Goal: Information Seeking & Learning: Learn about a topic

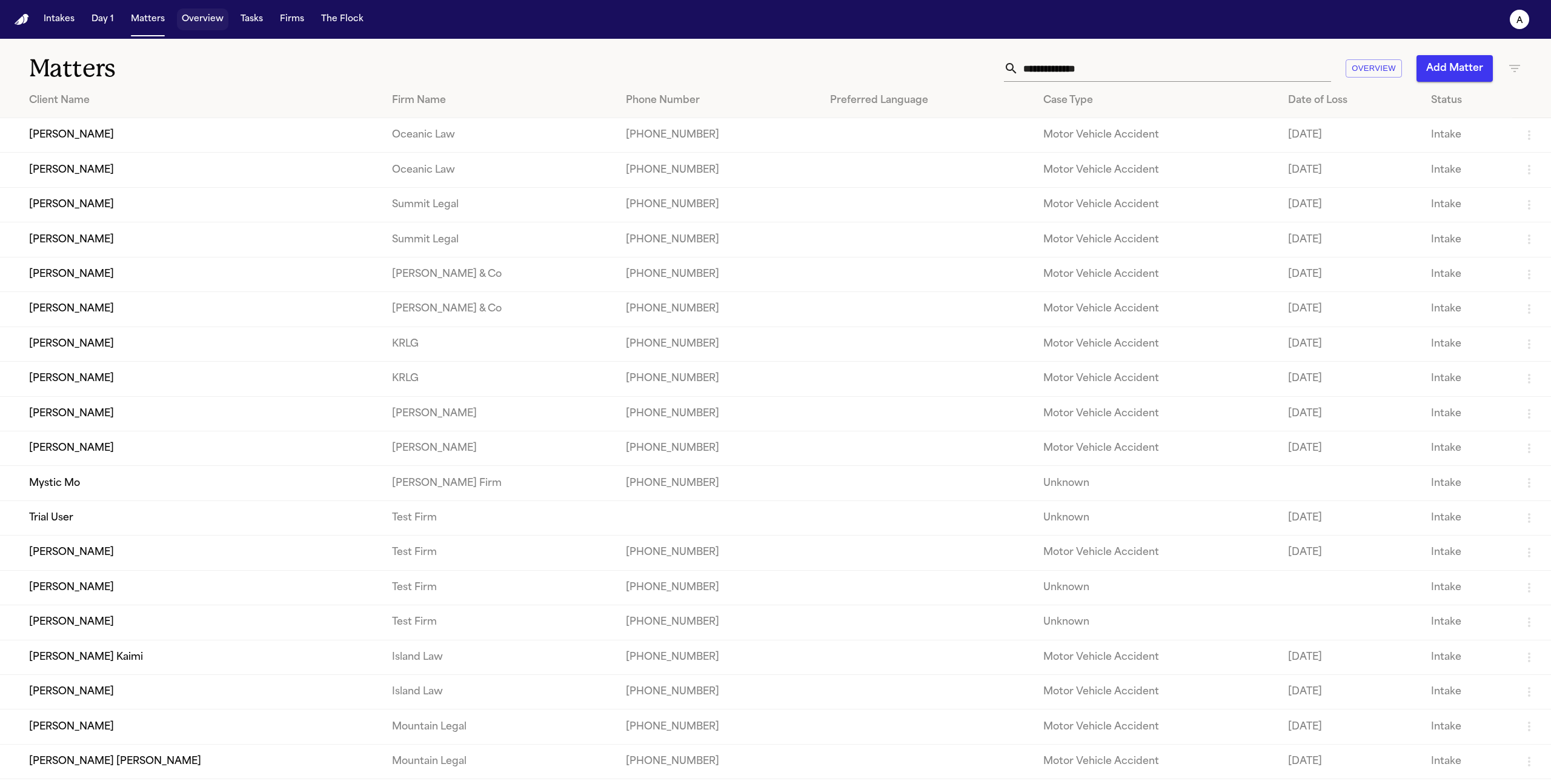
click at [181, 30] on button "Overview" at bounding box center [202, 19] width 52 height 22
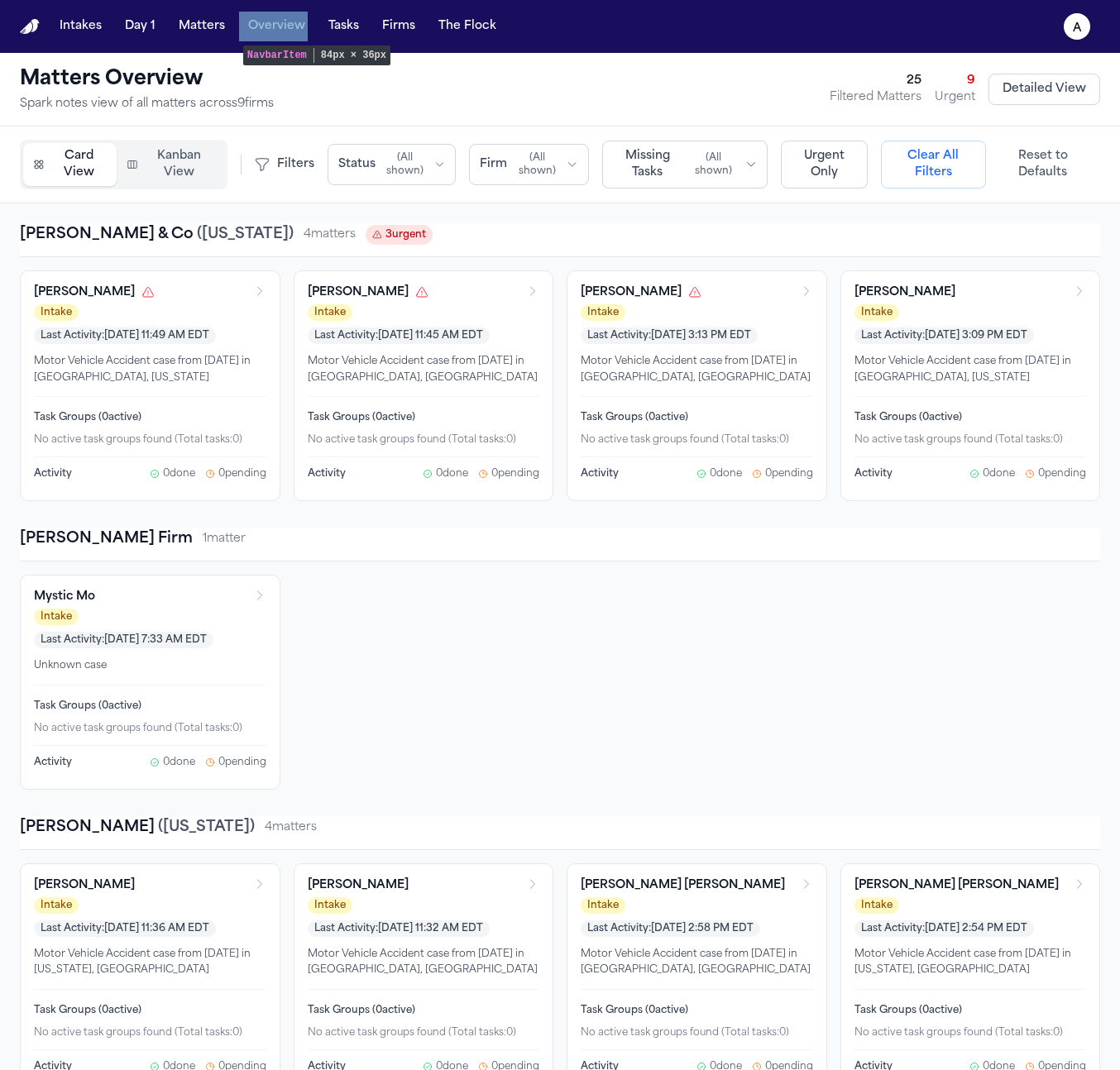
click at [217, 173] on button "Kanban View" at bounding box center [170, 164] width 107 height 43
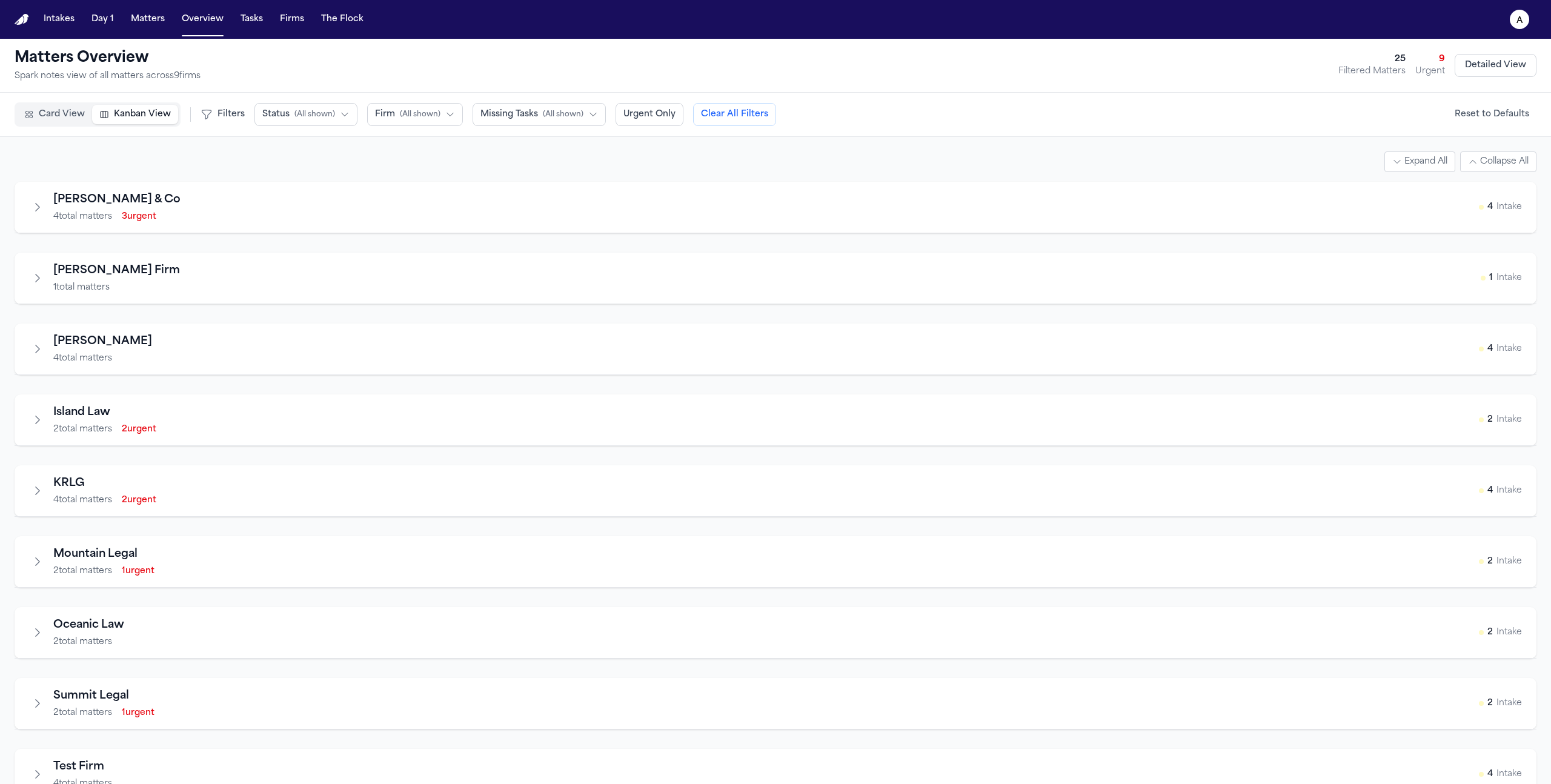
click at [551, 247] on div "Baker & Co 4 total matters 3 urgent 4 Intake Finch Firm 1 total matters 1 Intak…" at bounding box center [776, 491] width 1522 height 619
click at [378, 238] on div "Baker & Co 4 total matters 3 urgent 4 Intake Finch Firm 1 total matters 1 Intak…" at bounding box center [776, 491] width 1522 height 619
click at [349, 204] on div "Baker & Co 4 total matters 3 urgent 4 Intake" at bounding box center [776, 207] width 1493 height 32
click at [34, 206] on icon "Expand firm" at bounding box center [38, 207] width 12 height 12
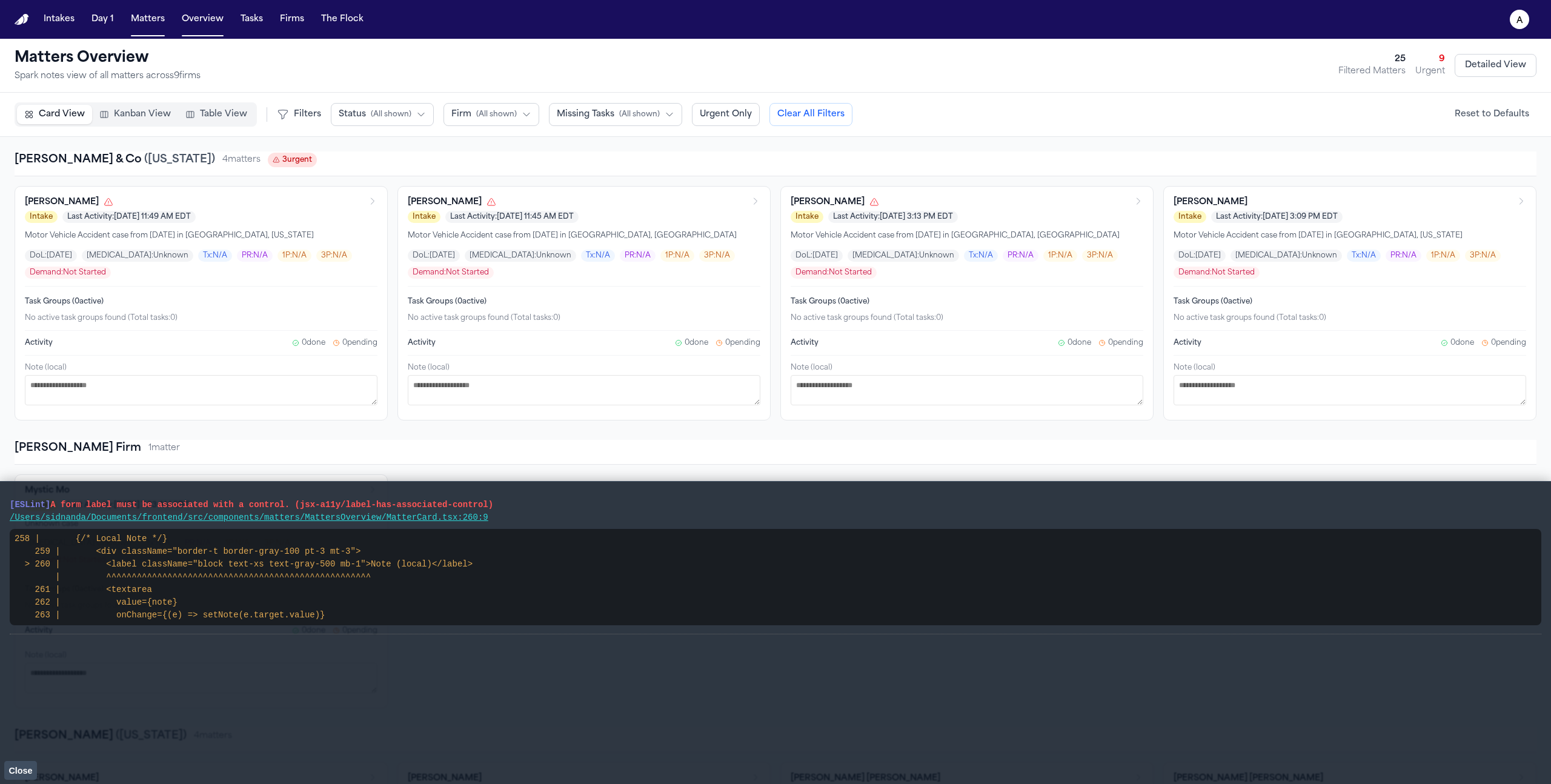
click at [216, 122] on button "Table View" at bounding box center [216, 114] width 76 height 19
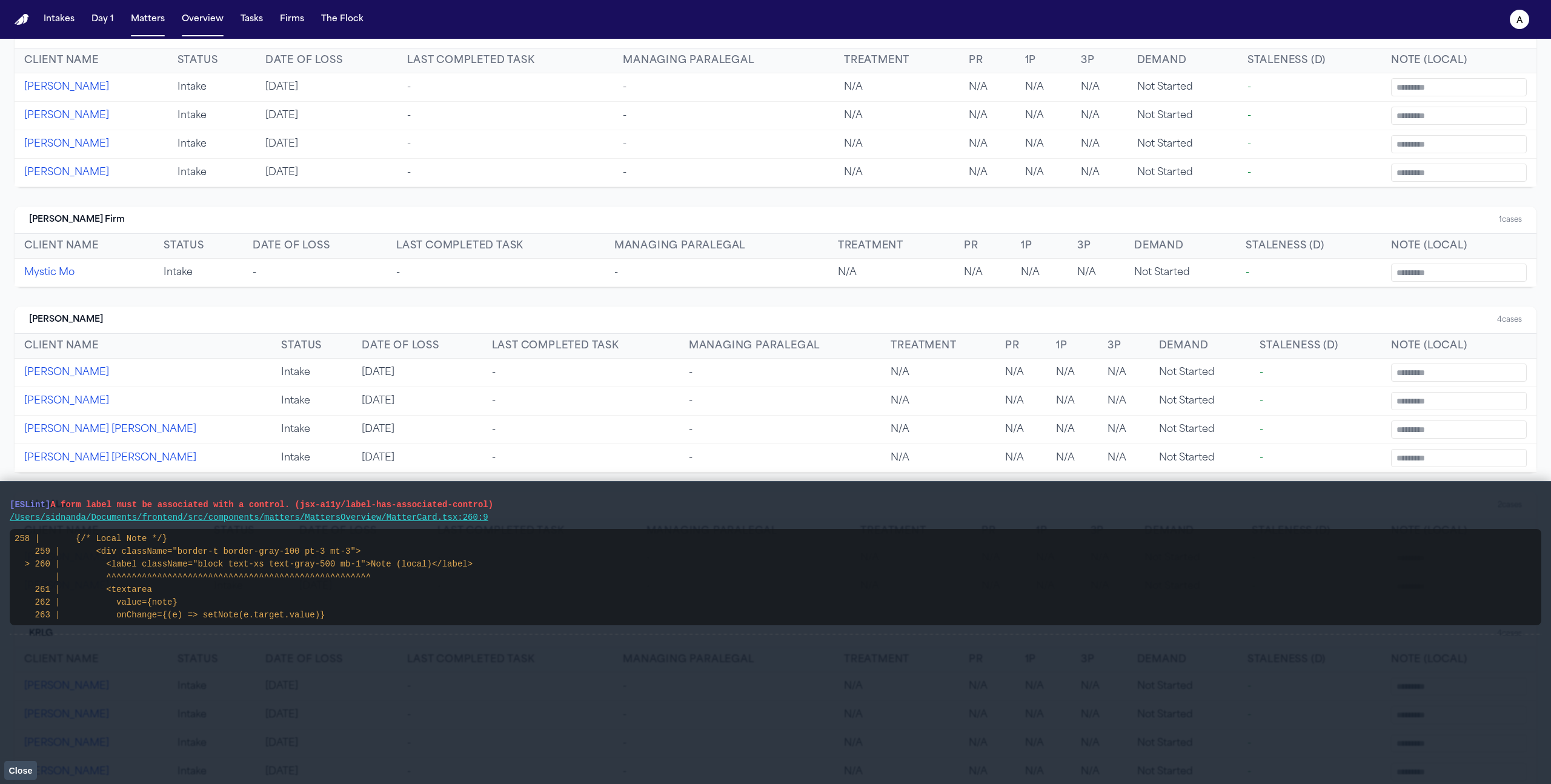
scroll to position [140, 0]
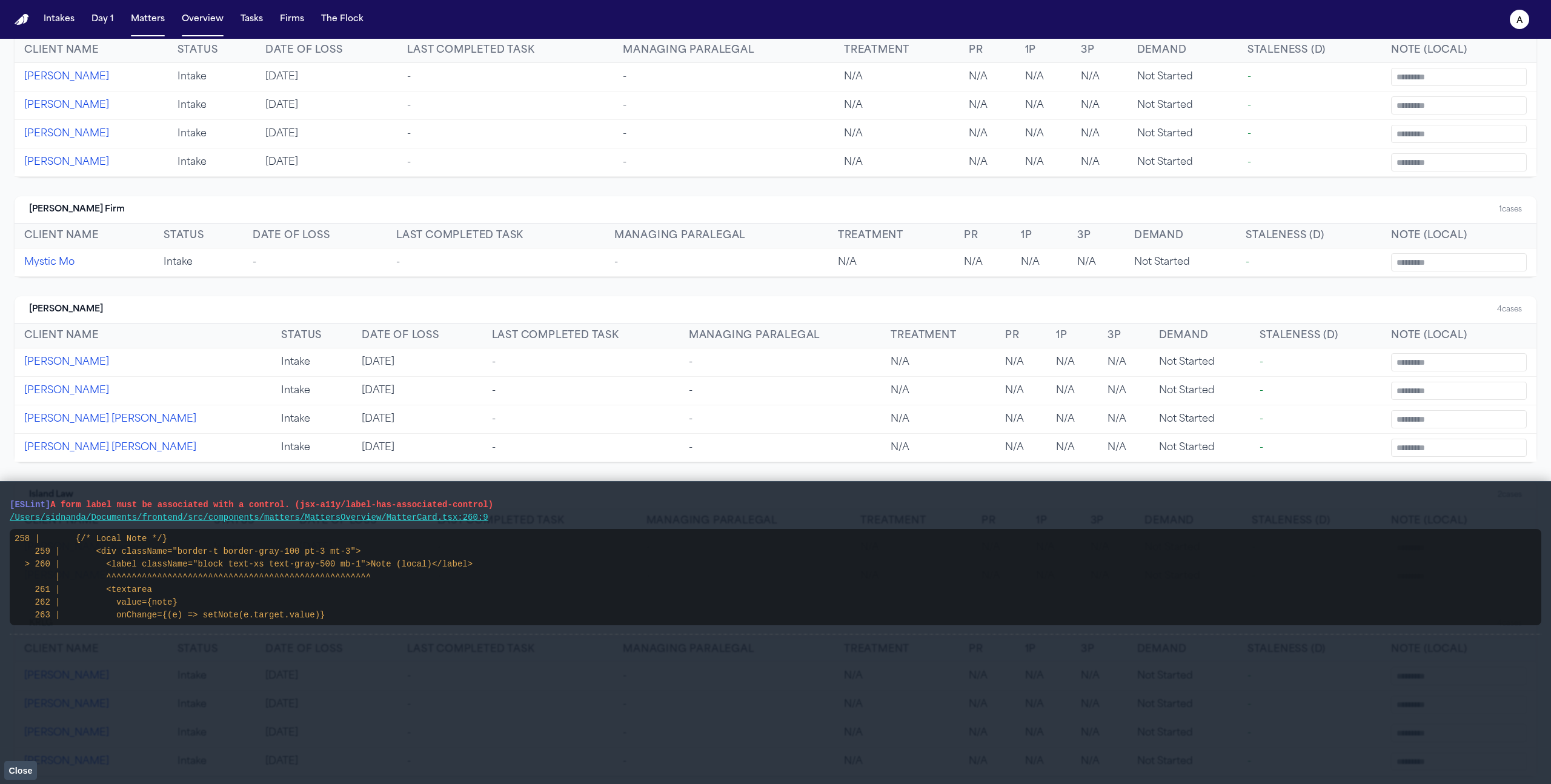
click at [17, 775] on button "Close" at bounding box center [20, 769] width 32 height 18
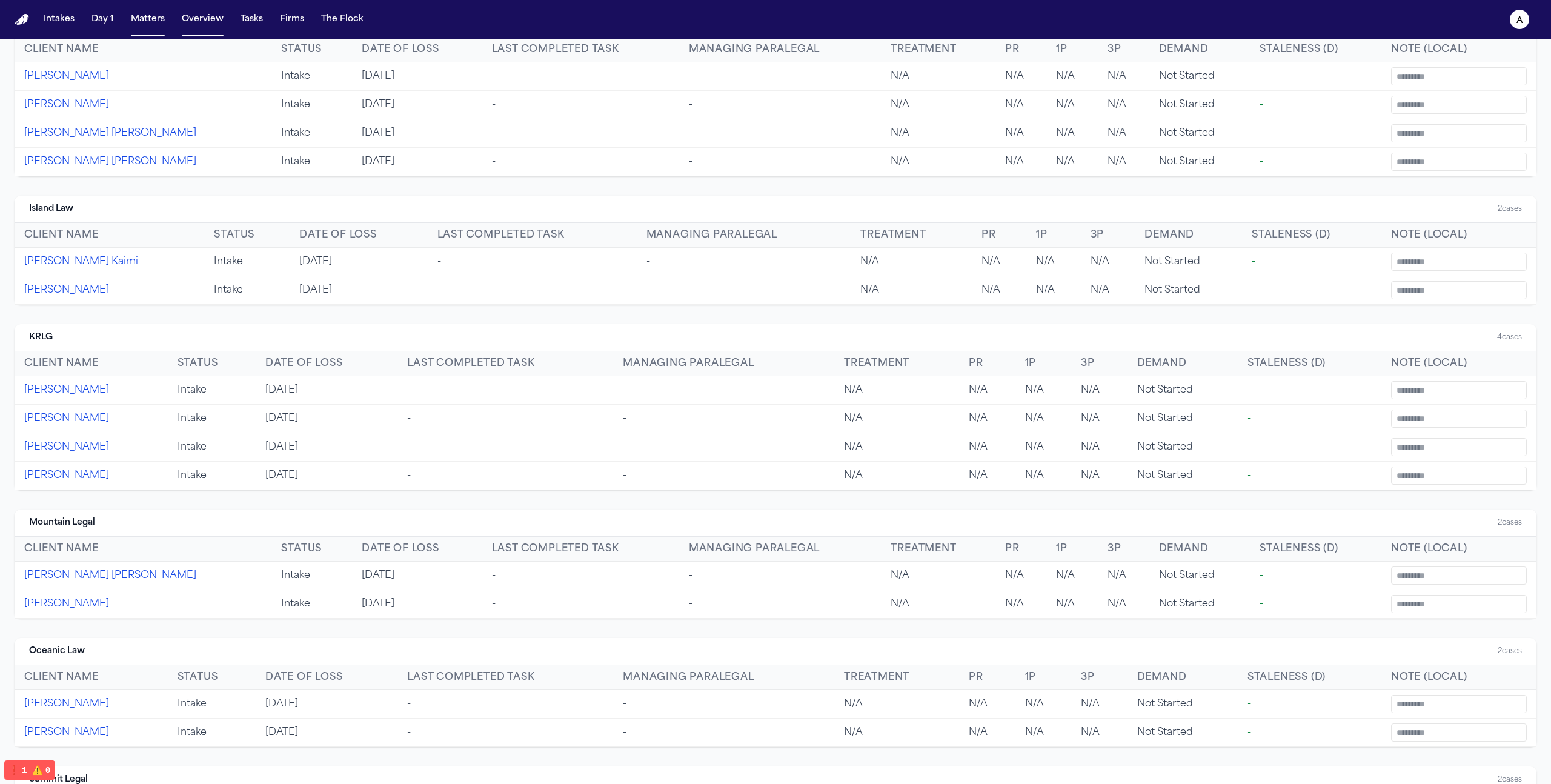
scroll to position [0, 0]
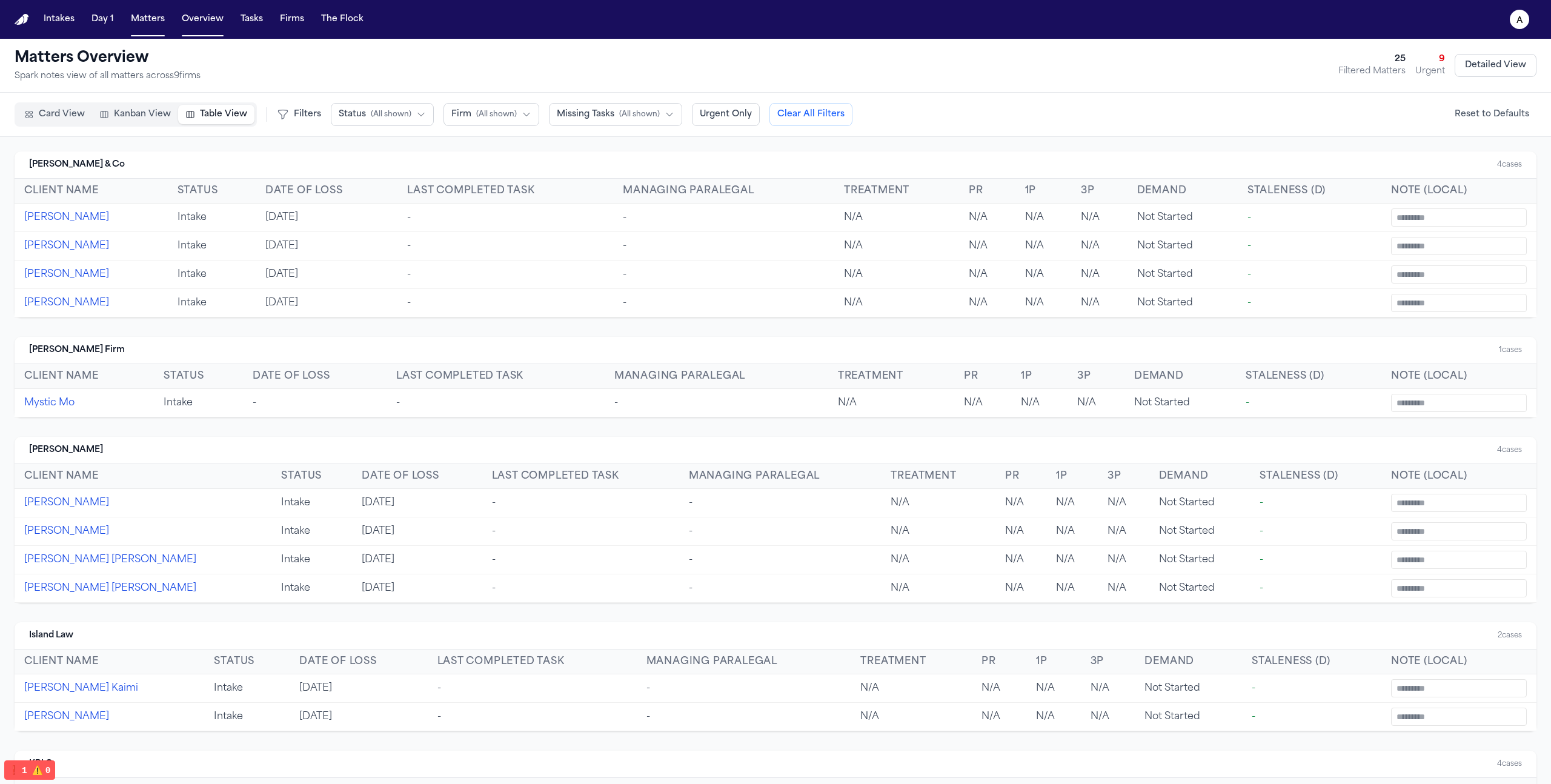
click at [152, 109] on span "Kanban View" at bounding box center [142, 114] width 57 height 12
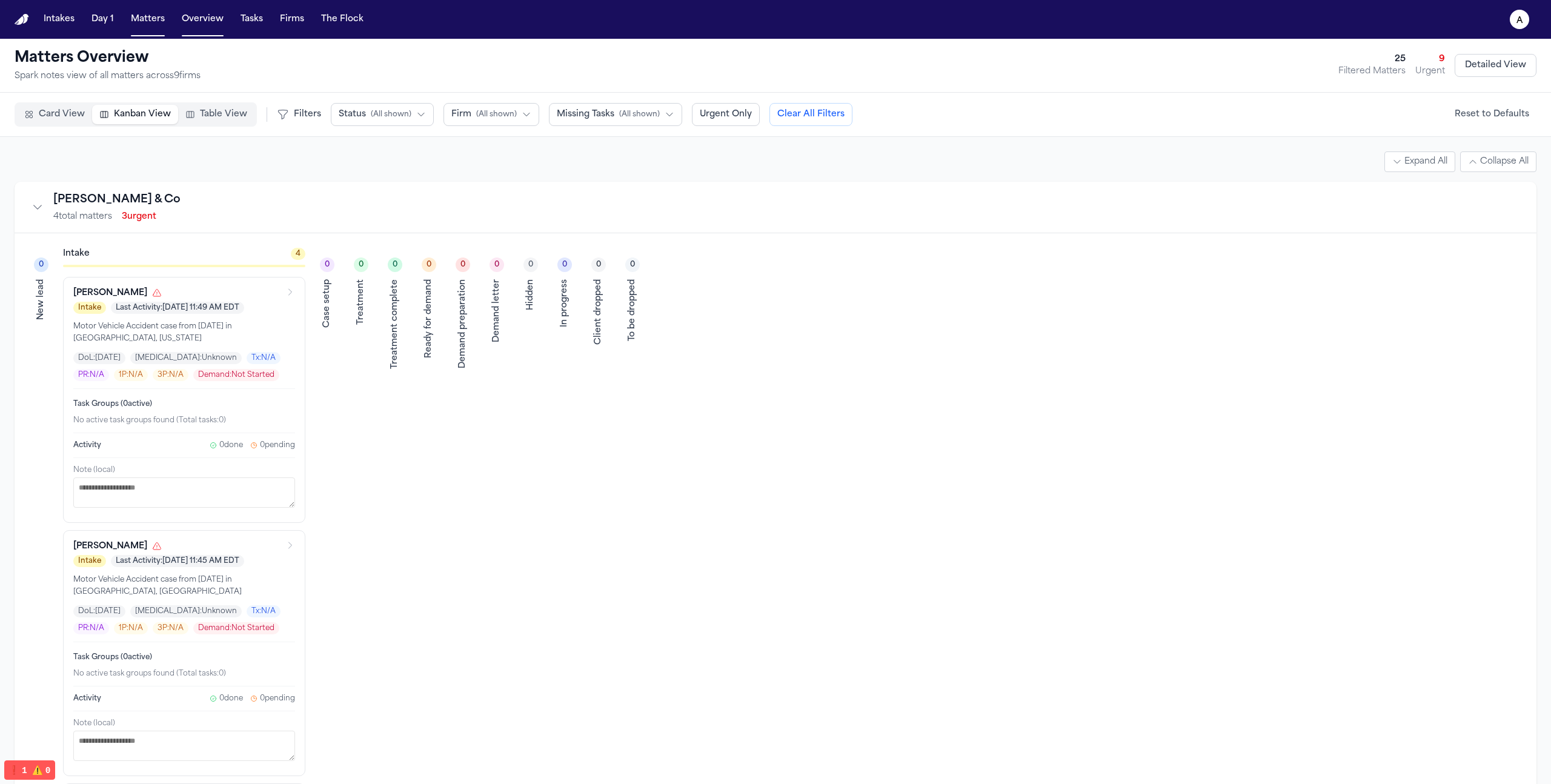
click at [441, 294] on div "0 New lead Intake 4 Alondra Esteban Intake Last Activity: Sep 2, 2025 11:49 AM …" at bounding box center [776, 765] width 1493 height 1035
click at [429, 296] on div "Ready for demand" at bounding box center [429, 318] width 12 height 79
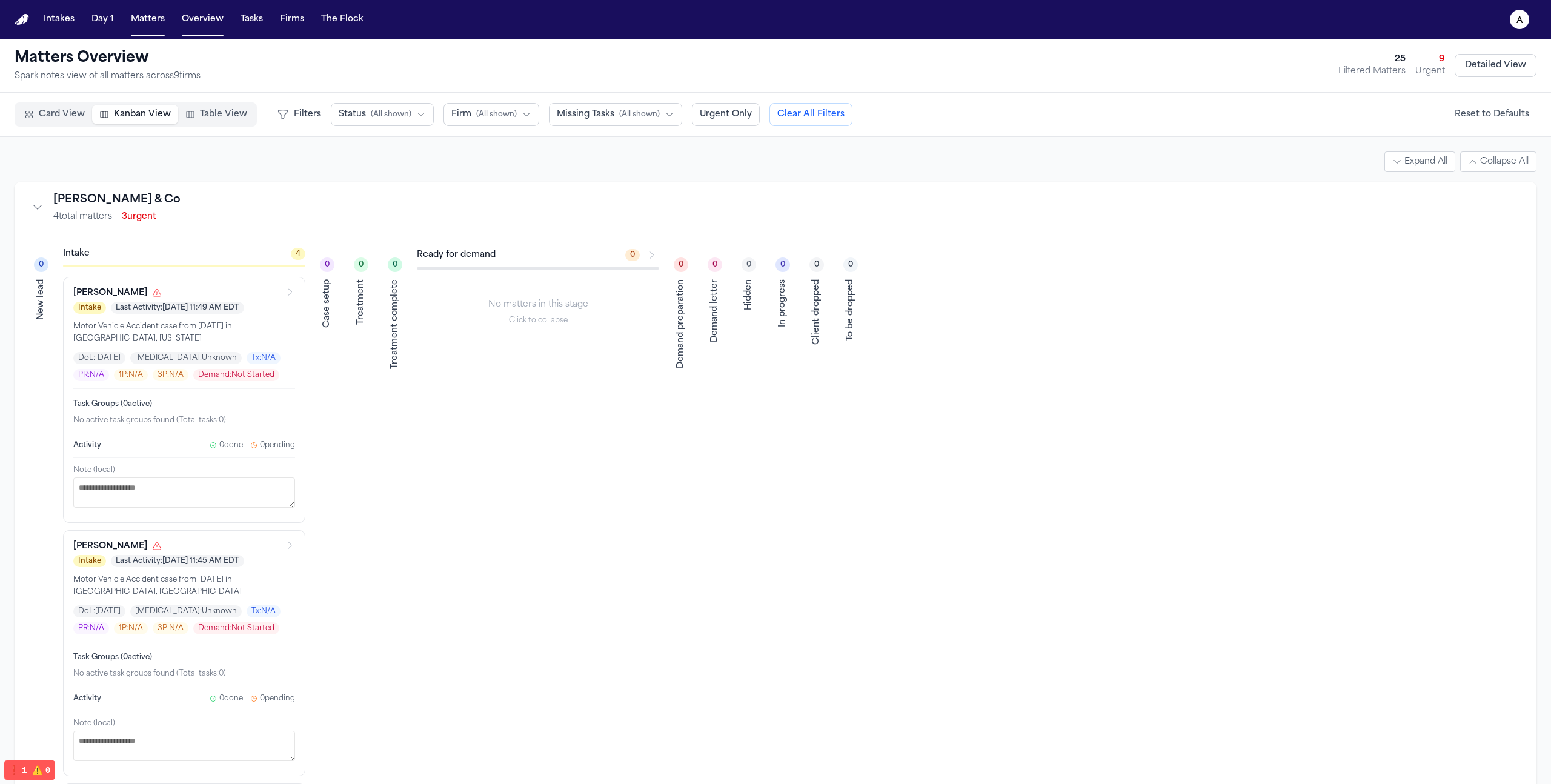
click at [385, 300] on div "0 Treatment complete" at bounding box center [395, 765] width 24 height 1035
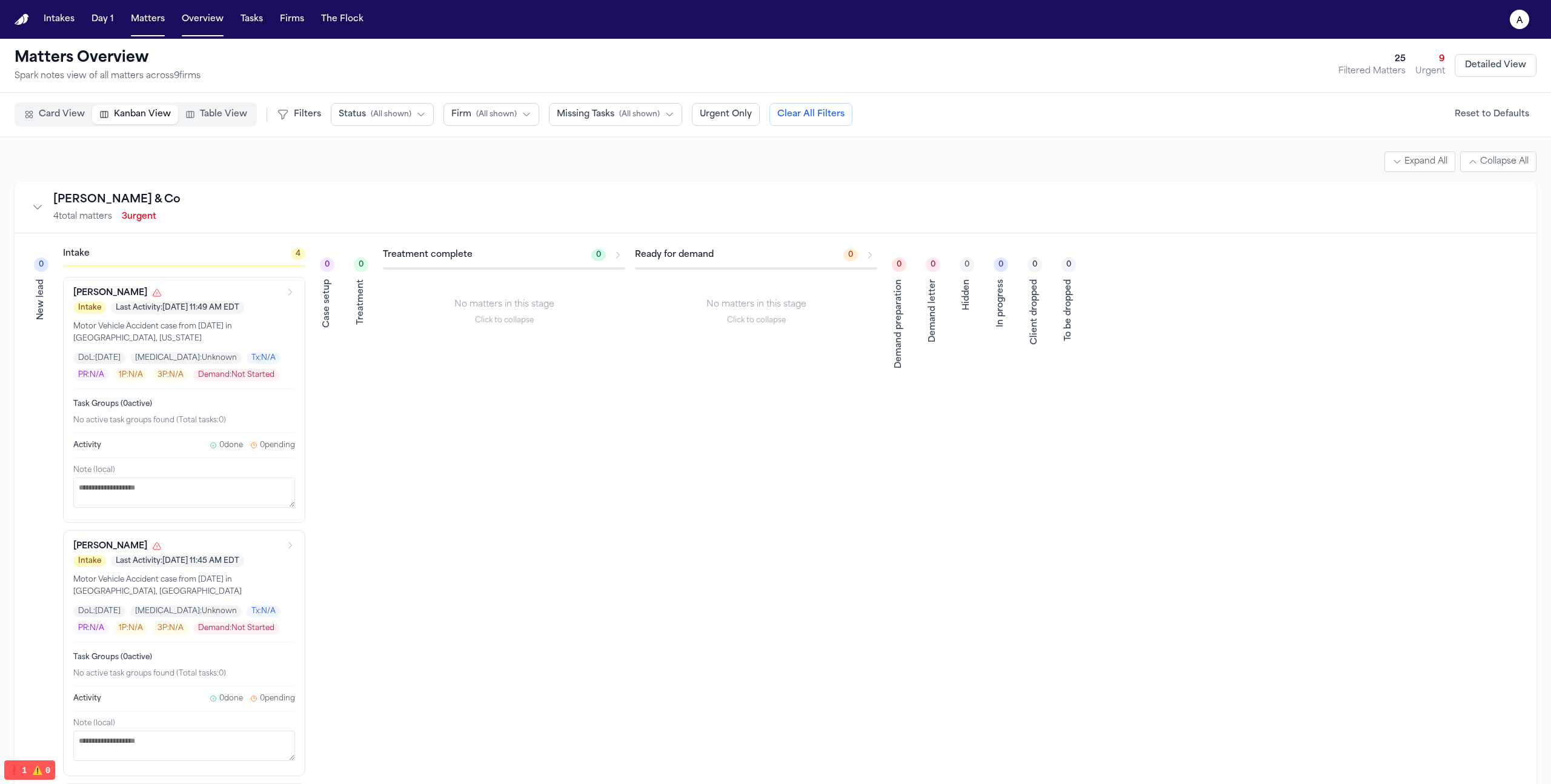
click at [367, 298] on div "Treatment" at bounding box center [361, 302] width 12 height 46
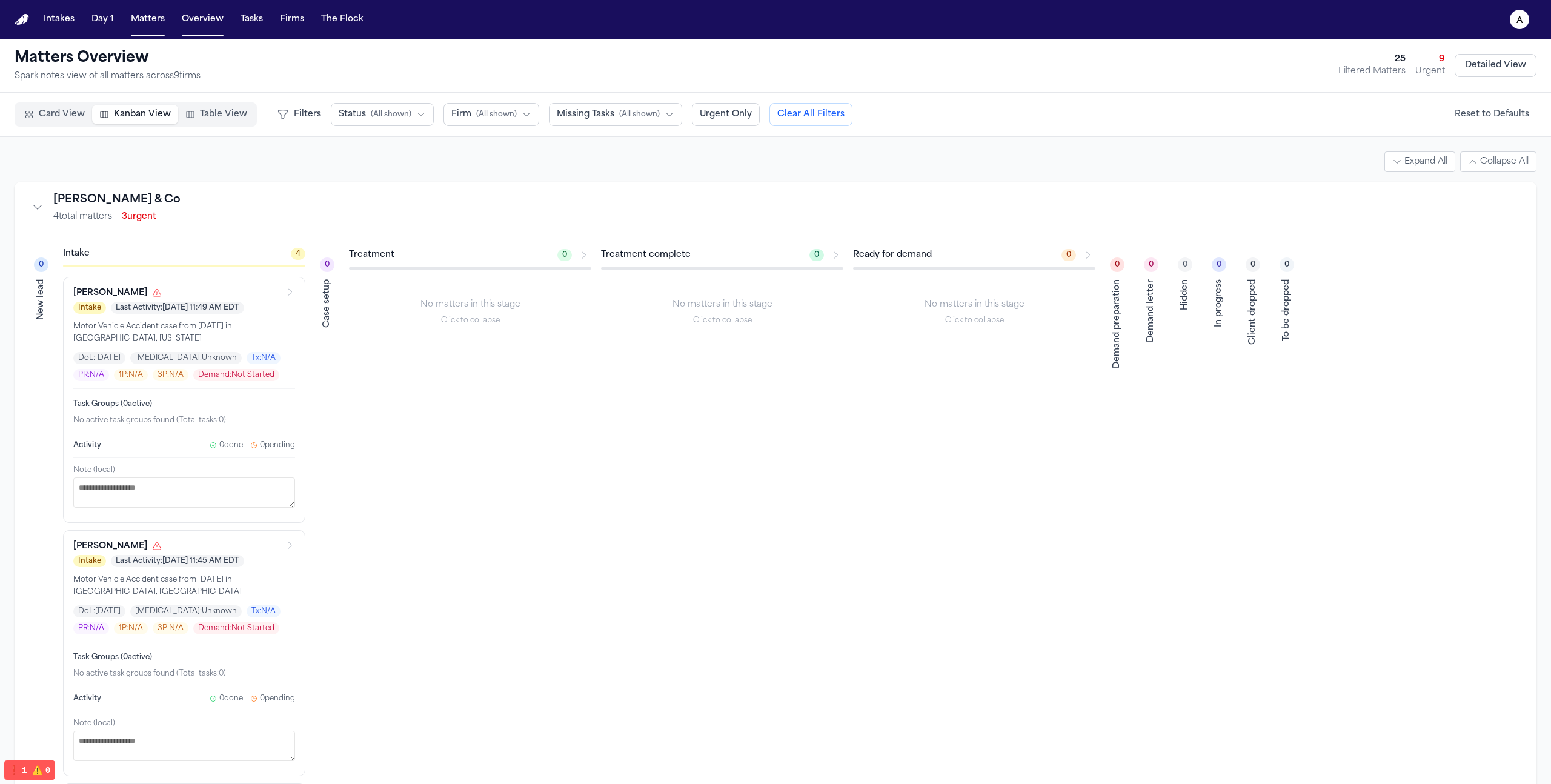
click at [328, 300] on div "Case setup" at bounding box center [327, 303] width 12 height 48
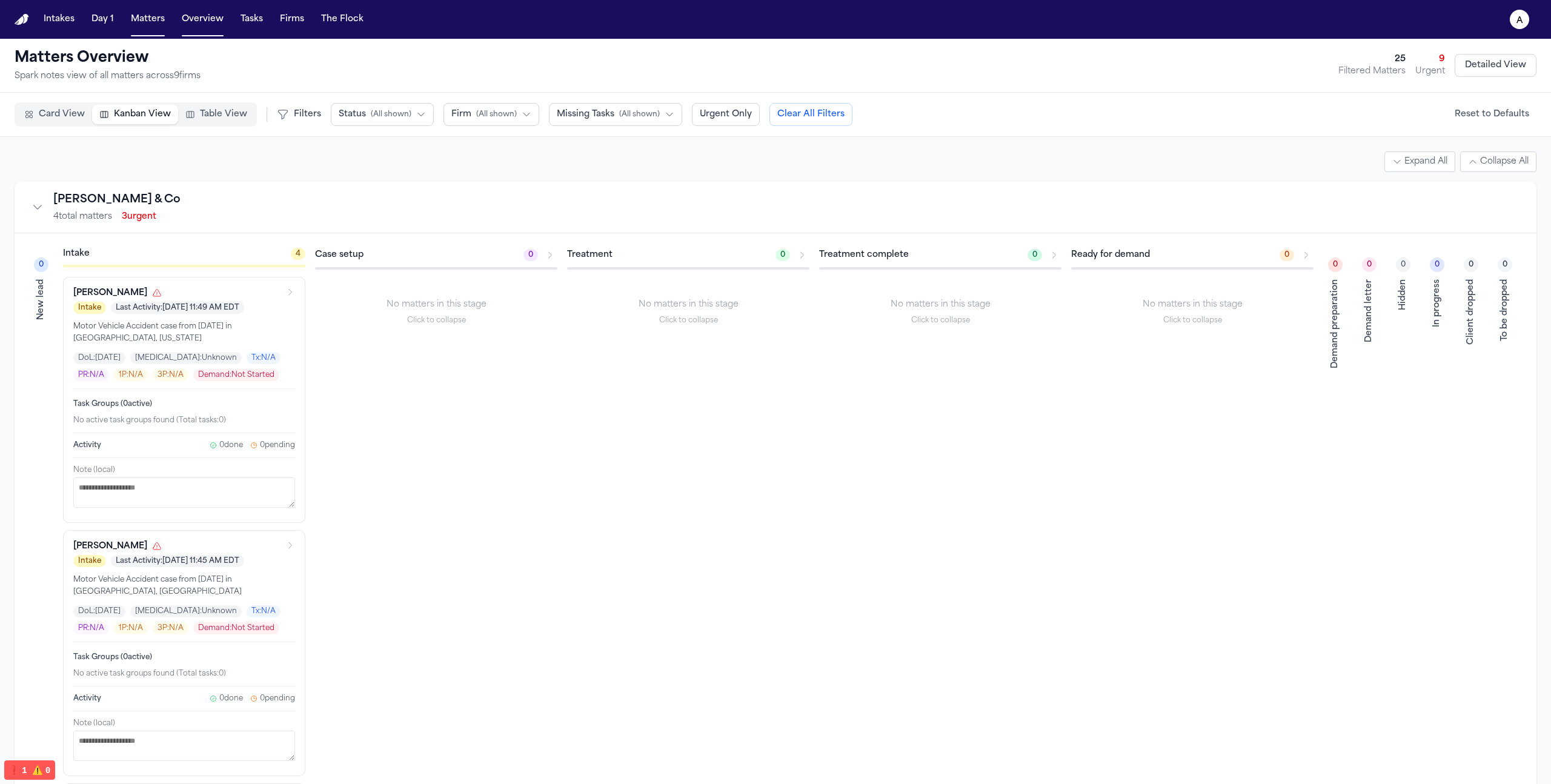
click at [1343, 318] on div "0 Demand preparation" at bounding box center [1335, 765] width 24 height 1035
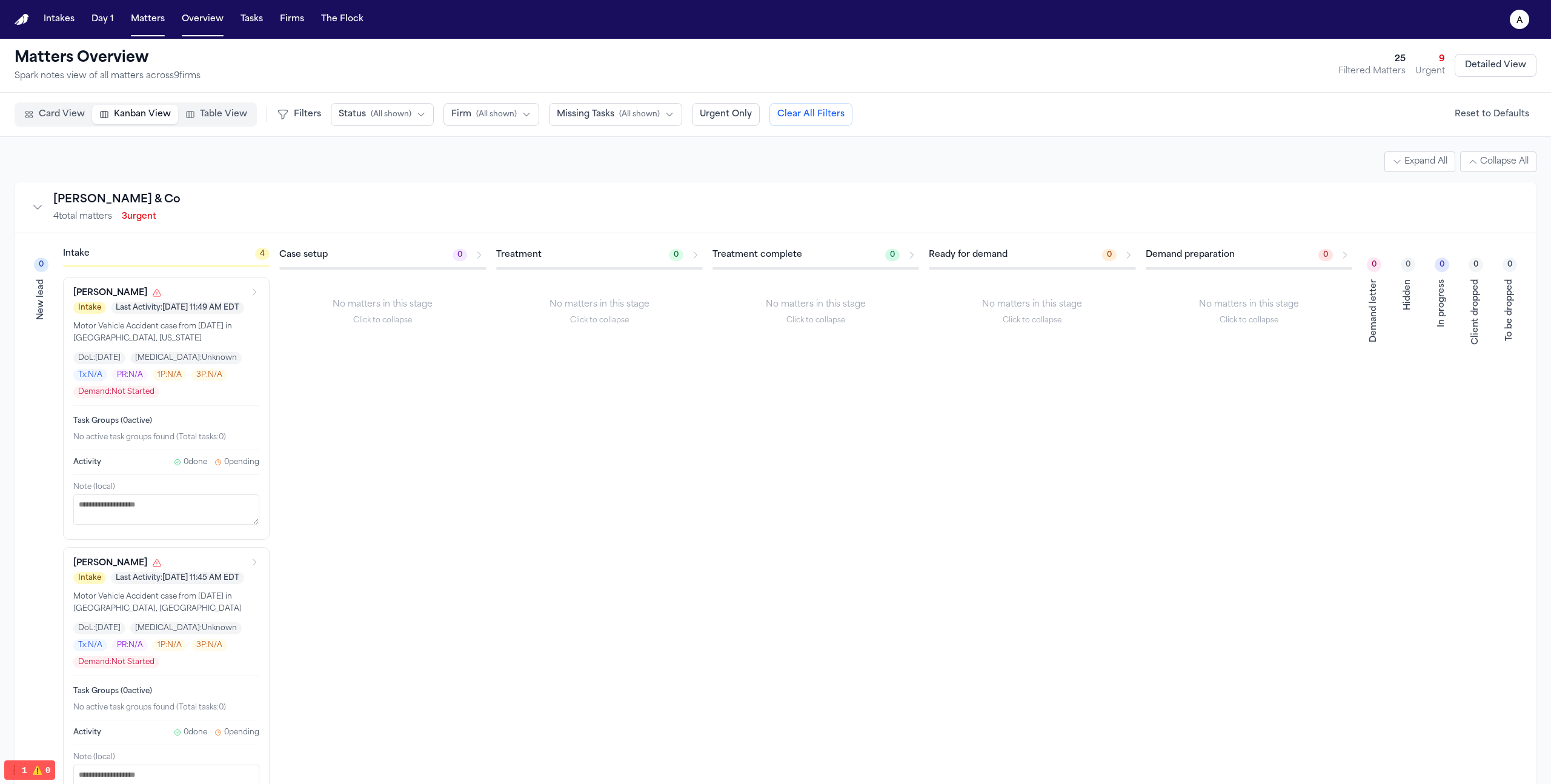
click at [1396, 317] on div "0 Hidden" at bounding box center [1408, 799] width 24 height 1102
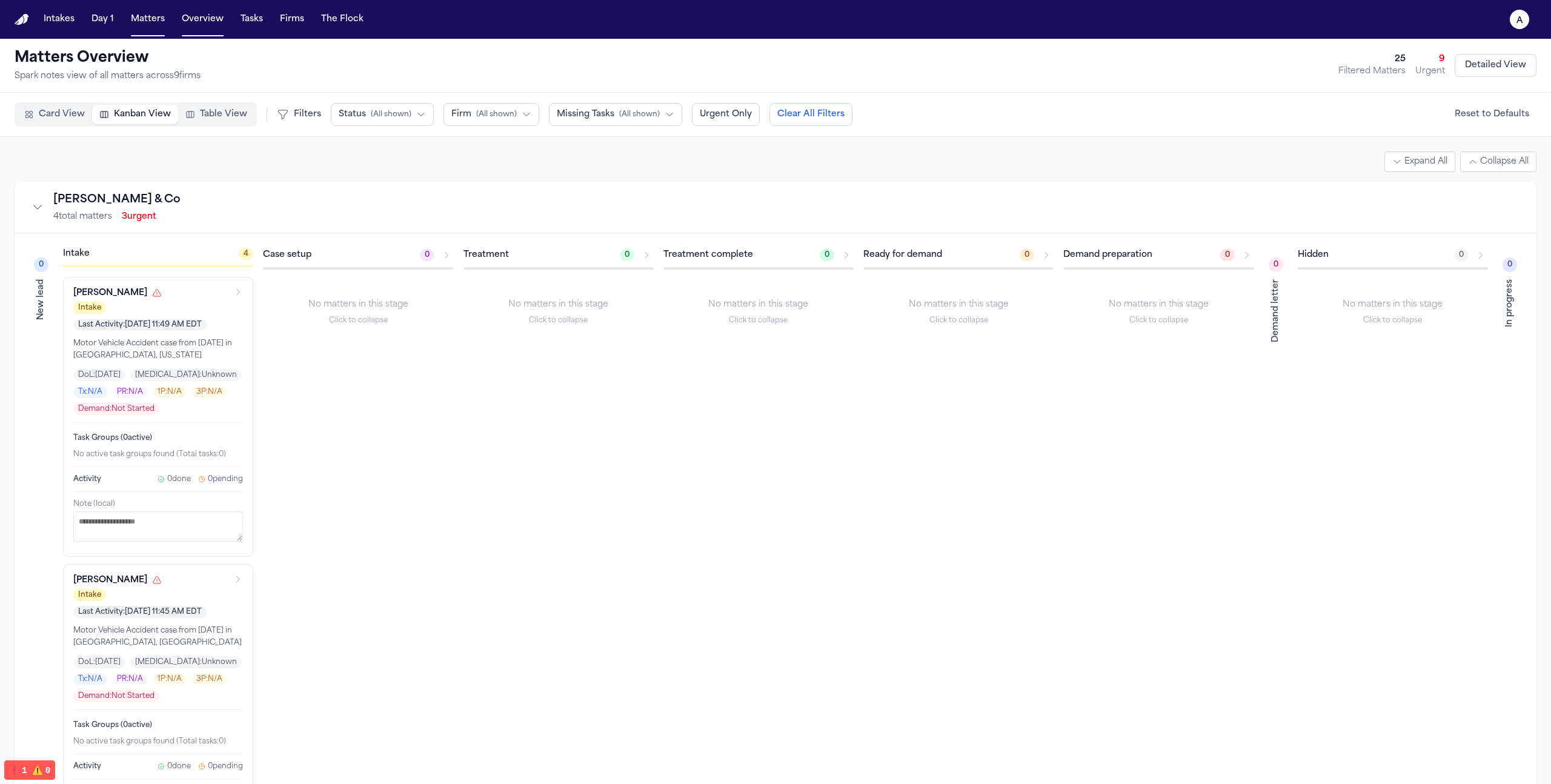
click at [221, 111] on span "Table View" at bounding box center [223, 114] width 47 height 12
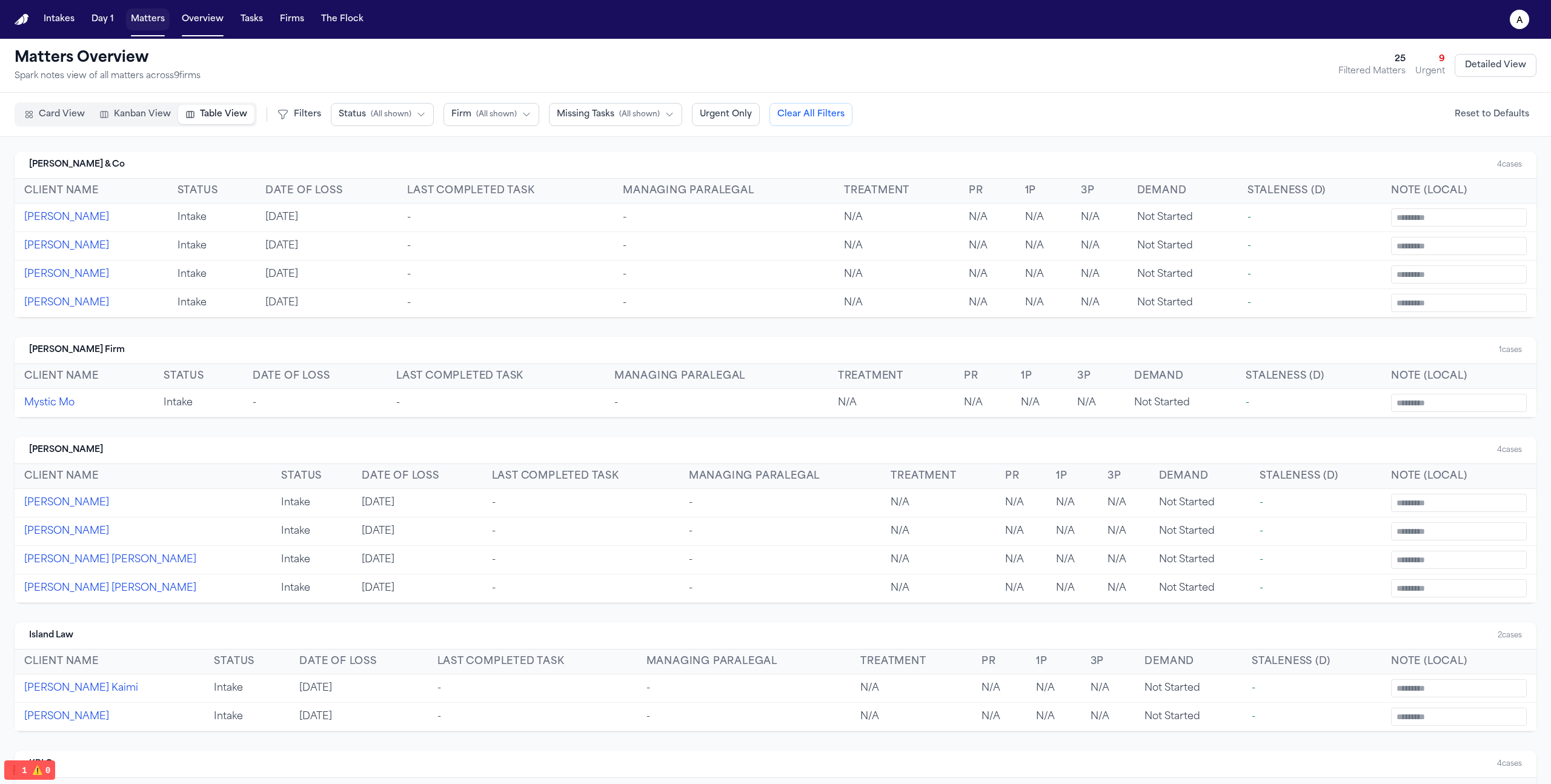
click at [137, 21] on button "Matters" at bounding box center [148, 19] width 44 height 22
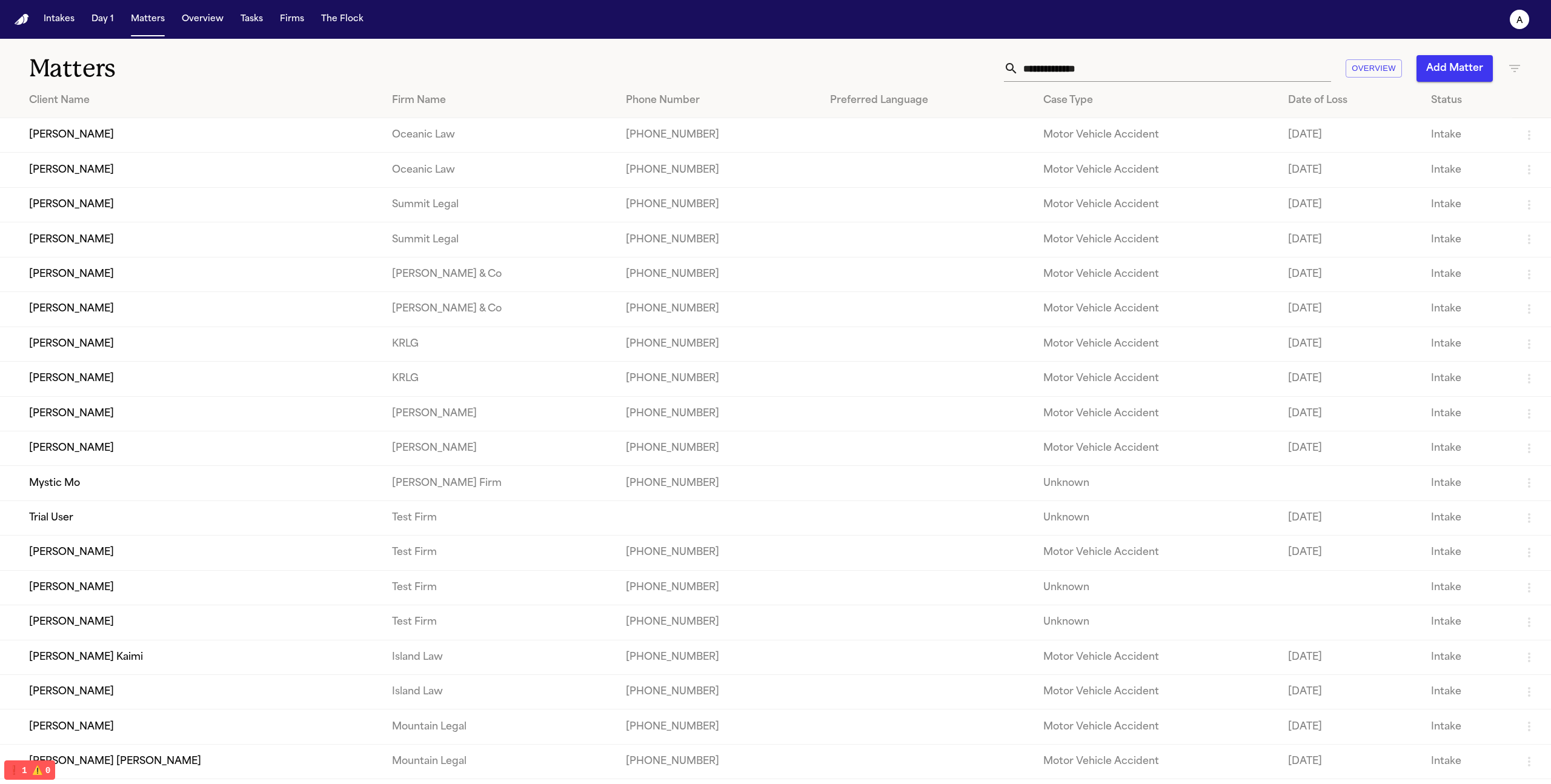
click at [83, 179] on td "Gabriela Mendoza" at bounding box center [191, 170] width 382 height 34
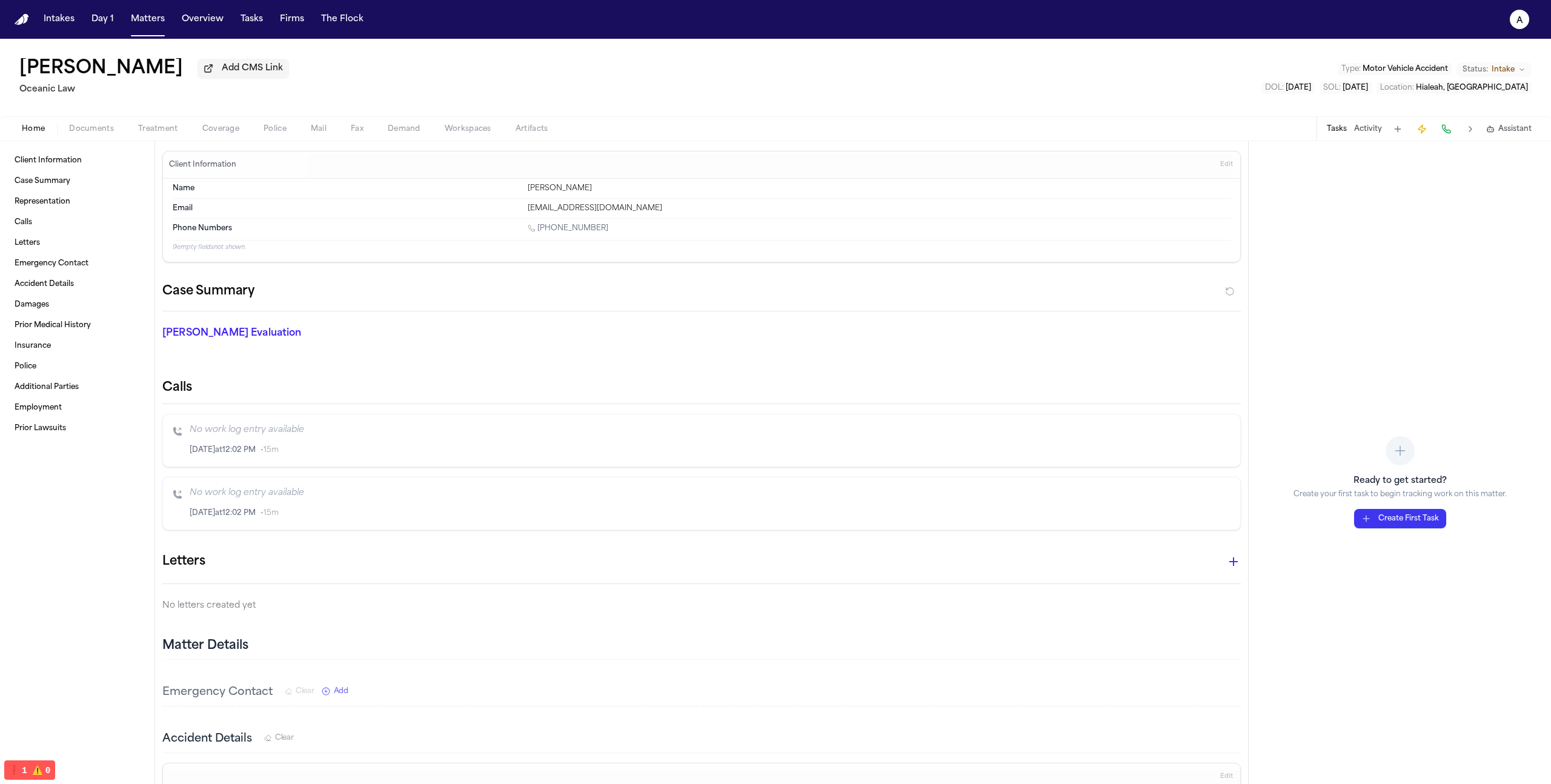
click at [155, 132] on span "Treatment" at bounding box center [158, 129] width 40 height 10
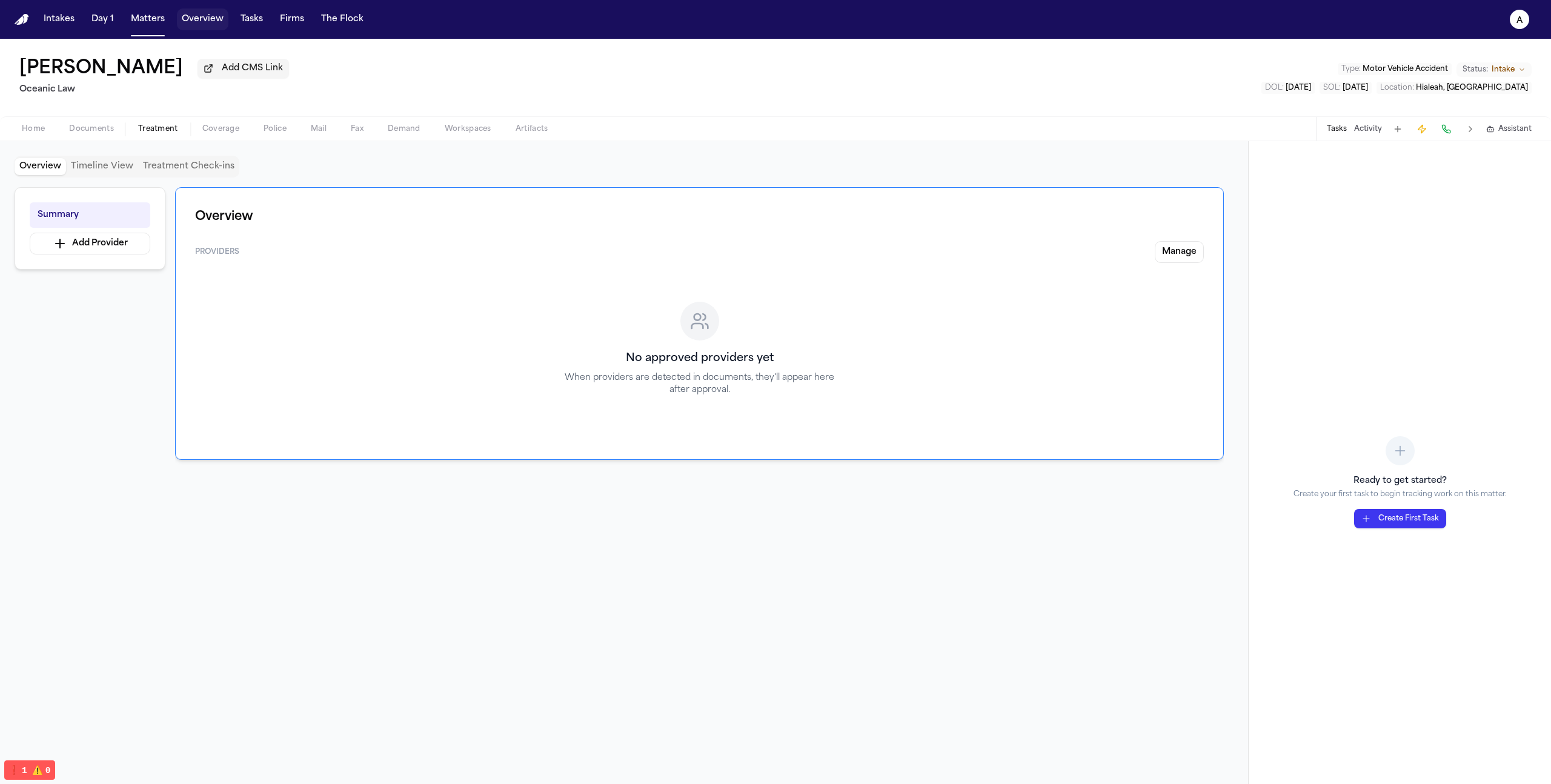
click at [216, 19] on button "Overview" at bounding box center [202, 19] width 52 height 22
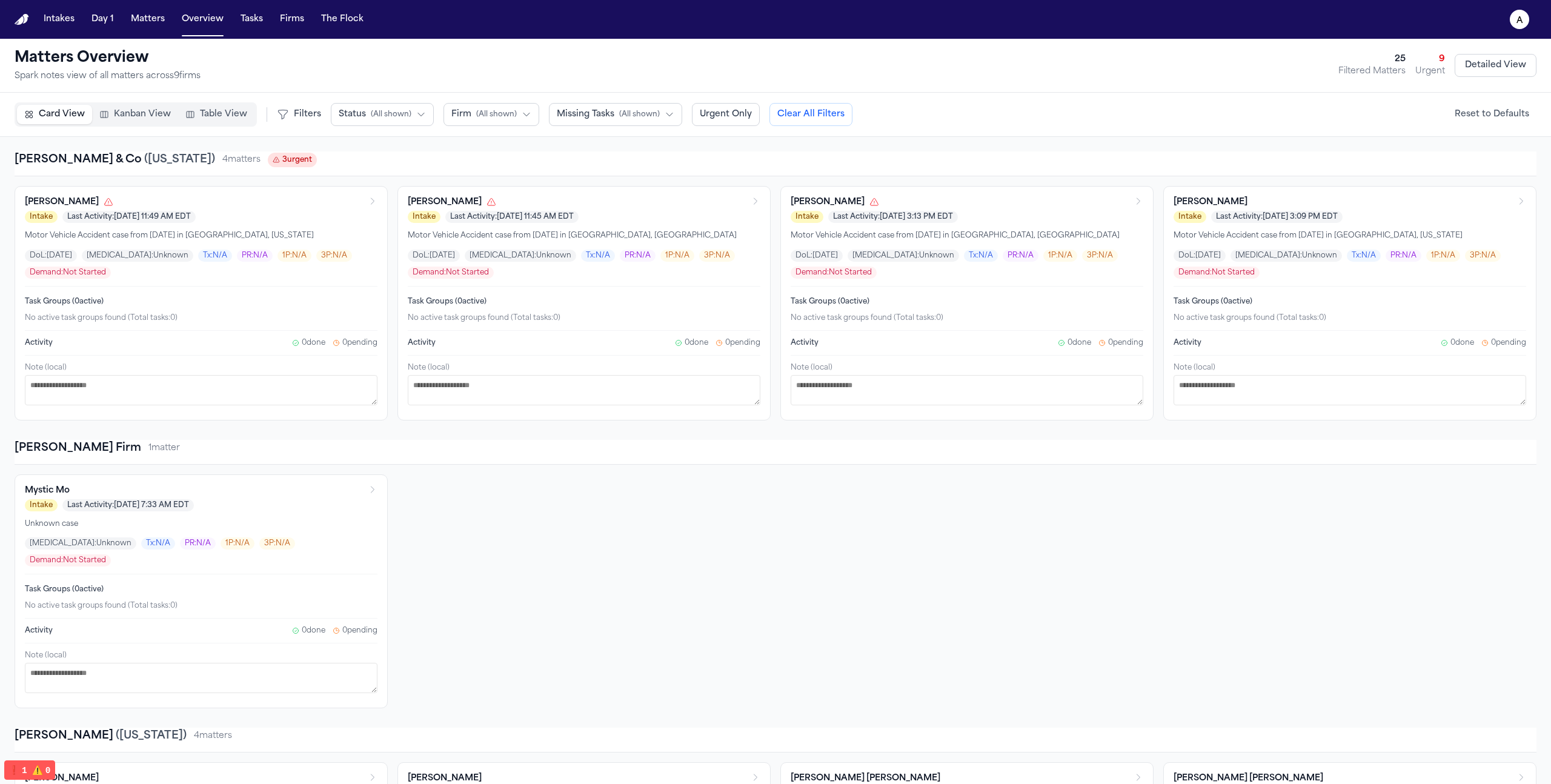
click at [124, 112] on span "Kanban View" at bounding box center [142, 114] width 57 height 12
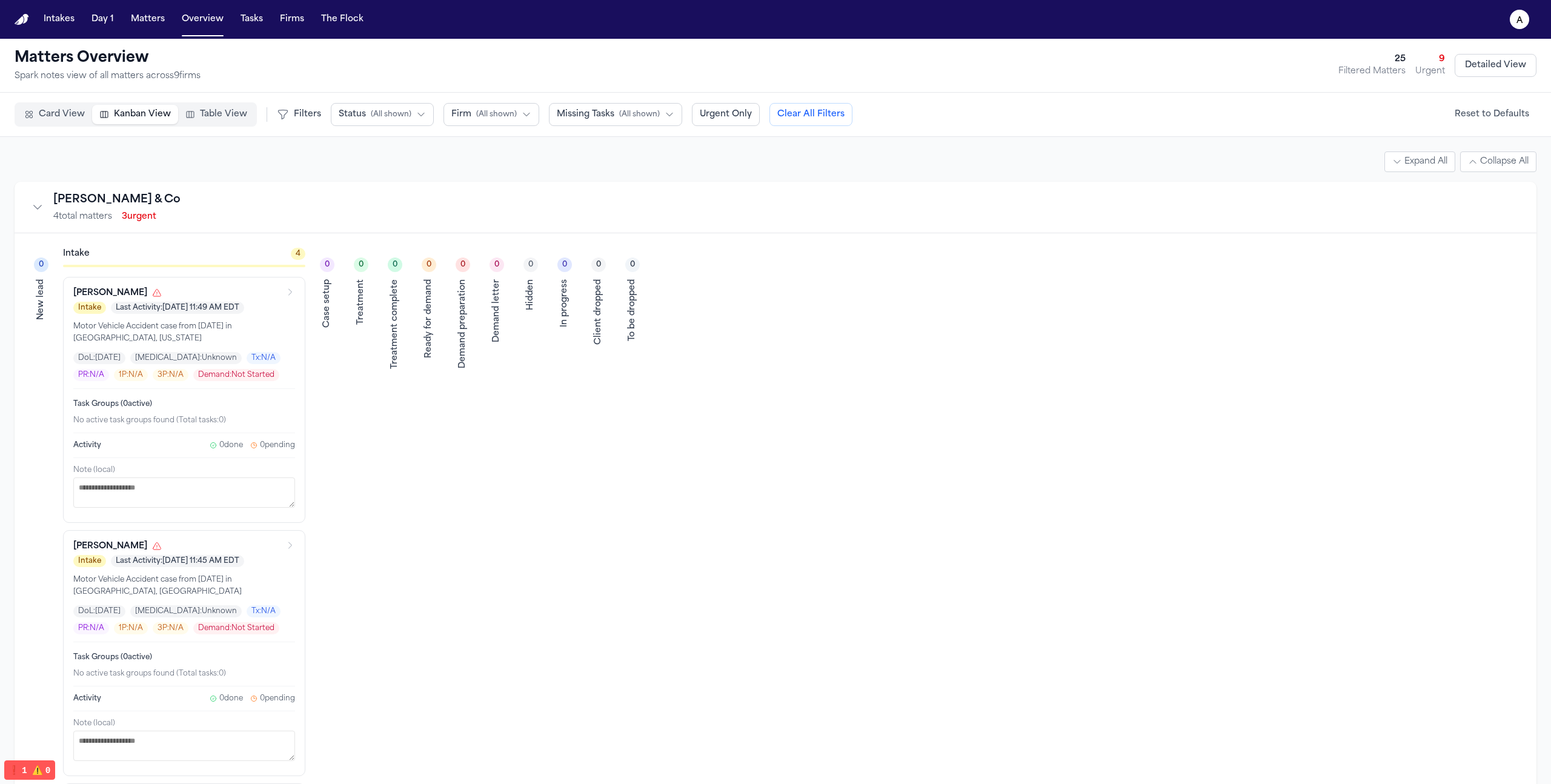
click at [193, 110] on button "Table View" at bounding box center [216, 114] width 76 height 19
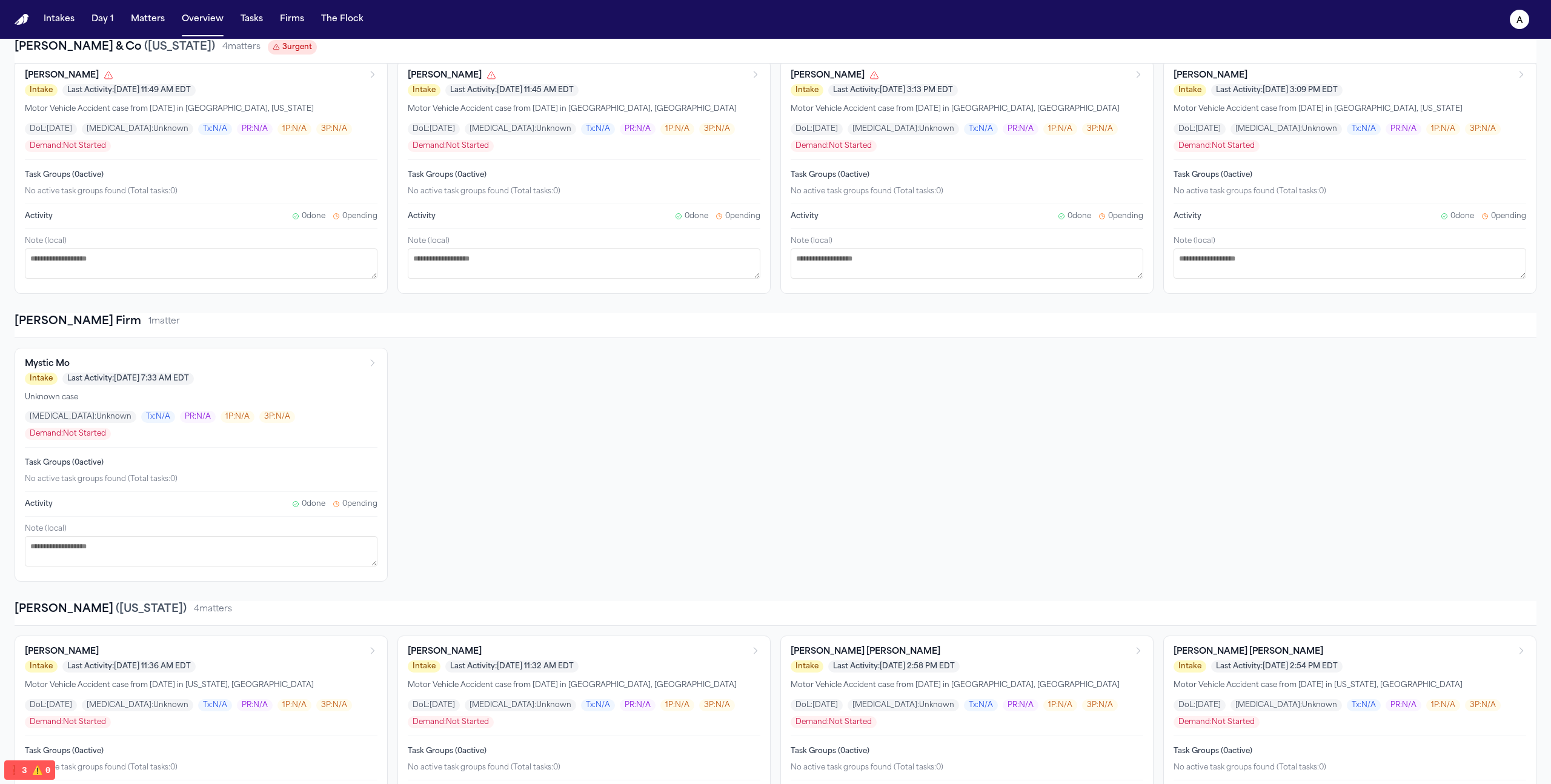
scroll to position [173, 0]
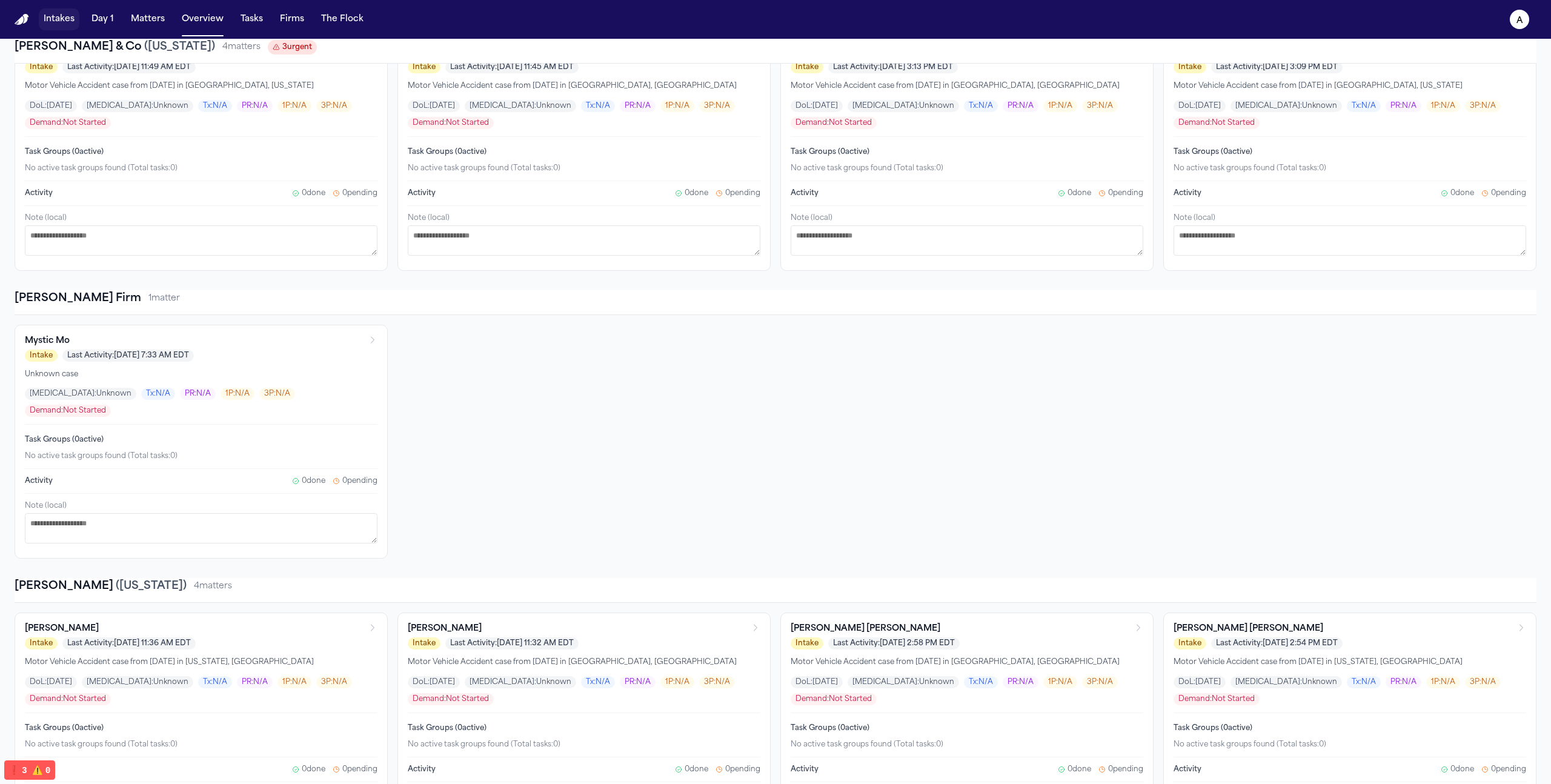
click at [63, 18] on button "Intakes" at bounding box center [59, 19] width 40 height 22
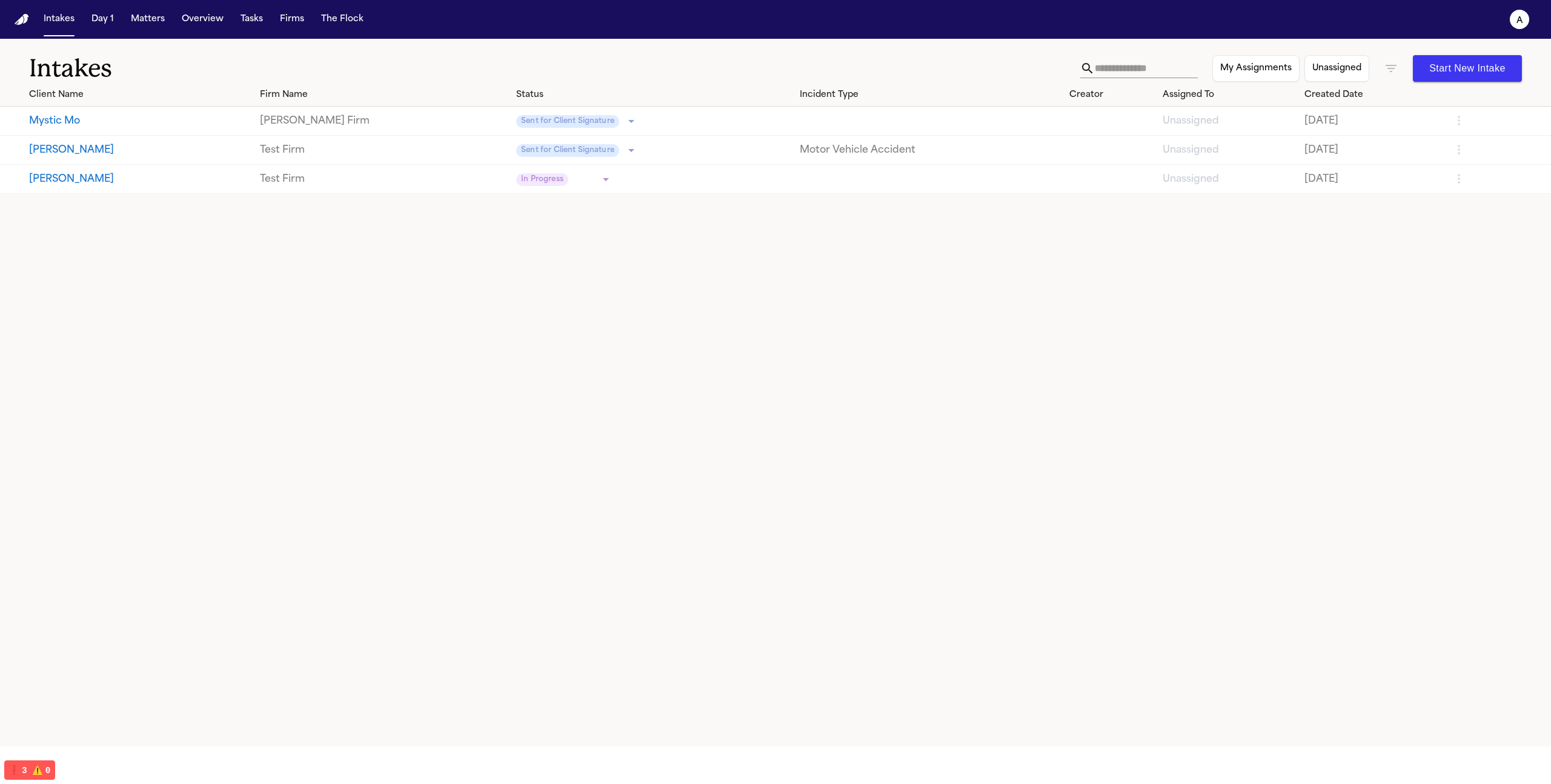
click at [1396, 69] on icon "button" at bounding box center [1391, 68] width 15 height 15
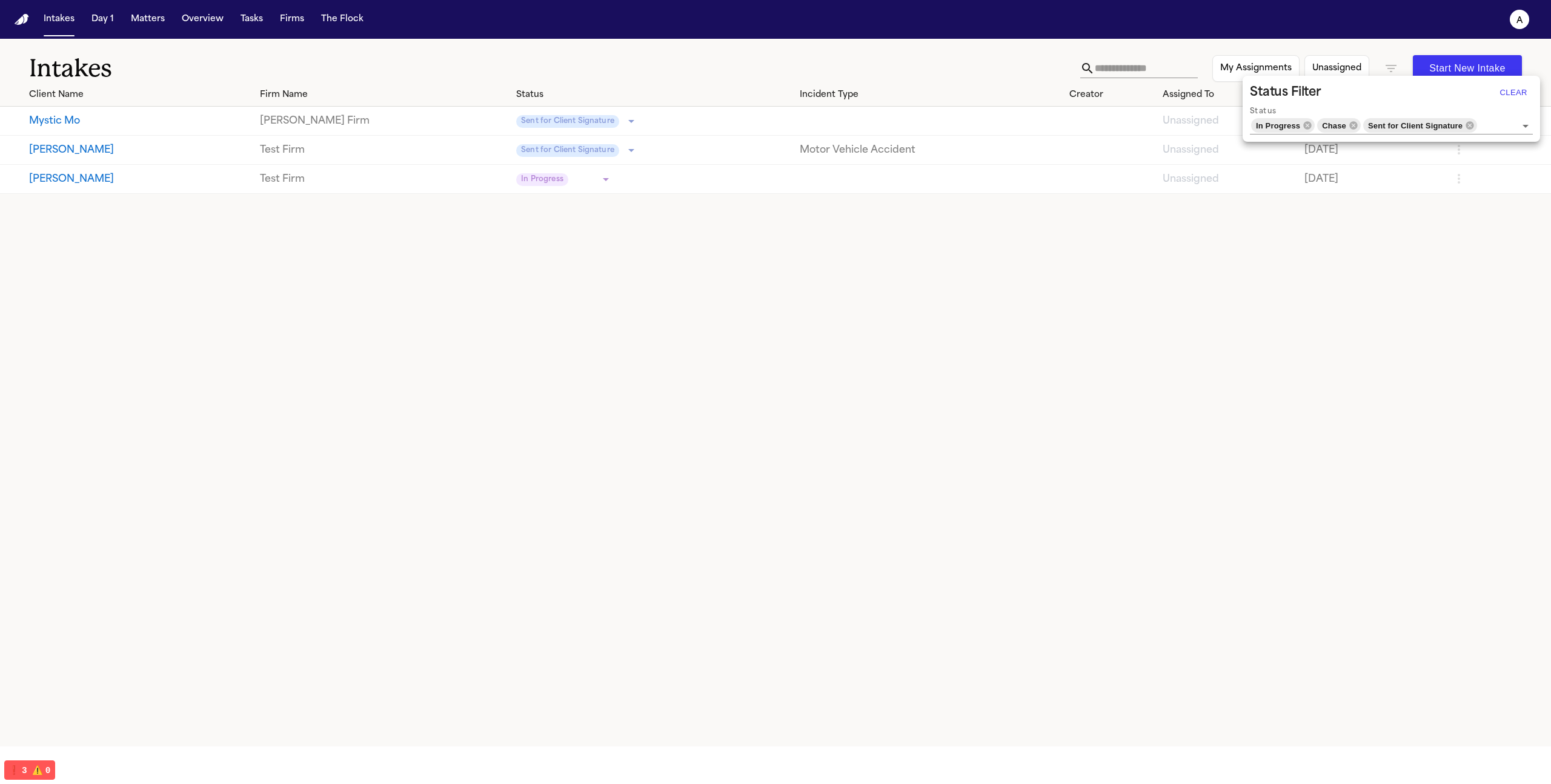
click at [148, 22] on div at bounding box center [776, 392] width 1551 height 784
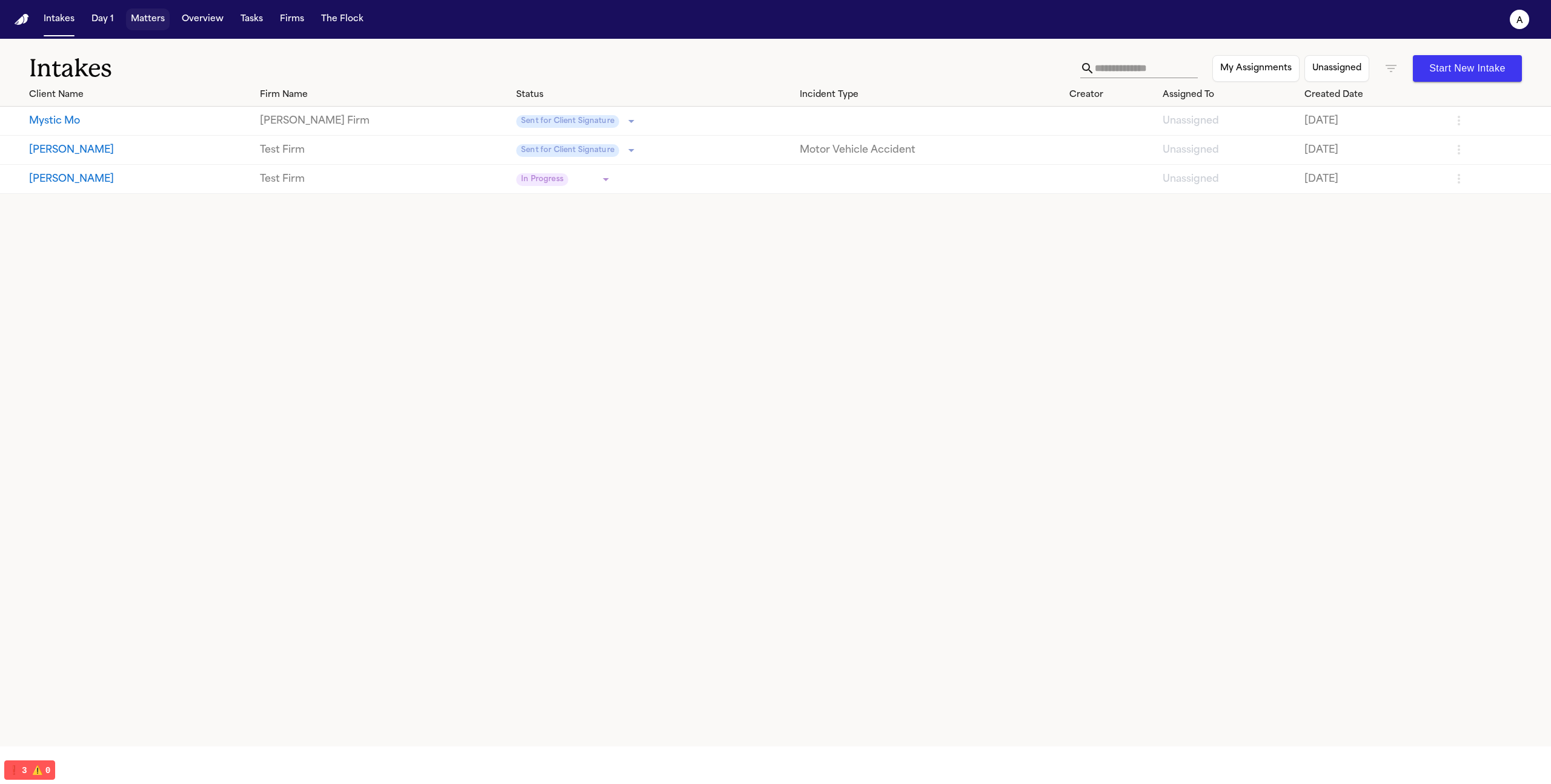
click at [148, 18] on button "Matters" at bounding box center [148, 19] width 44 height 22
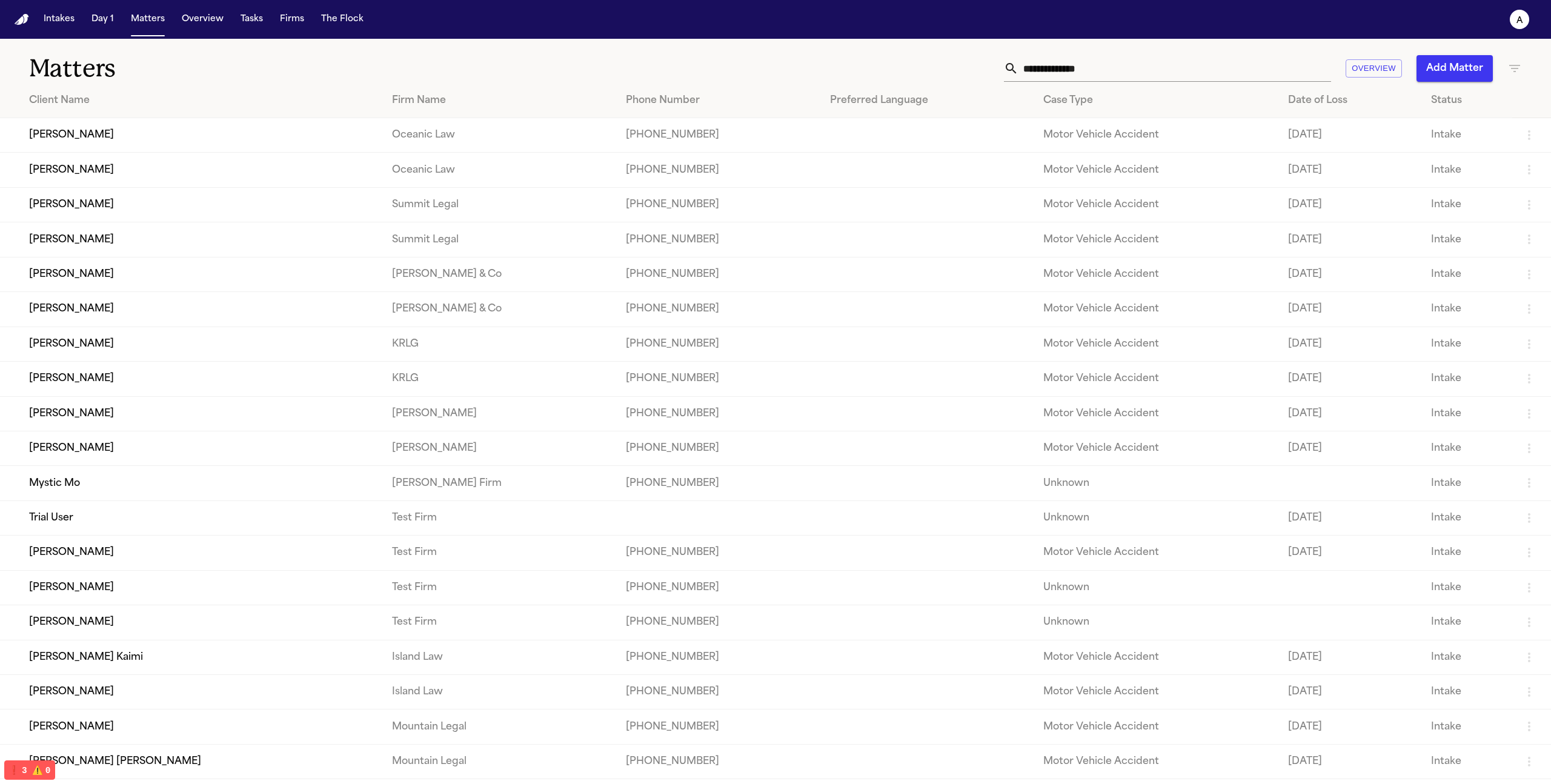
click at [79, 570] on td "John Smith" at bounding box center [191, 552] width 382 height 34
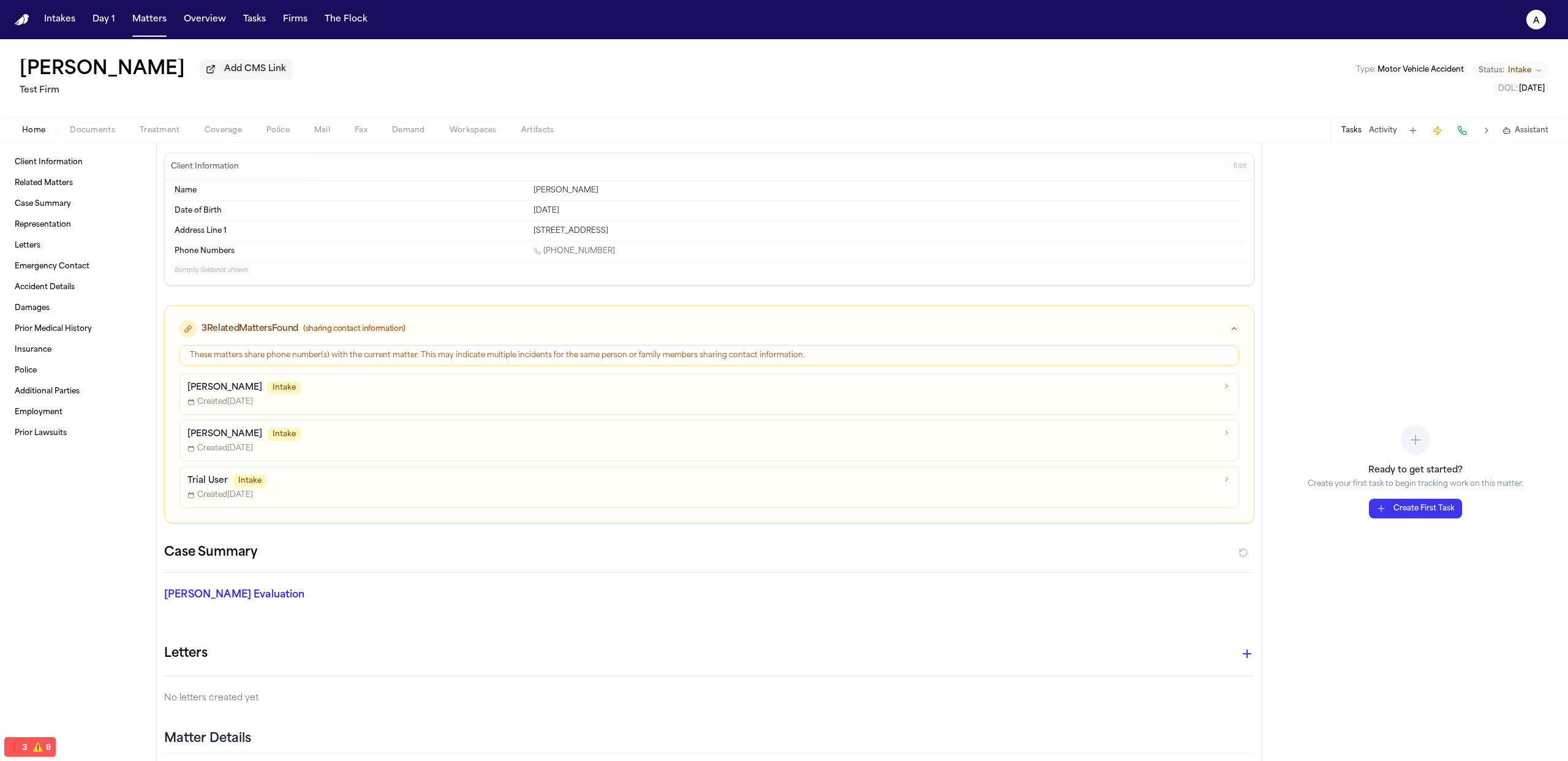
click at [218, 388] on p "John Doe" at bounding box center [225, 388] width 75 height 12
click at [221, 437] on p "John Smith" at bounding box center [225, 434] width 75 height 12
click at [212, 396] on div "John Doe Intake Created Aug 30, 2025" at bounding box center [702, 394] width 1029 height 25
click at [207, 440] on p "John Smith" at bounding box center [225, 434] width 75 height 12
click at [207, 437] on p "Jane Doe" at bounding box center [225, 434] width 75 height 12
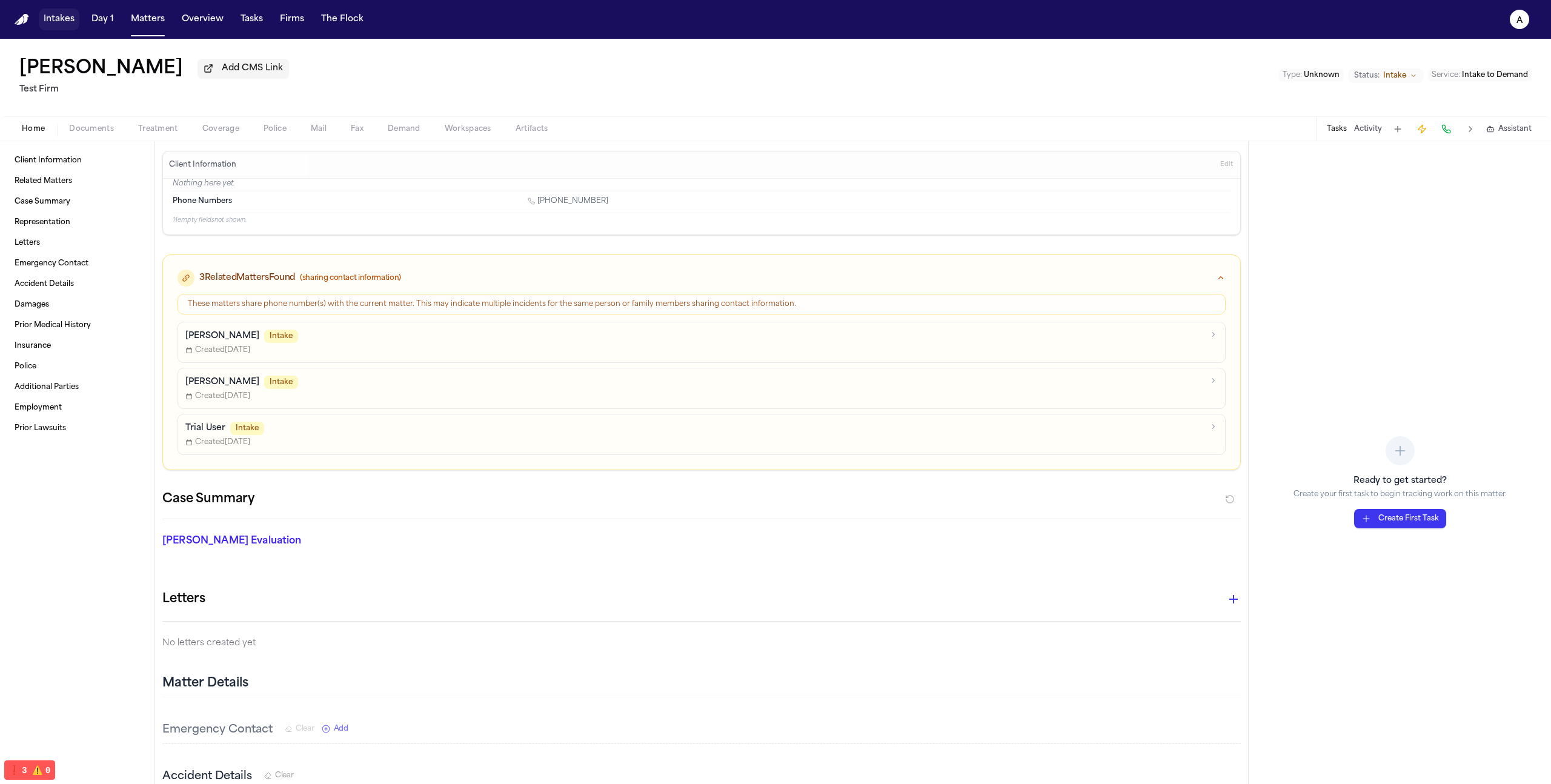
click at [67, 21] on button "Intakes" at bounding box center [59, 19] width 40 height 22
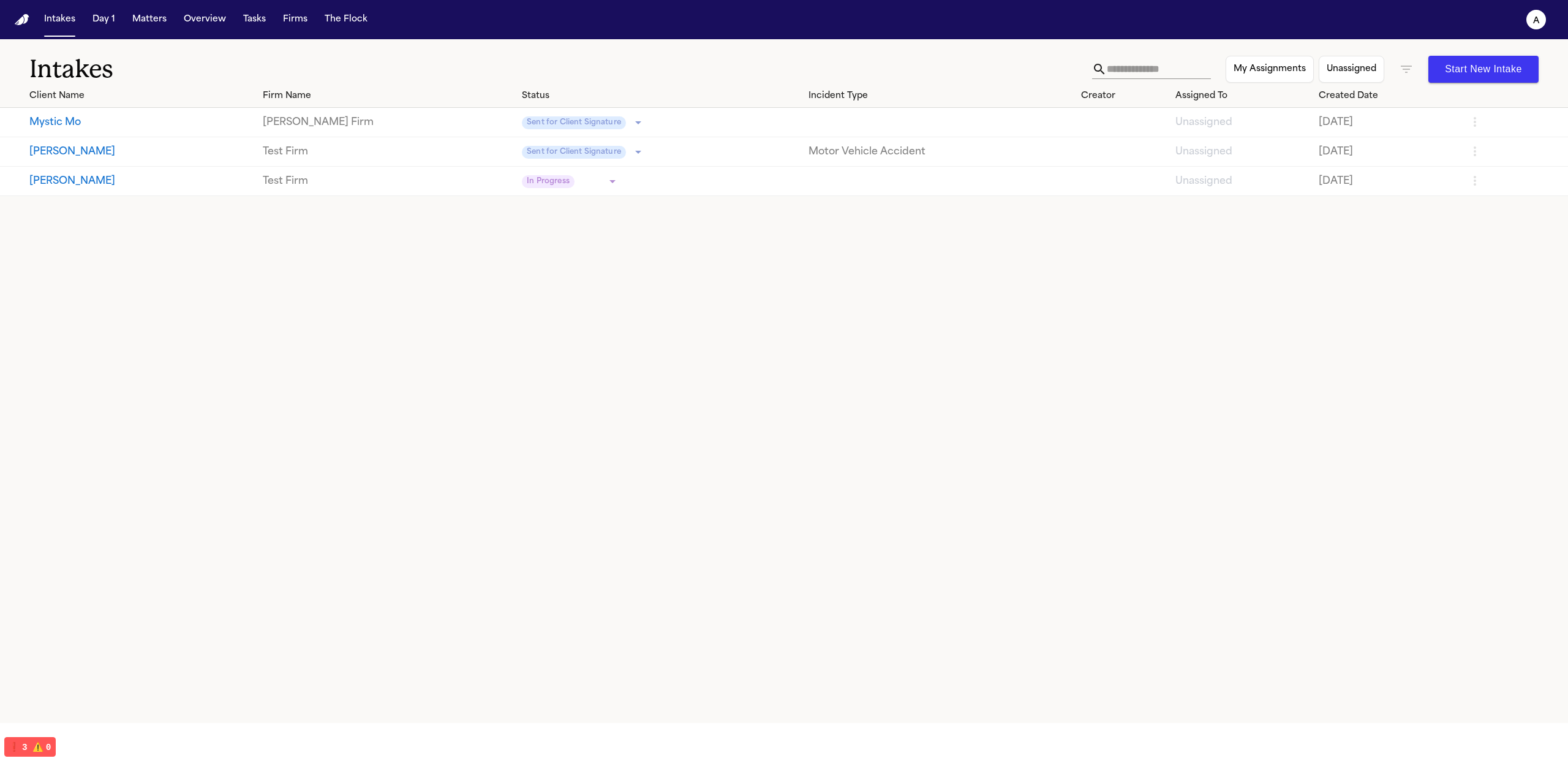
click at [67, 120] on button "Mystic Mo" at bounding box center [141, 122] width 223 height 15
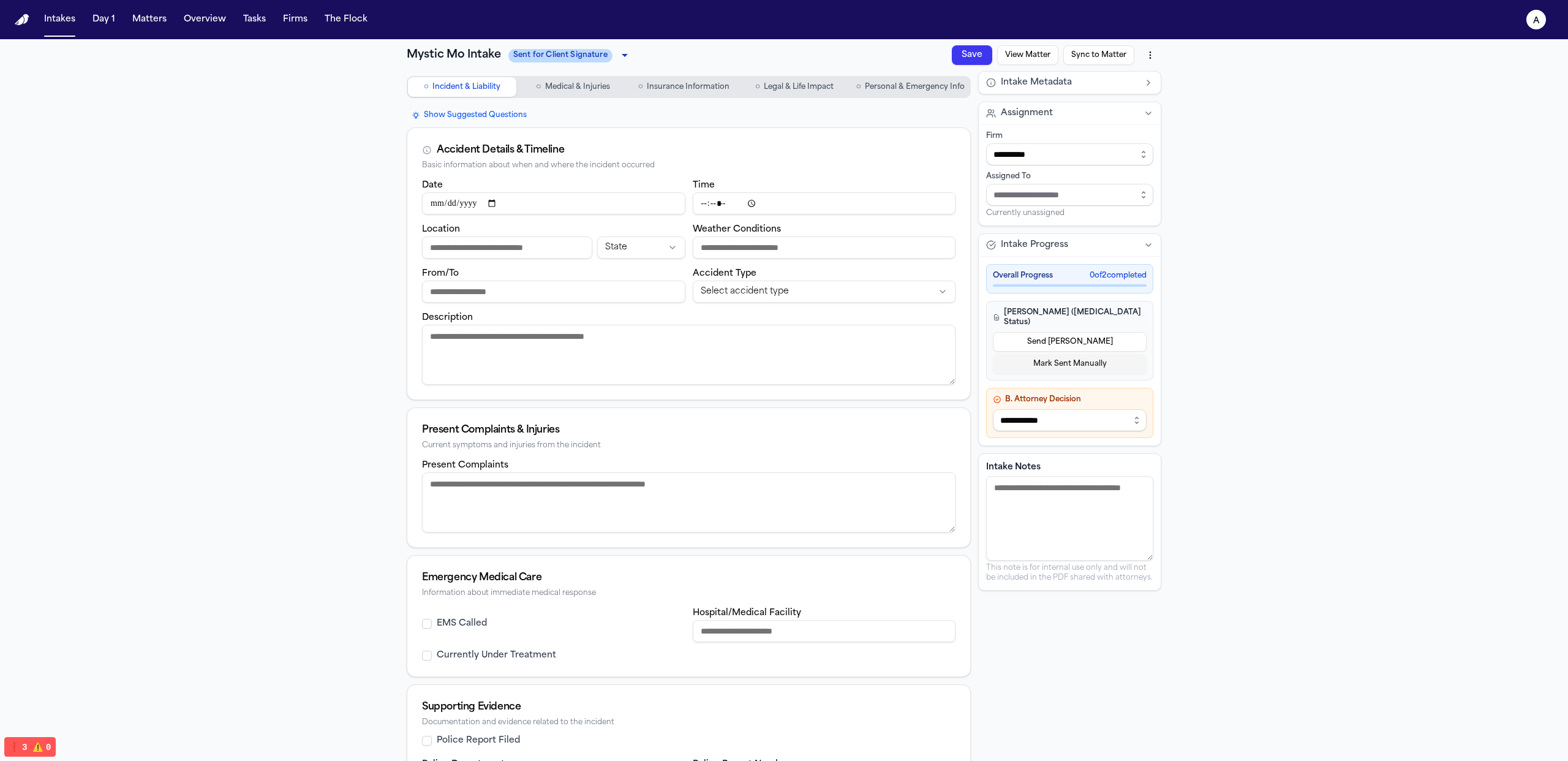
click at [1009, 476] on textarea "Intake Notes" at bounding box center [1070, 518] width 167 height 84
click at [561, 48] on body "**********" at bounding box center [784, 380] width 1568 height 761
click at [571, 107] on li "Chase" at bounding box center [566, 98] width 124 height 19
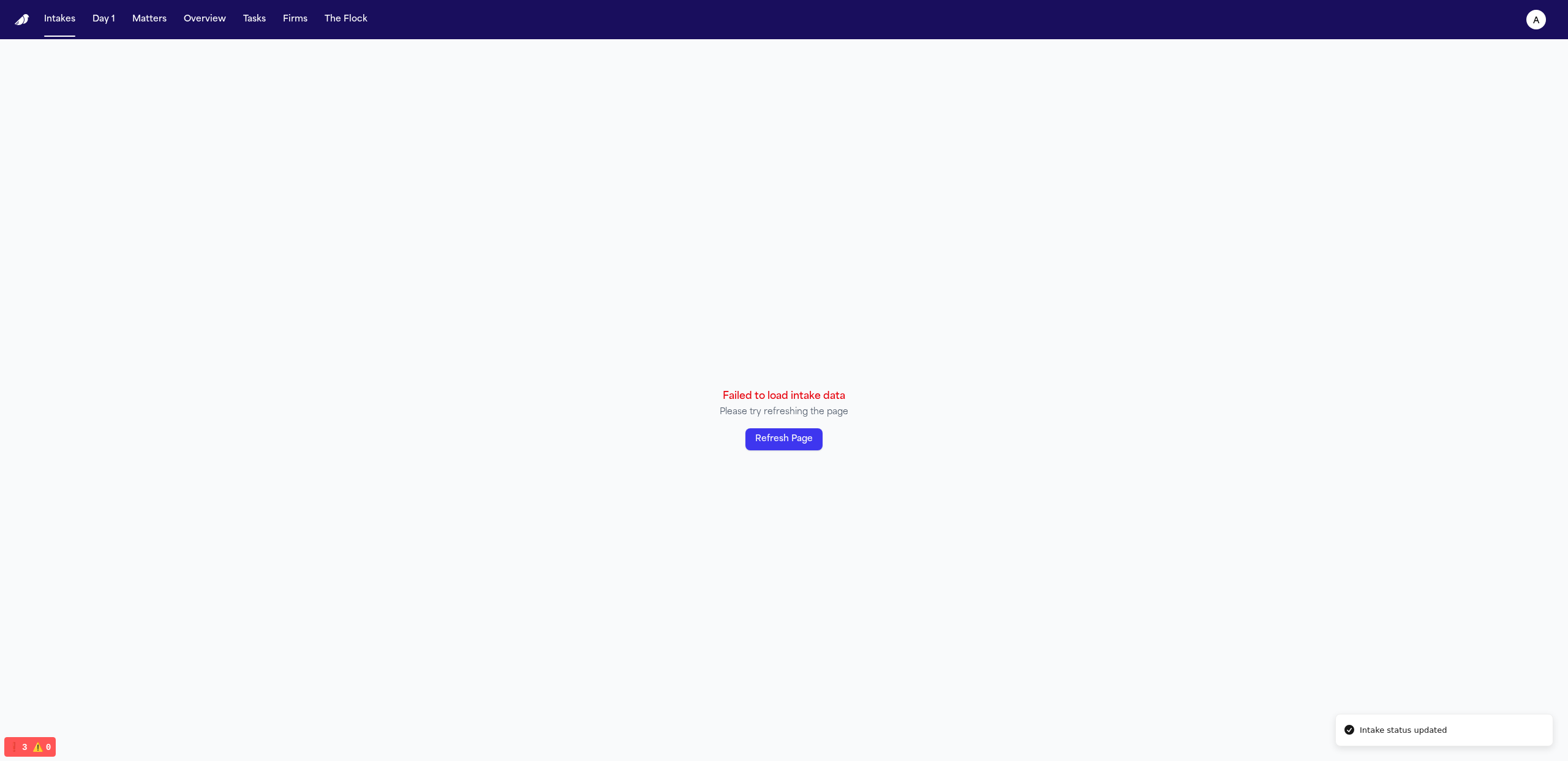
click at [805, 443] on button "Refresh Page" at bounding box center [783, 439] width 77 height 22
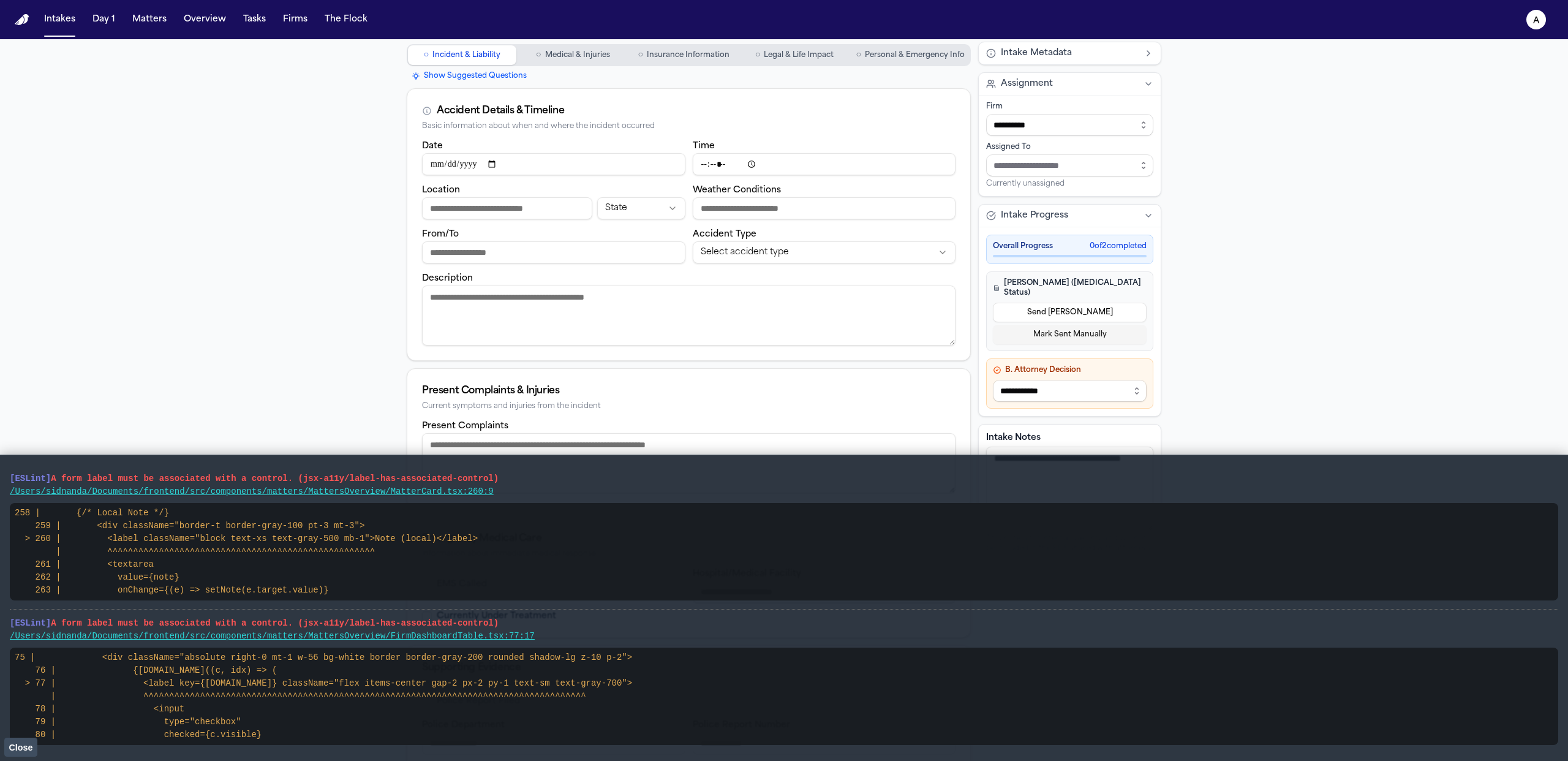
scroll to position [113, 0]
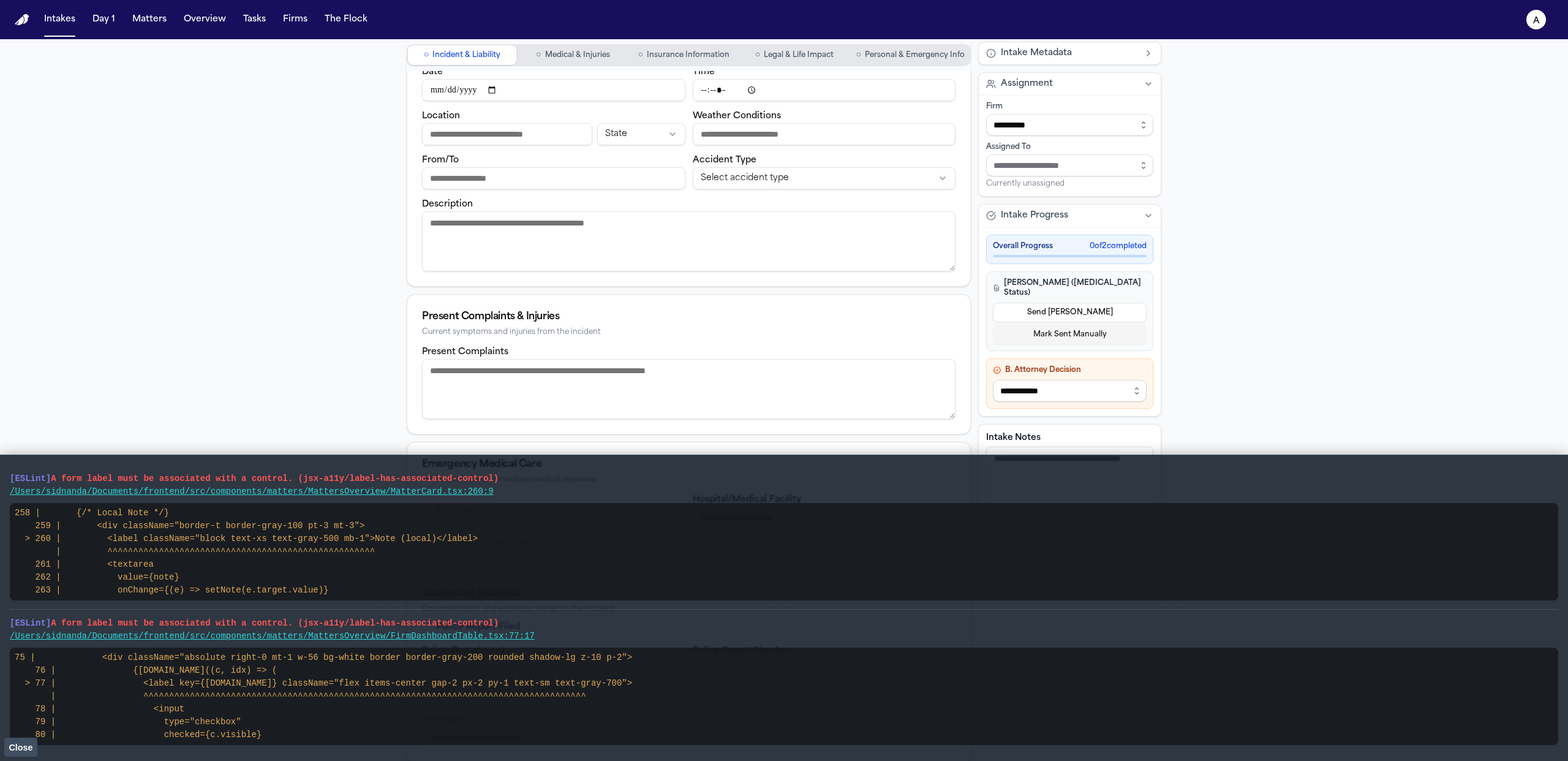
click at [29, 750] on span "Close" at bounding box center [21, 748] width 24 height 10
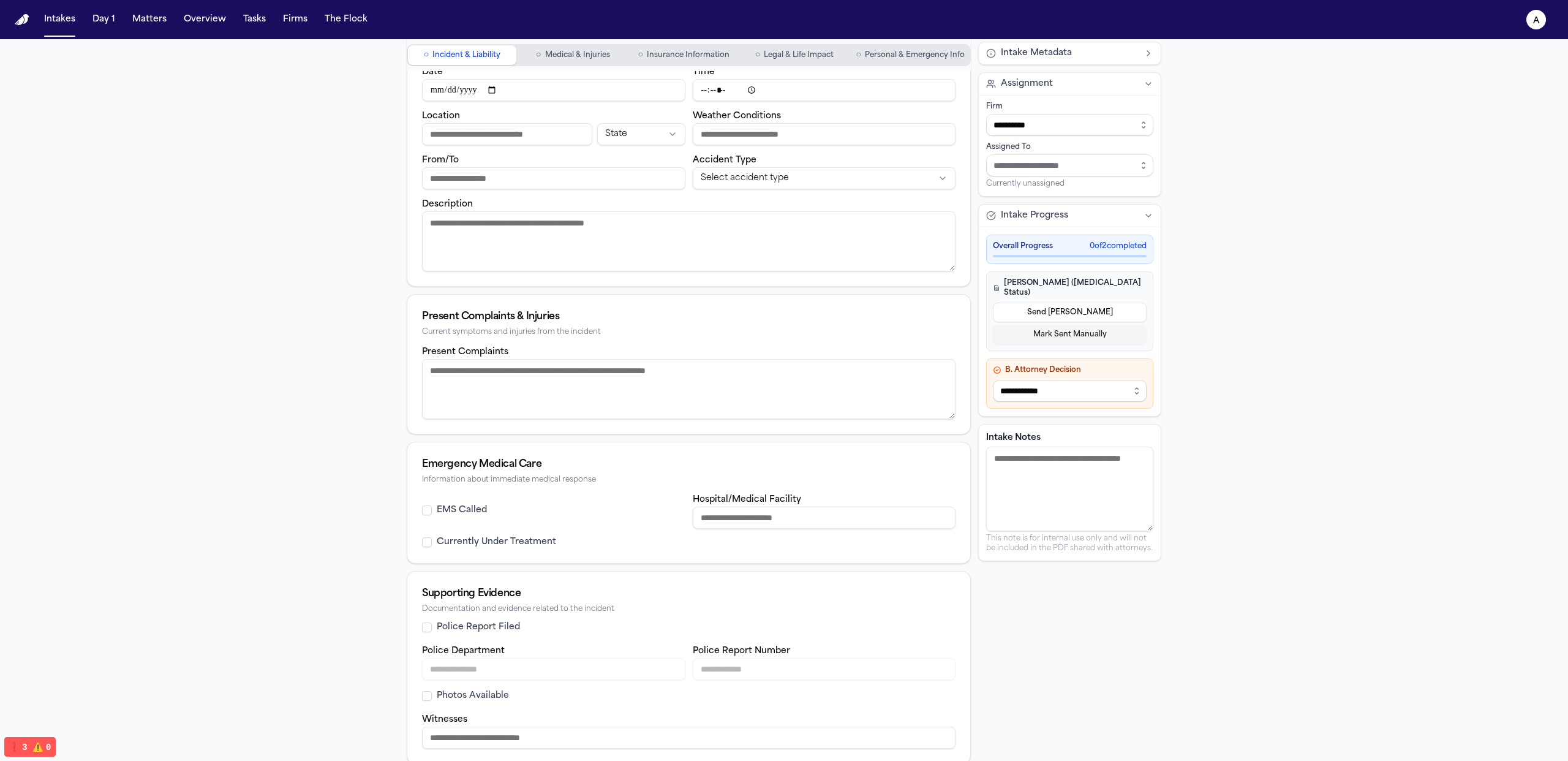
scroll to position [0, 0]
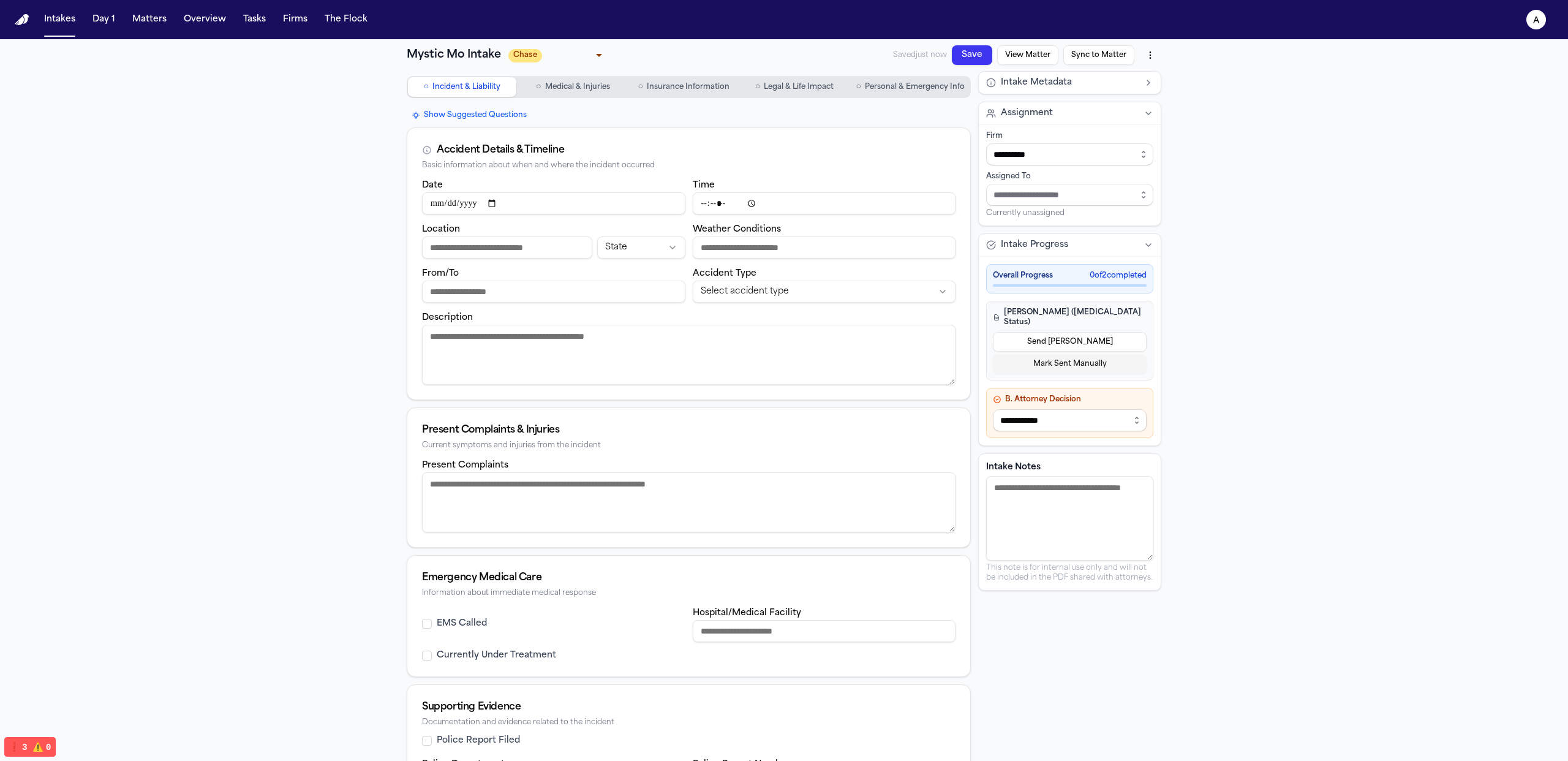
click at [526, 56] on body "**********" at bounding box center [784, 380] width 1568 height 761
click at [538, 100] on li "Chase" at bounding box center [553, 98] width 124 height 19
click at [549, 53] on body "**********" at bounding box center [784, 380] width 1568 height 761
click at [555, 105] on li "Chase" at bounding box center [553, 98] width 124 height 19
click at [546, 48] on body "**********" at bounding box center [784, 380] width 1568 height 761
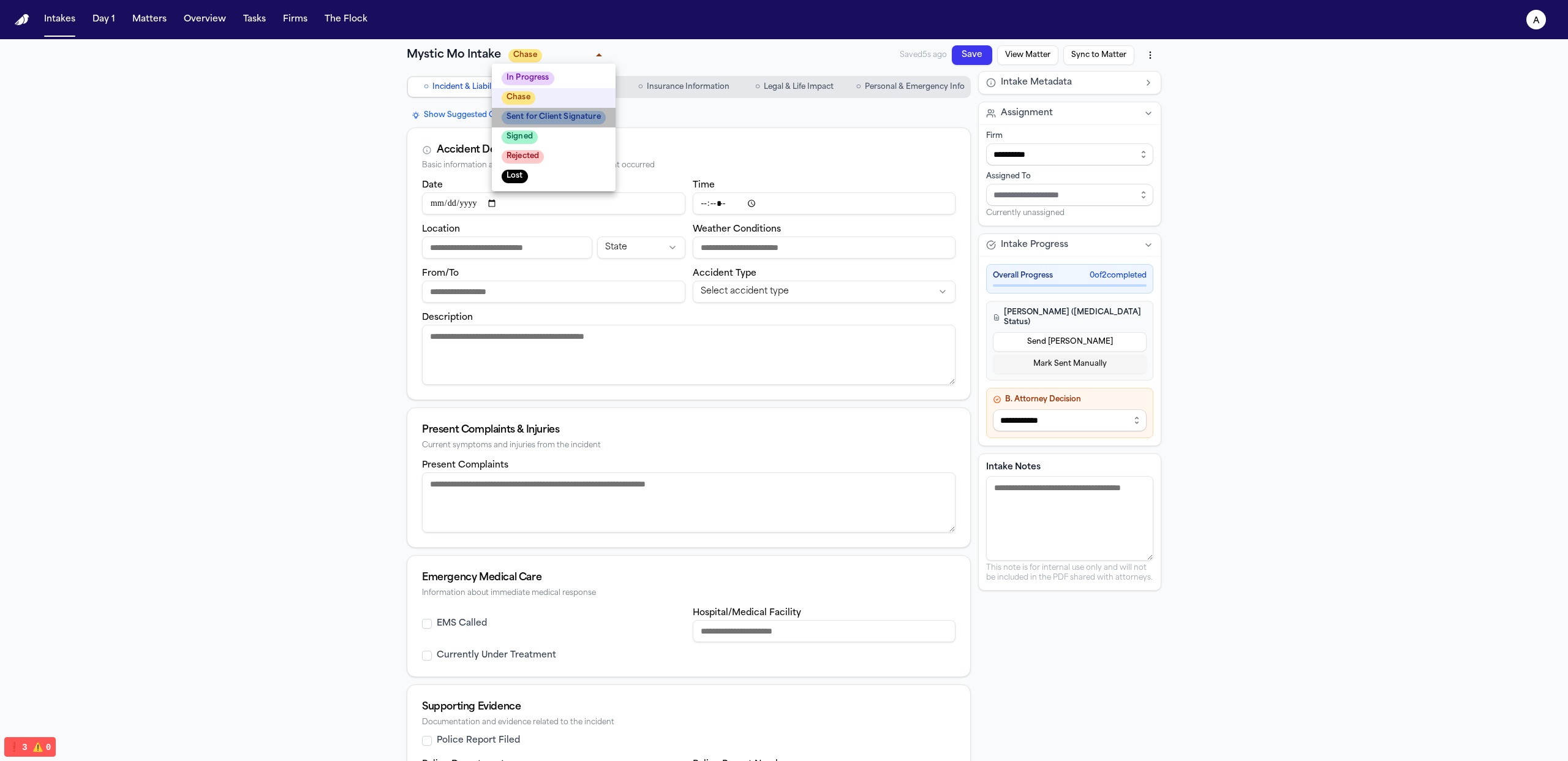
click at [557, 116] on span "Sent for Client Signature" at bounding box center [554, 118] width 104 height 13
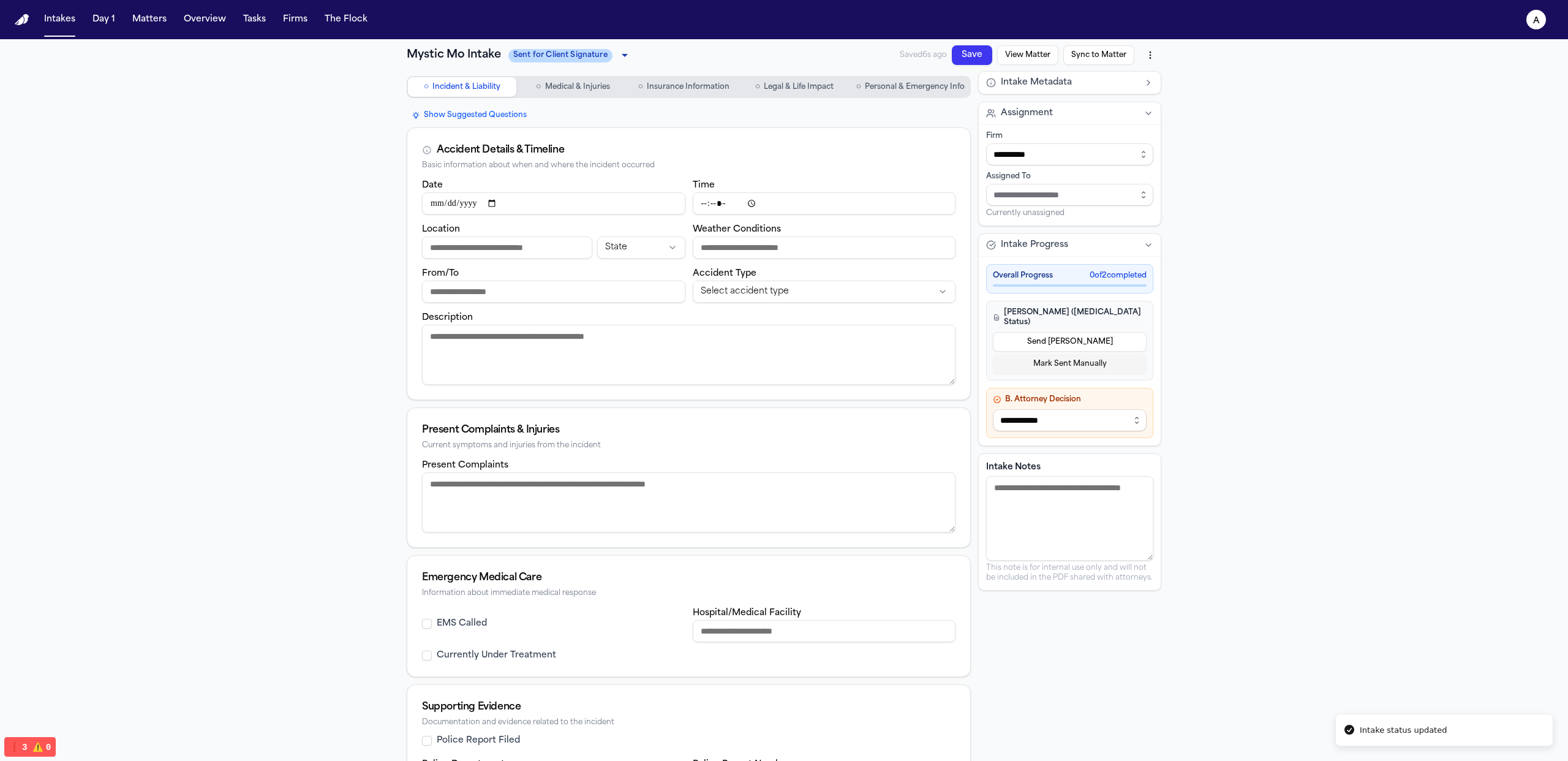
click at [561, 54] on body "**********" at bounding box center [784, 380] width 1568 height 761
click at [566, 104] on li "Chase" at bounding box center [566, 98] width 124 height 19
type input "*****"
click at [1040, 514] on textarea "Intake Notes" at bounding box center [1070, 518] width 167 height 84
type textarea "**********"
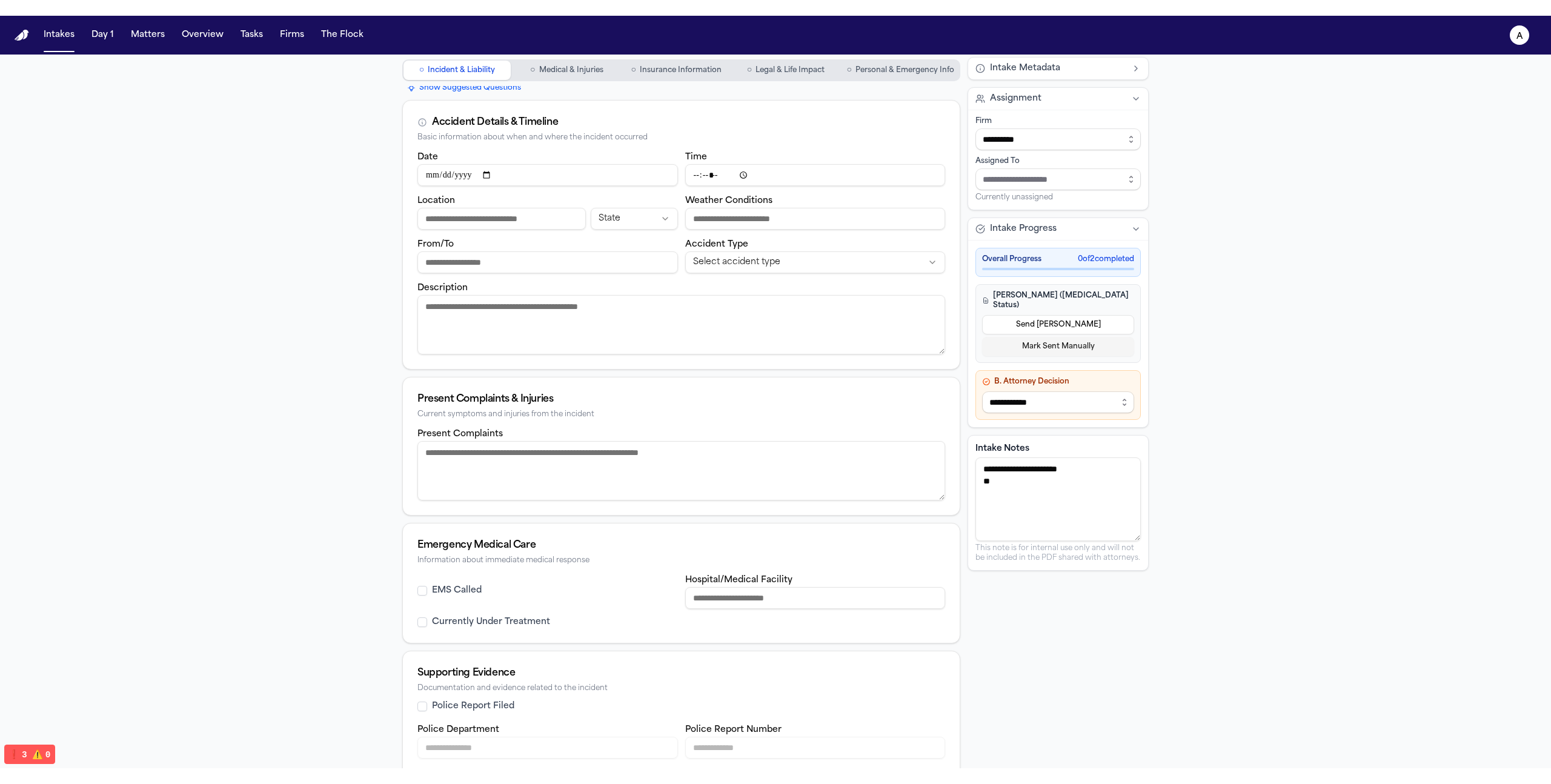
scroll to position [56, 0]
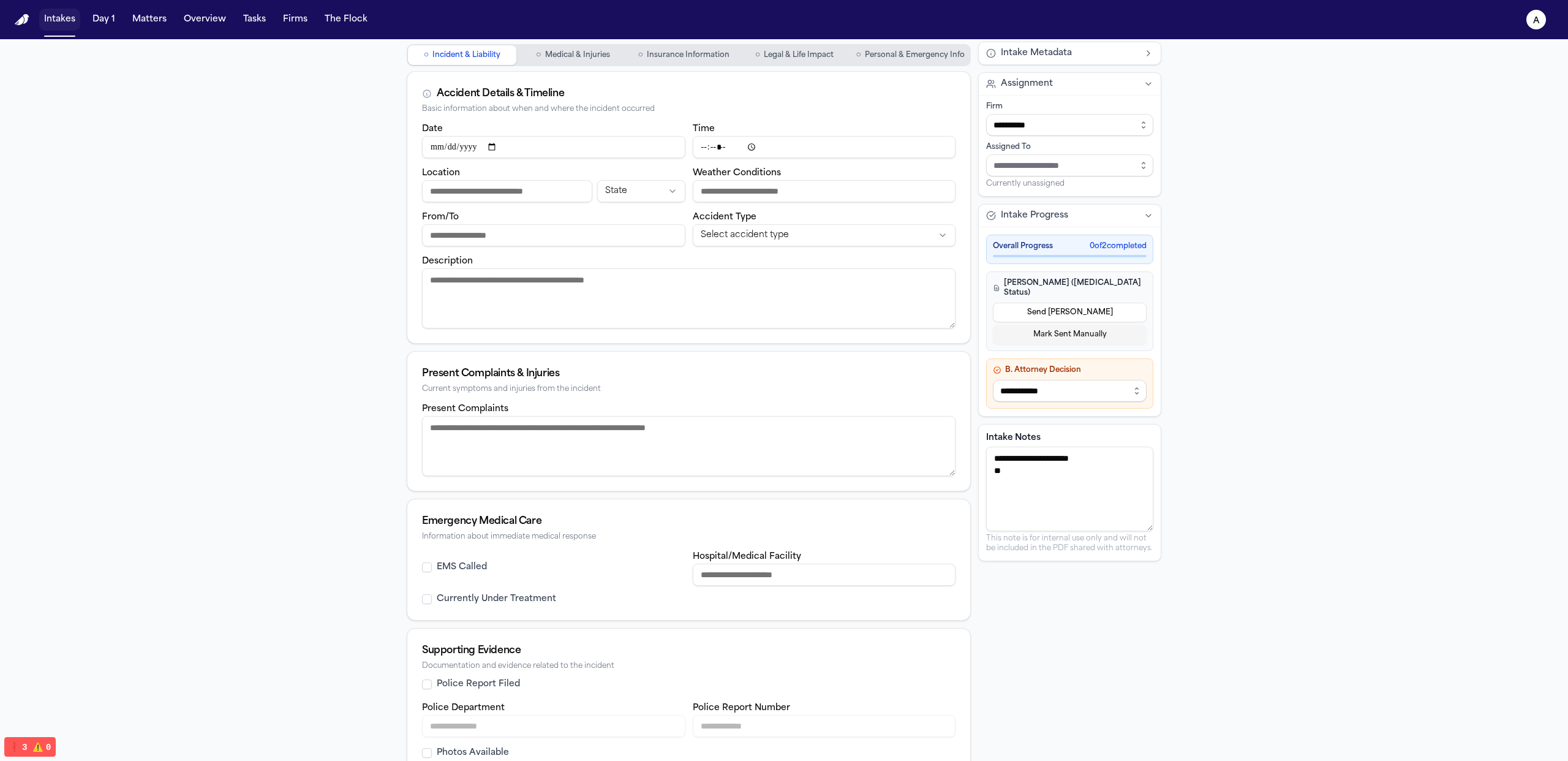
click at [61, 25] on button "Intakes" at bounding box center [60, 19] width 41 height 22
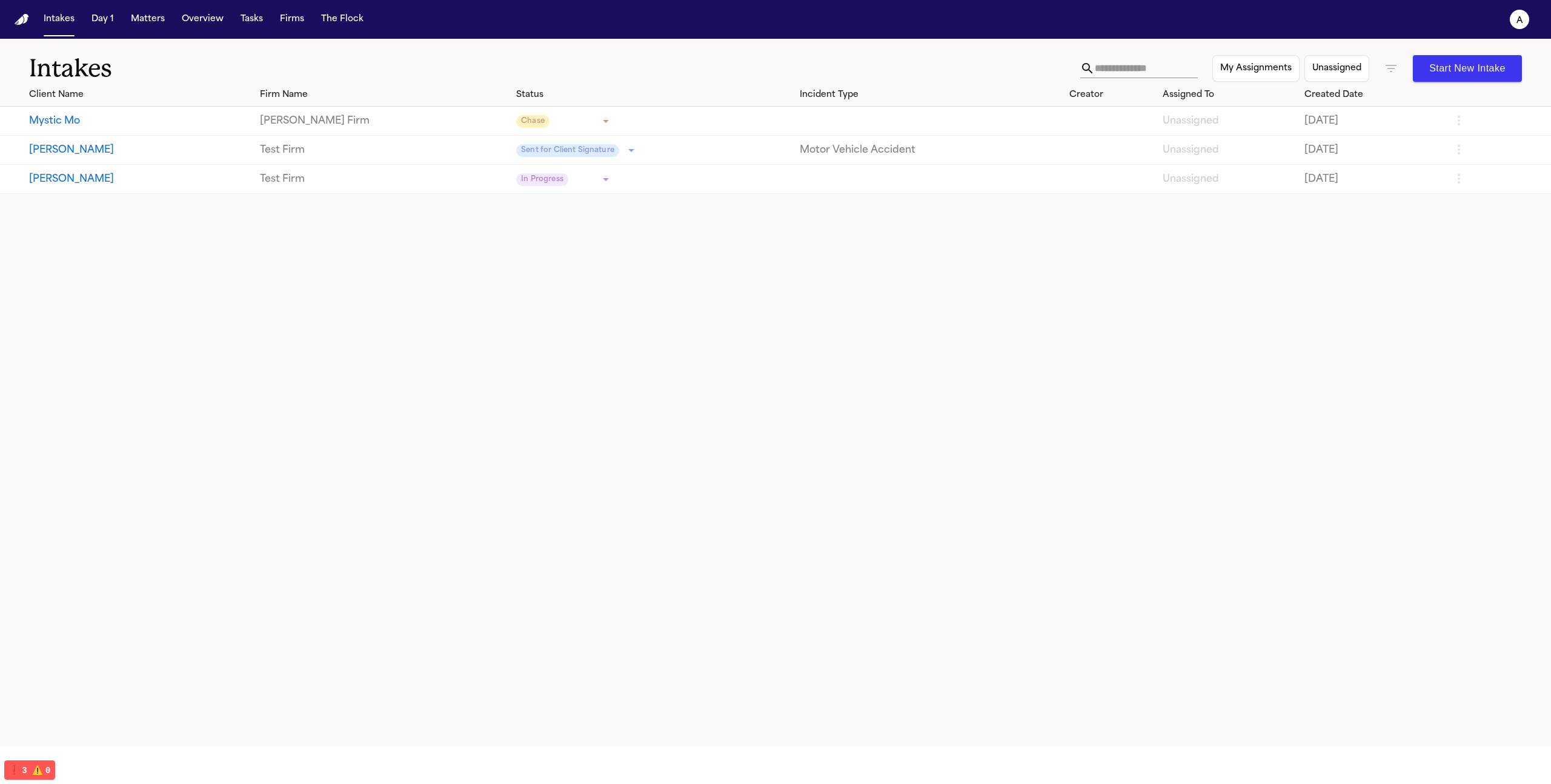
click at [63, 123] on button "Mystic Mo" at bounding box center [140, 121] width 221 height 15
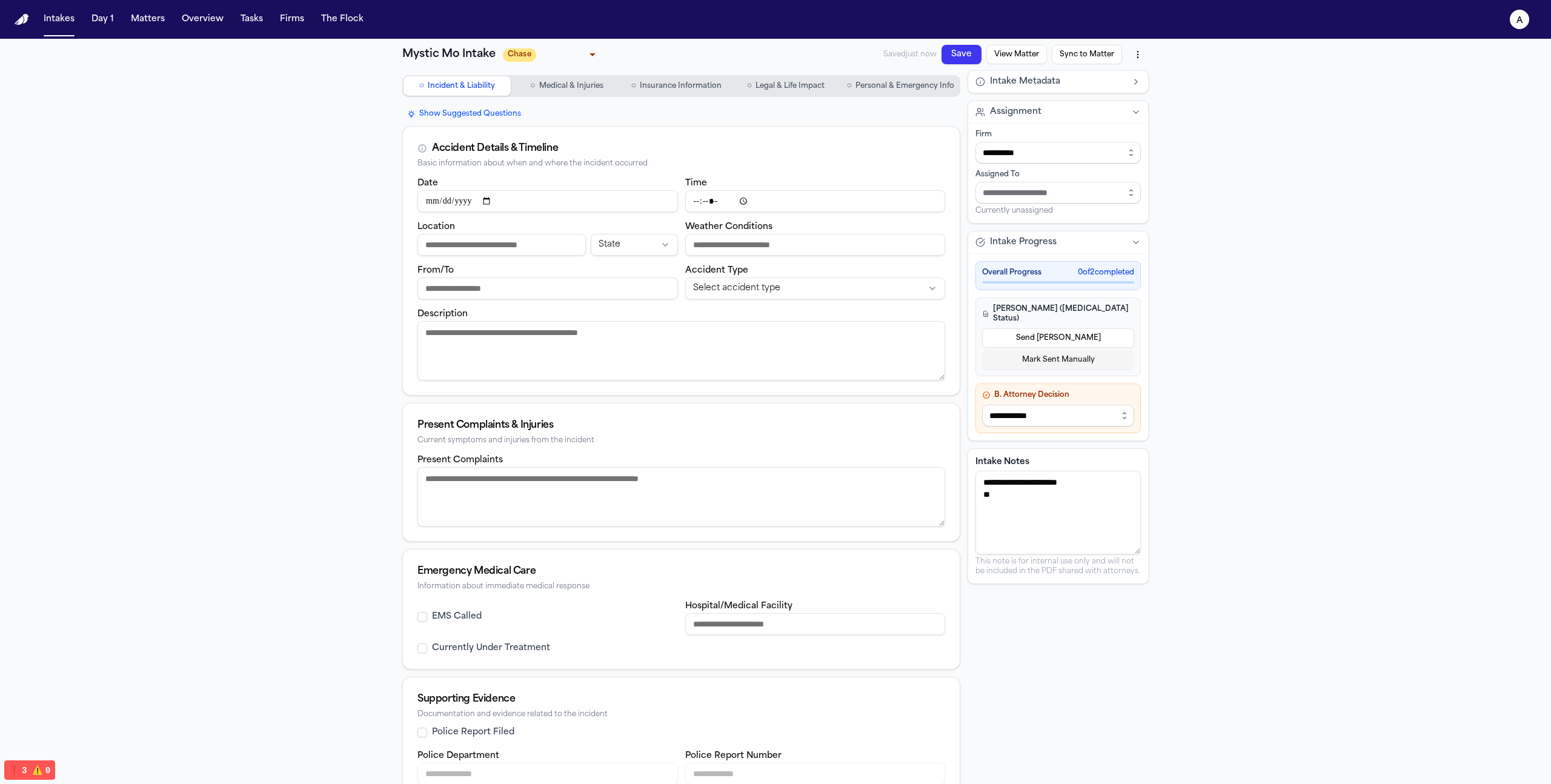
click at [1073, 511] on textarea "**********" at bounding box center [1058, 512] width 165 height 83
drag, startPoint x: 1131, startPoint y: 543, endPoint x: 1141, endPoint y: 720, distance: 177.3
click at [1141, 593] on div "**********" at bounding box center [1058, 521] width 181 height 146
click at [1081, 619] on textarea "**********" at bounding box center [1058, 601] width 165 height 261
type textarea "**********"
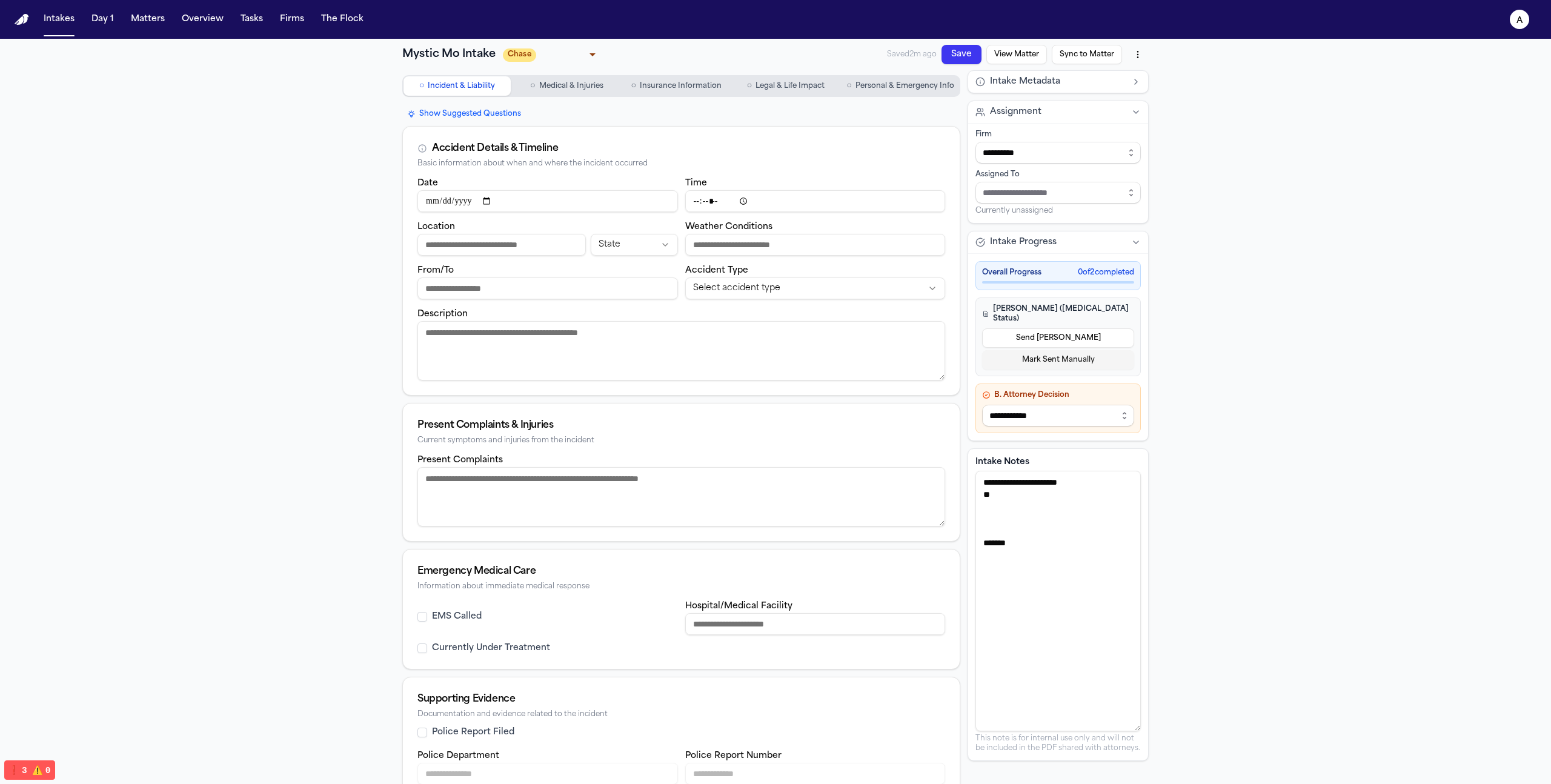
click at [1073, 195] on input "Assign to staff member" at bounding box center [1058, 193] width 165 height 22
click at [206, 16] on button "Overview" at bounding box center [202, 19] width 52 height 22
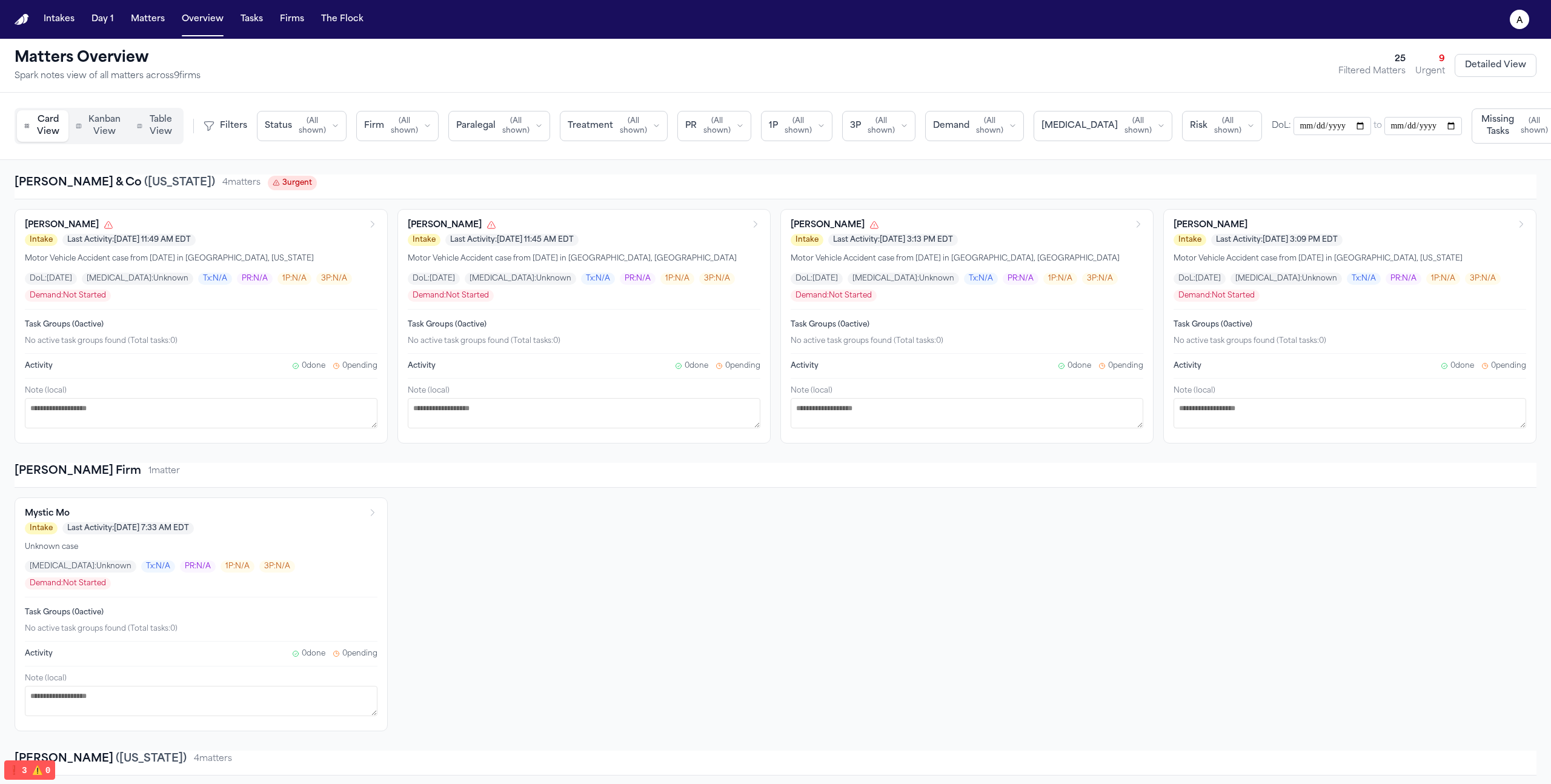
click at [164, 140] on button "Table View" at bounding box center [155, 126] width 52 height 32
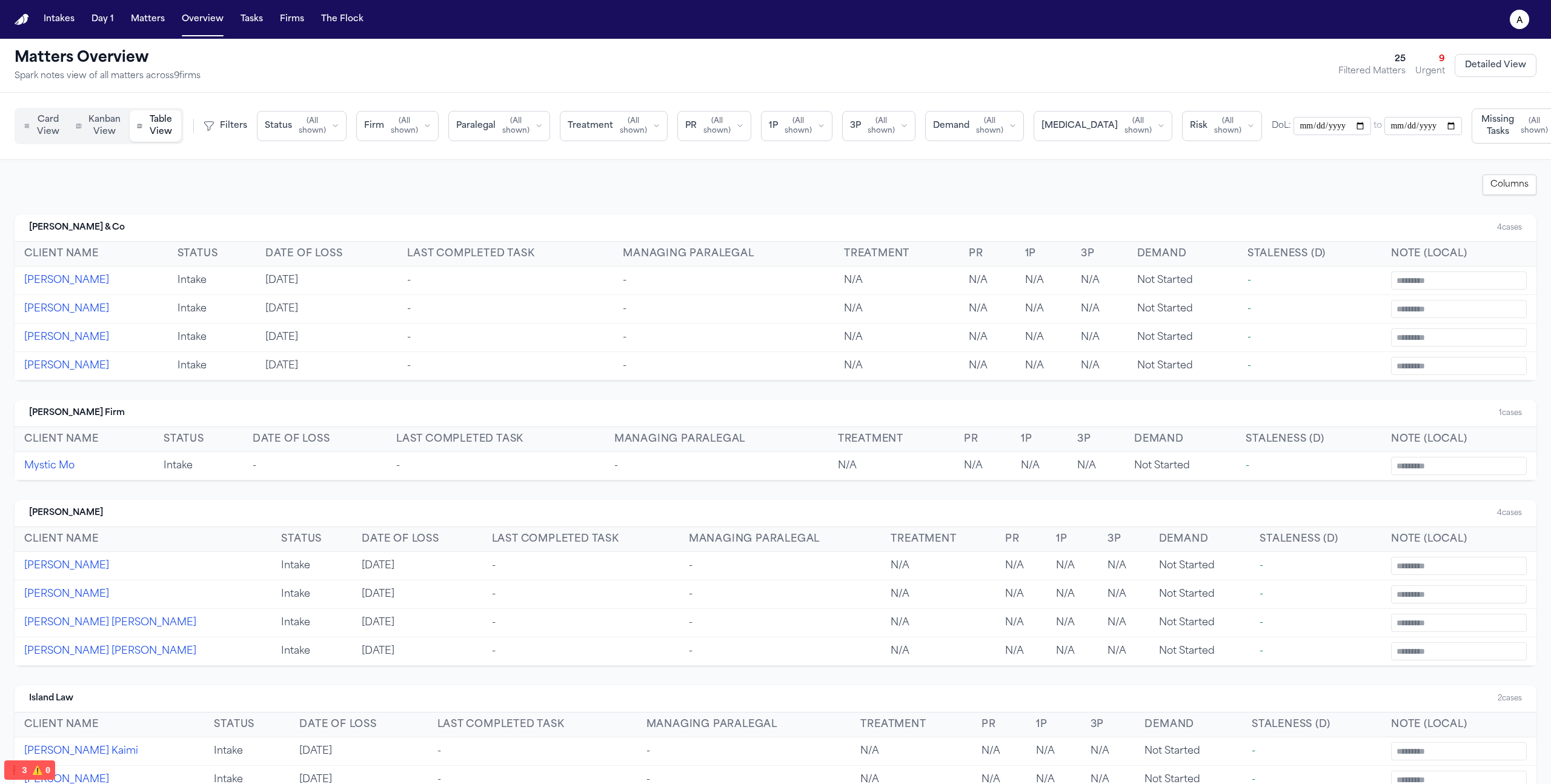
click at [418, 129] on button "Firm ( All shown )" at bounding box center [397, 126] width 83 height 30
click at [462, 120] on span "Paralegal" at bounding box center [476, 126] width 40 height 12
click at [285, 281] on td "Mar 13, 2023" at bounding box center [326, 281] width 142 height 28
click at [101, 134] on span "Kanban View" at bounding box center [105, 126] width 36 height 24
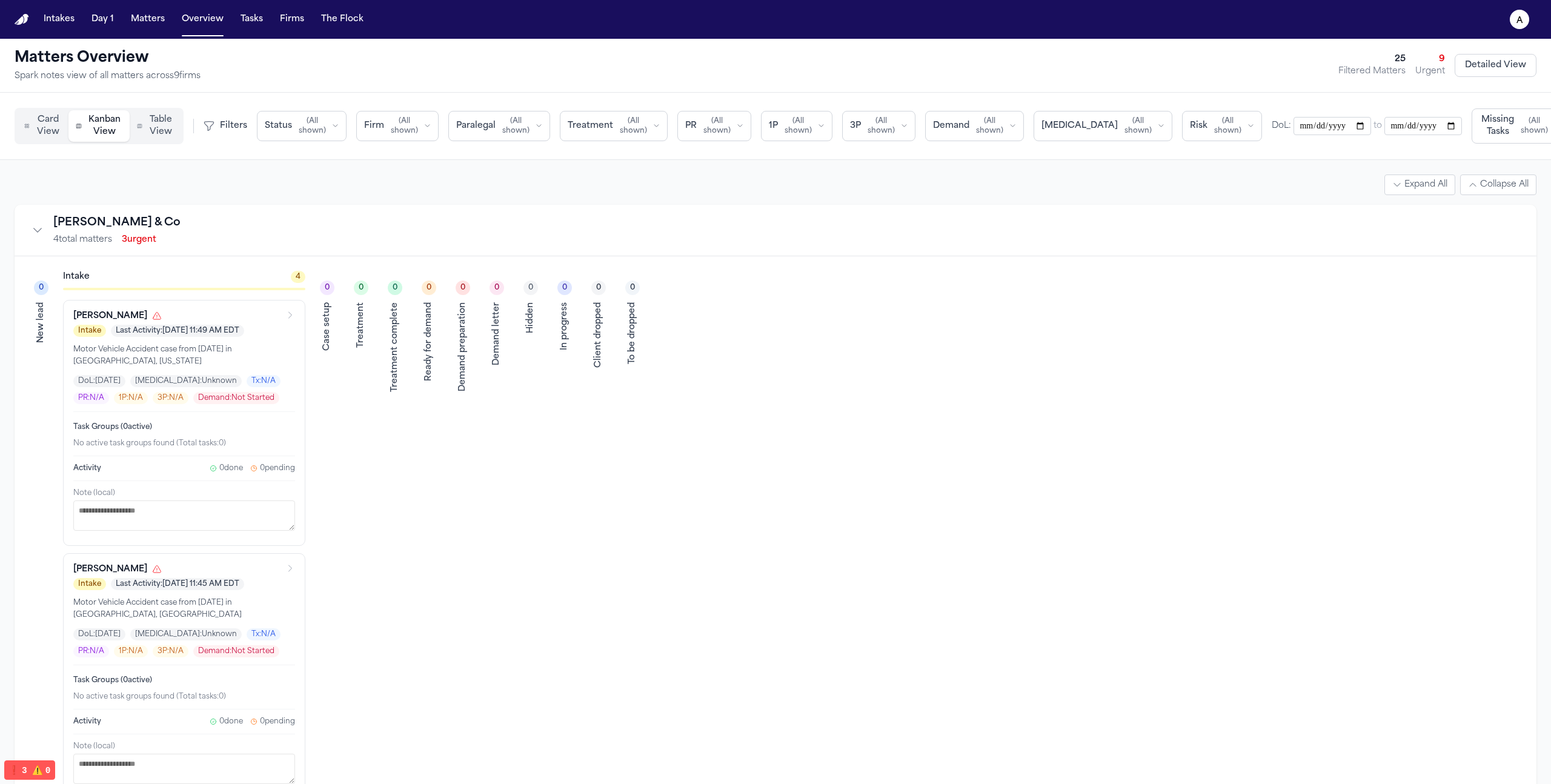
click at [156, 121] on span "Table View" at bounding box center [161, 126] width 26 height 24
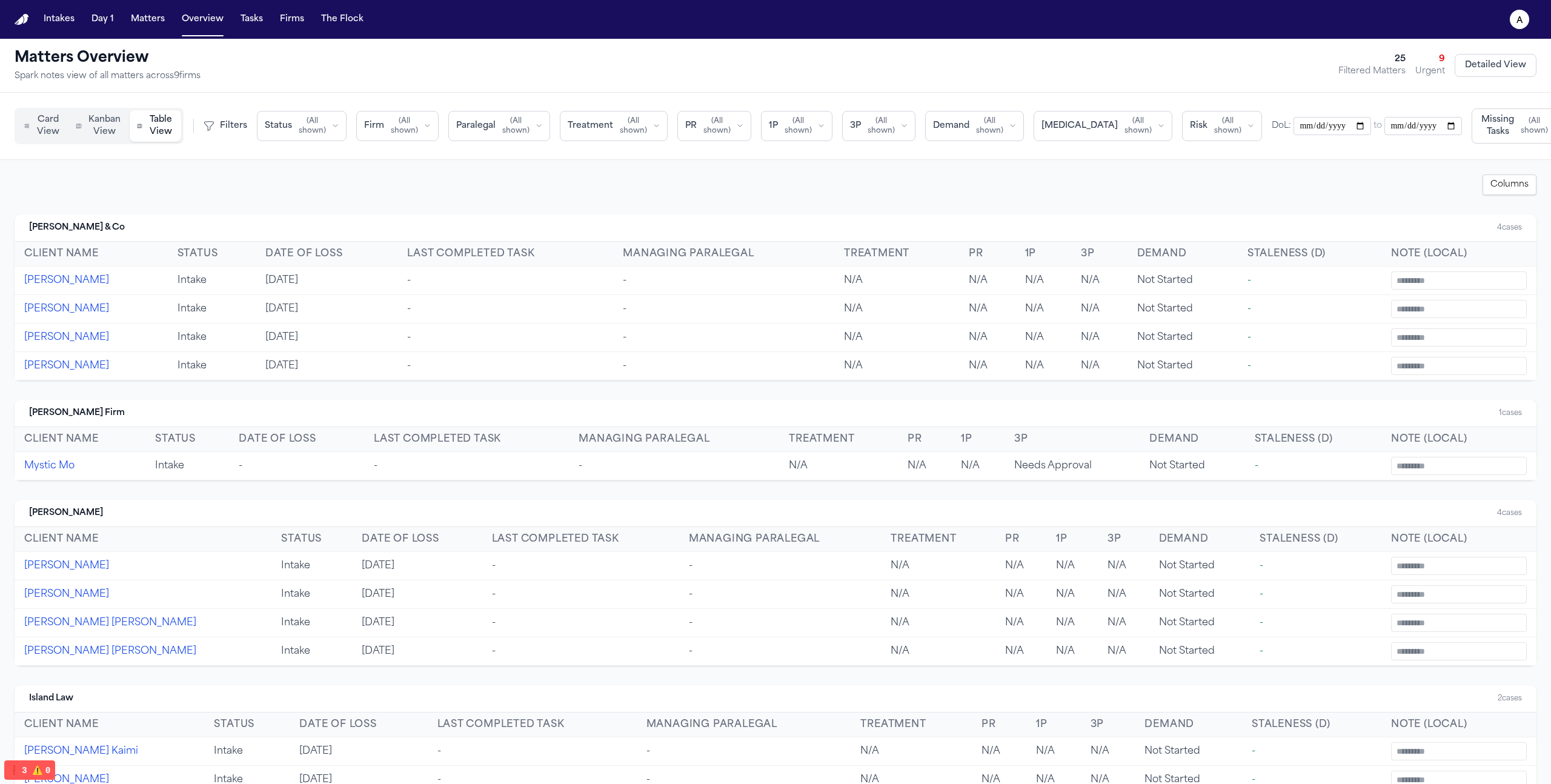
click at [97, 138] on span "Kanban View" at bounding box center [105, 126] width 36 height 24
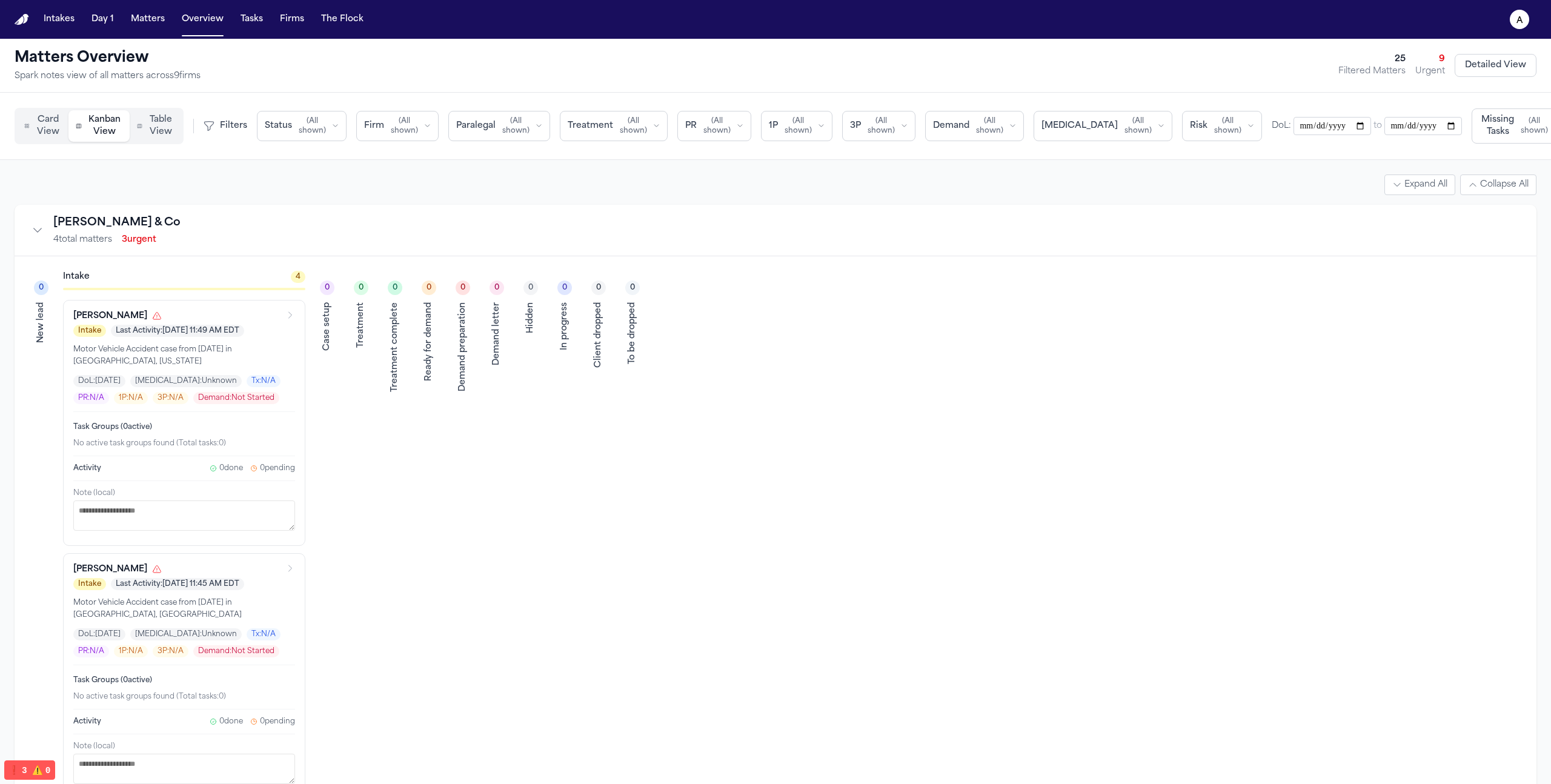
click at [151, 126] on span "Table View" at bounding box center [161, 126] width 26 height 24
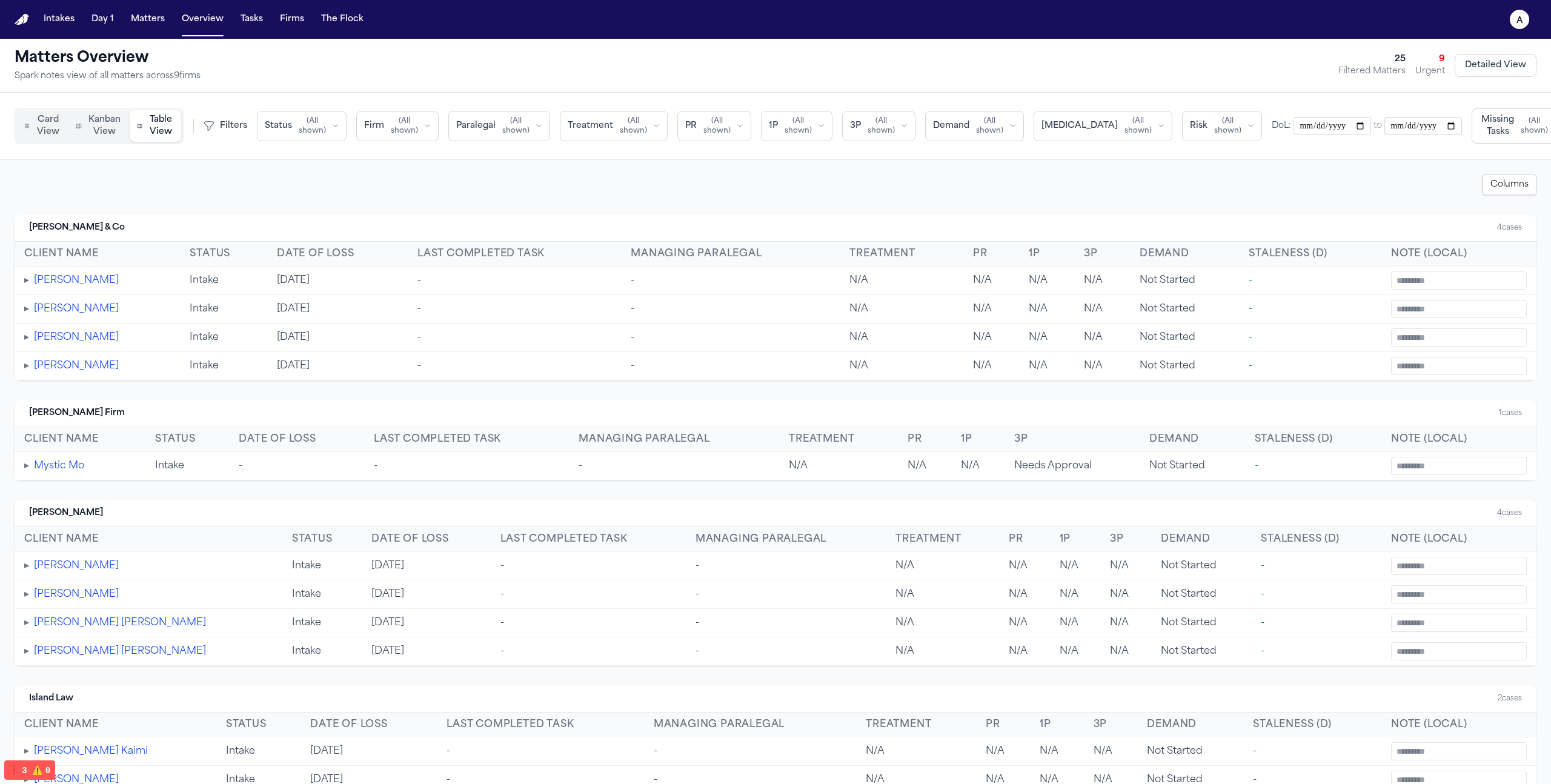
click at [1492, 74] on button "Detailed View" at bounding box center [1495, 65] width 82 height 23
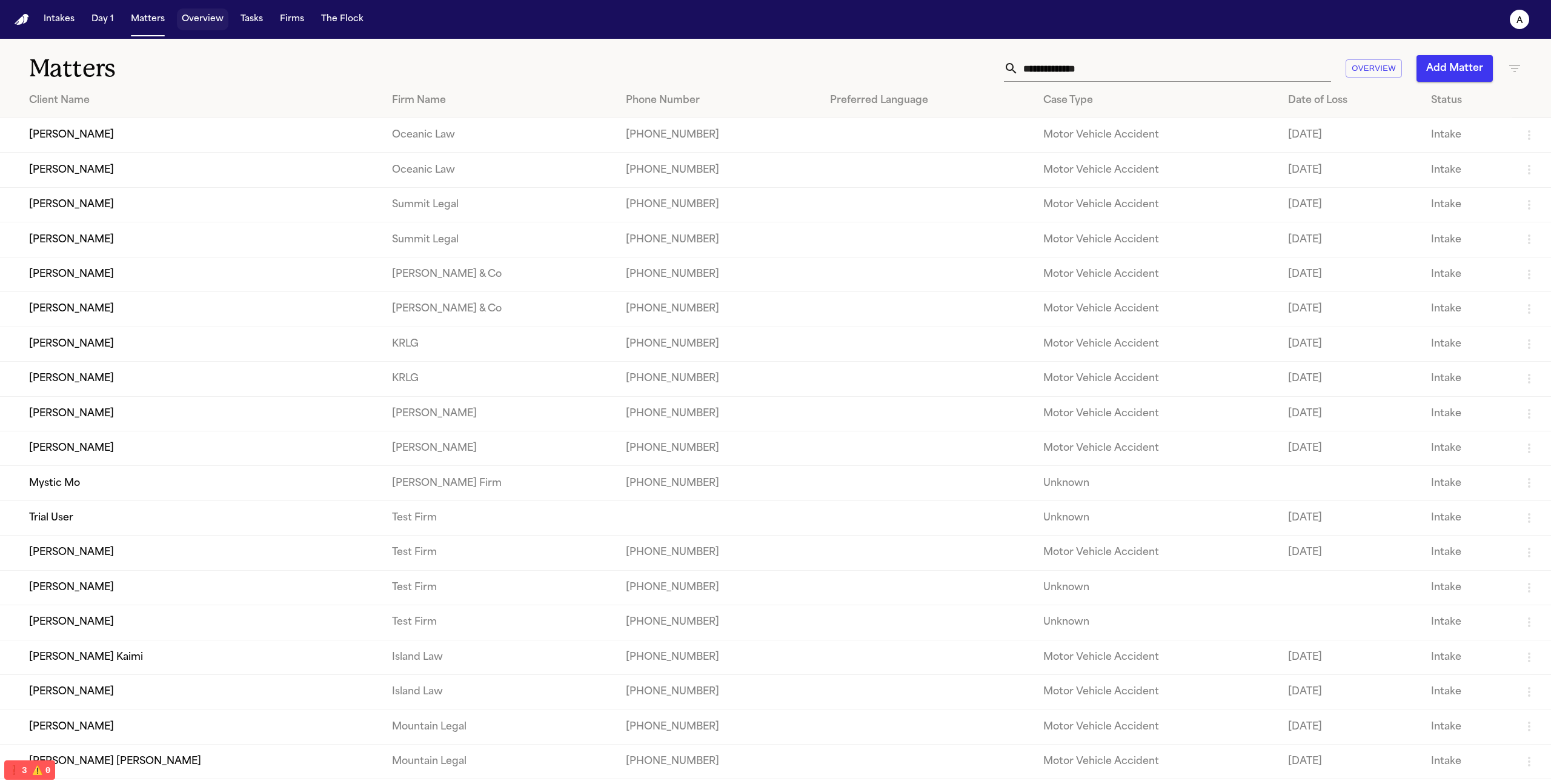
click at [195, 21] on button "Overview" at bounding box center [202, 19] width 52 height 22
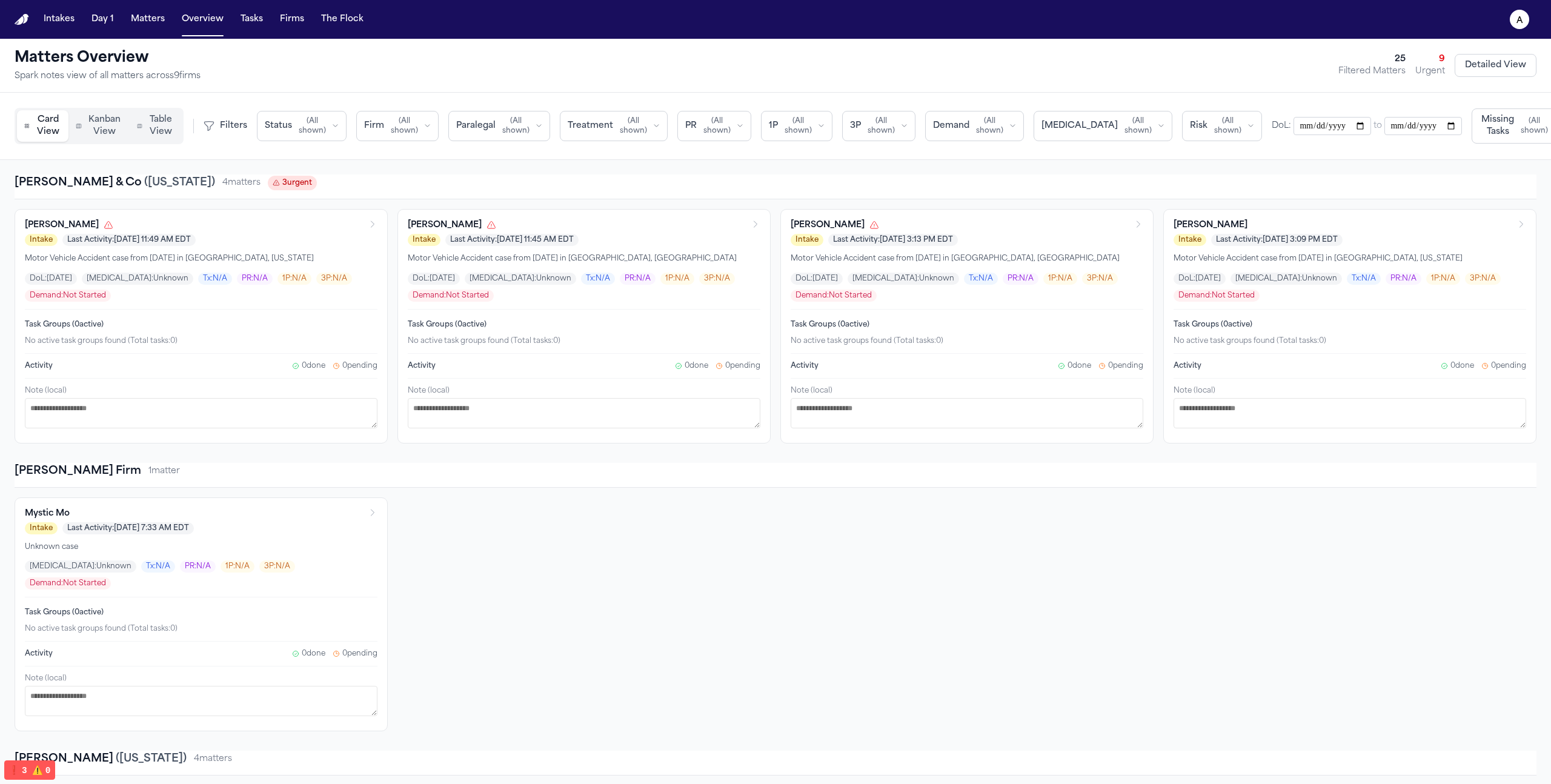
click at [162, 132] on span "Table View" at bounding box center [161, 126] width 26 height 24
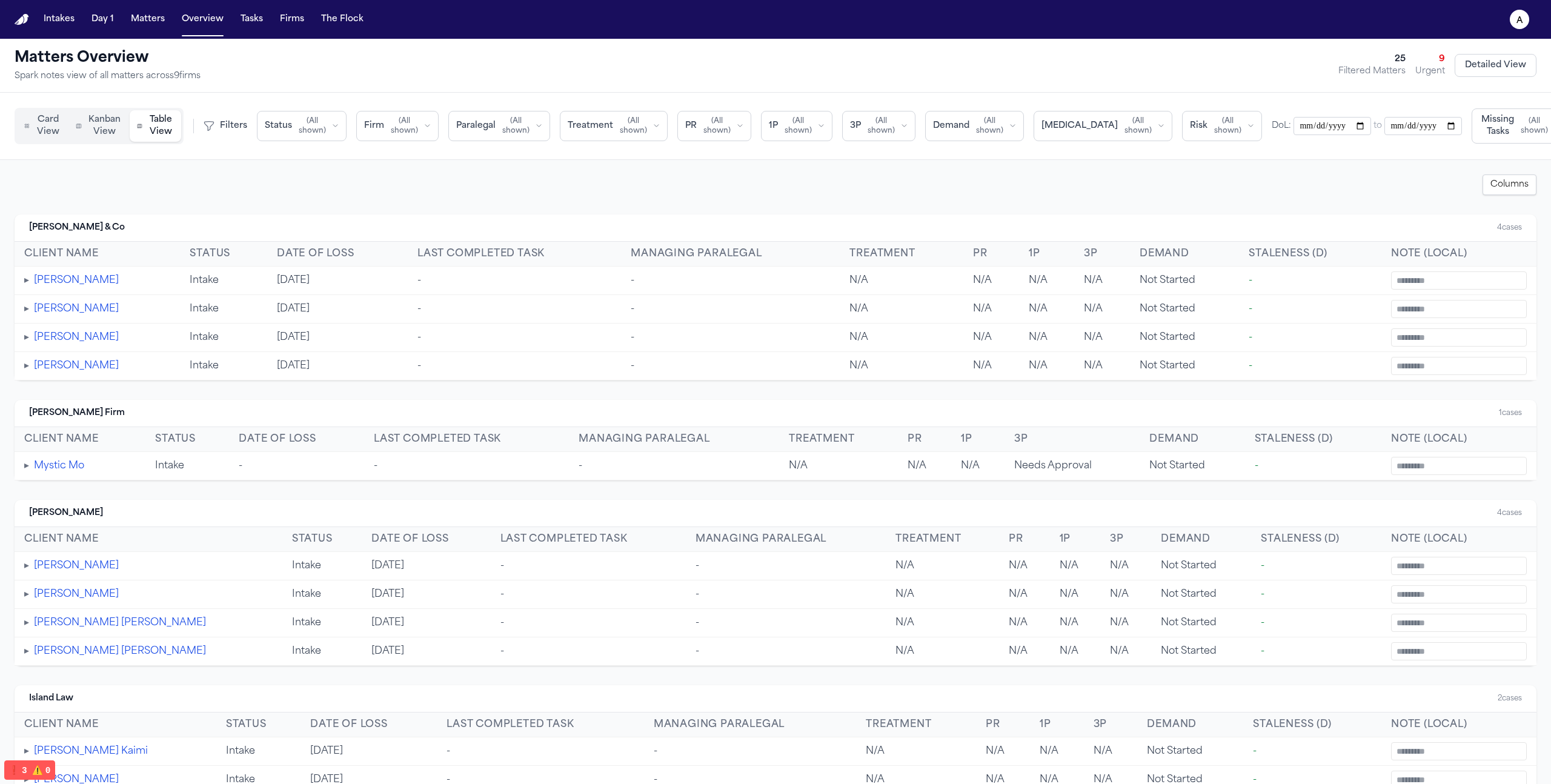
click at [26, 284] on button "▸" at bounding box center [26, 281] width 5 height 15
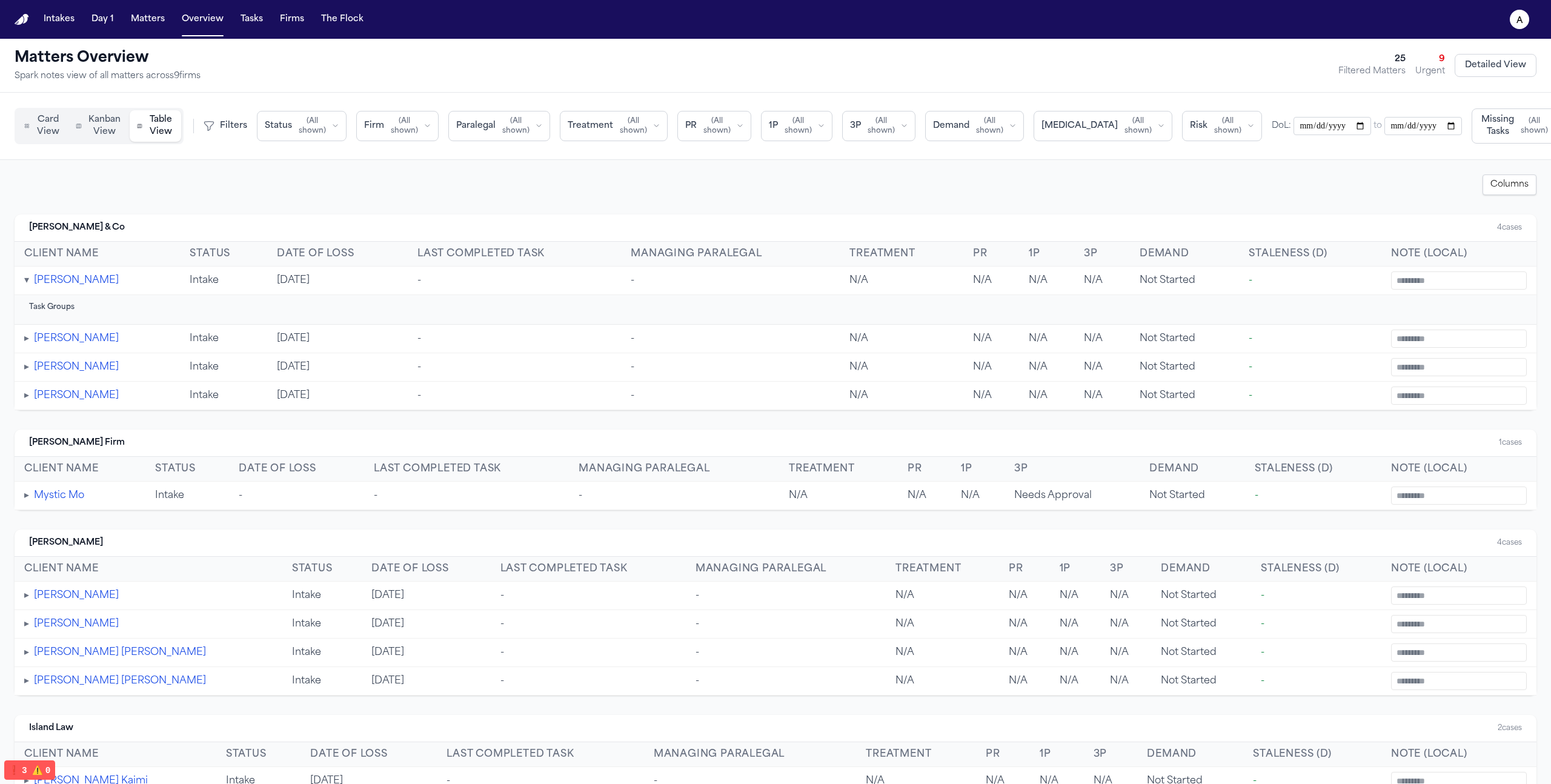
click at [26, 284] on button "▾" at bounding box center [26, 281] width 5 height 15
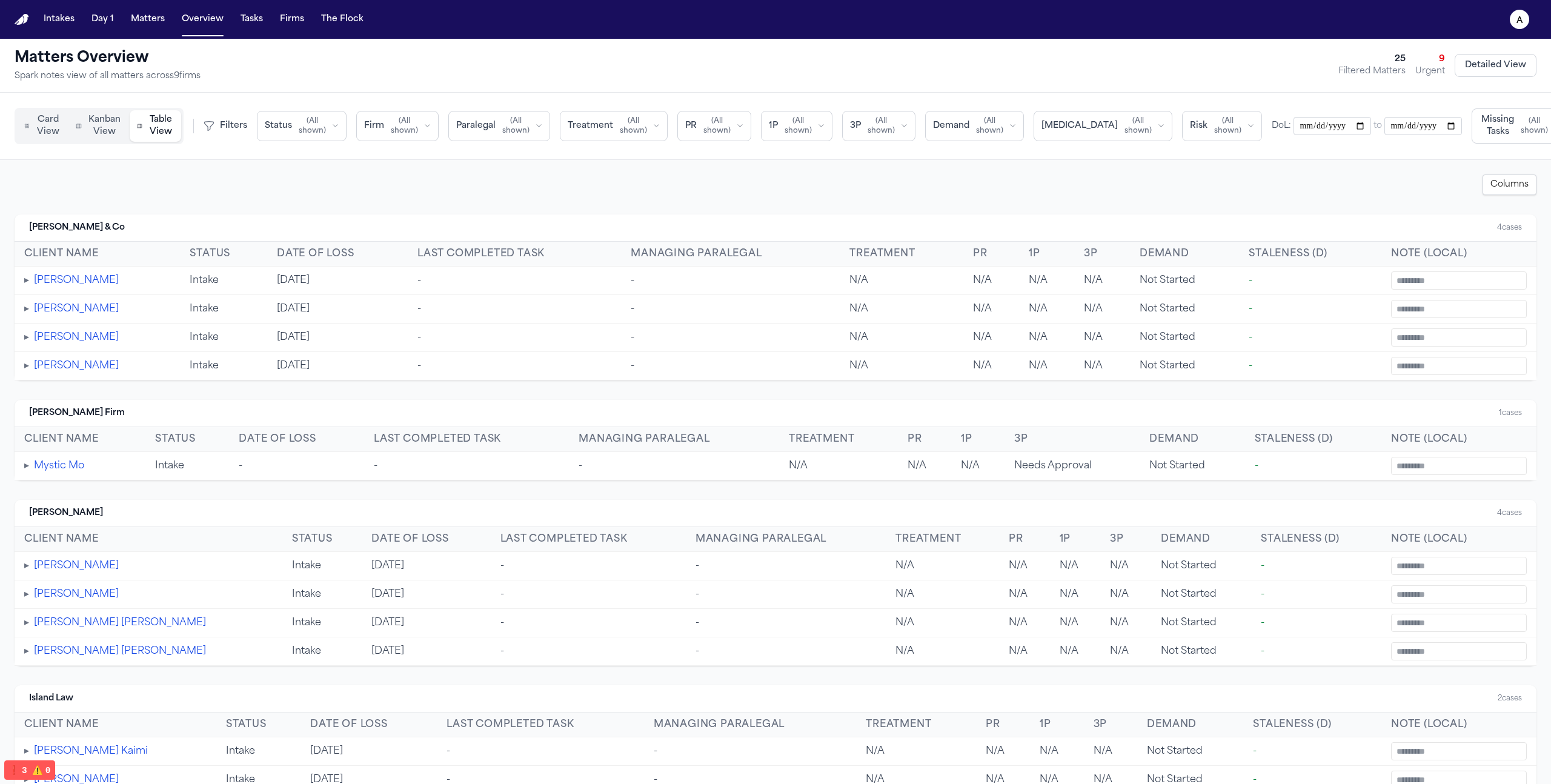
click at [26, 309] on button "▸" at bounding box center [26, 309] width 5 height 15
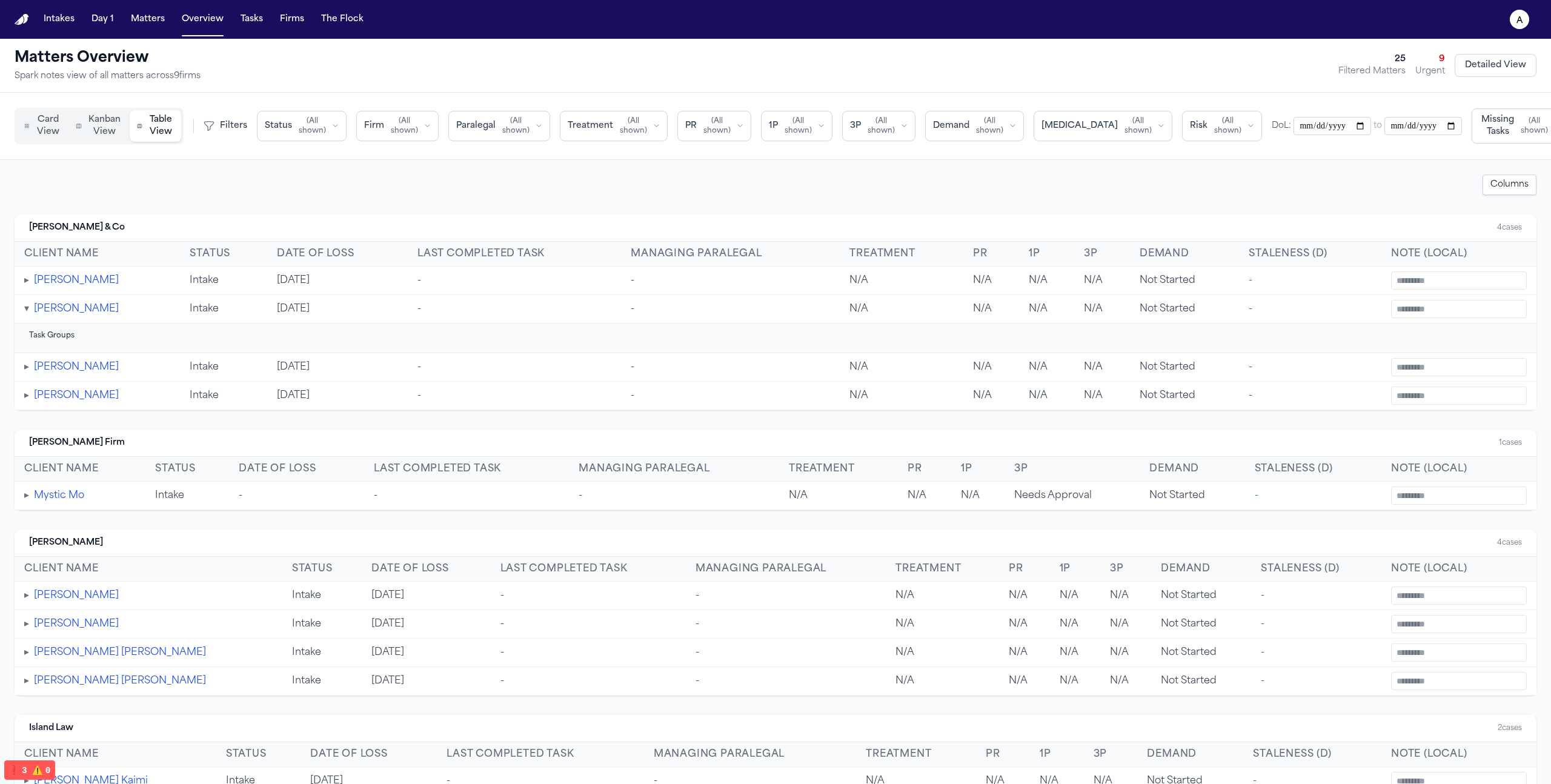
click at [26, 309] on button "▾" at bounding box center [26, 309] width 5 height 15
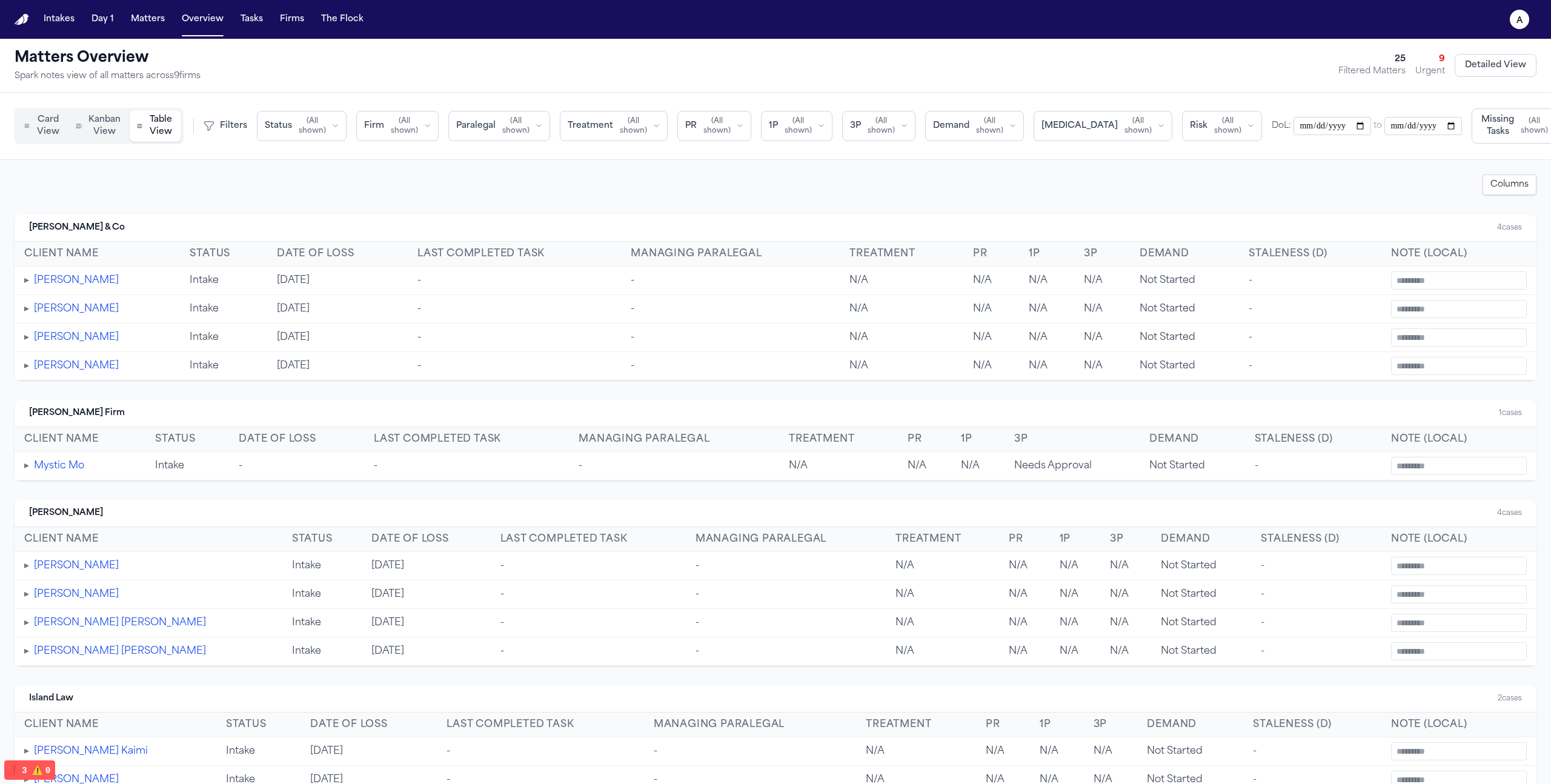
click at [26, 285] on button "▸" at bounding box center [26, 281] width 5 height 15
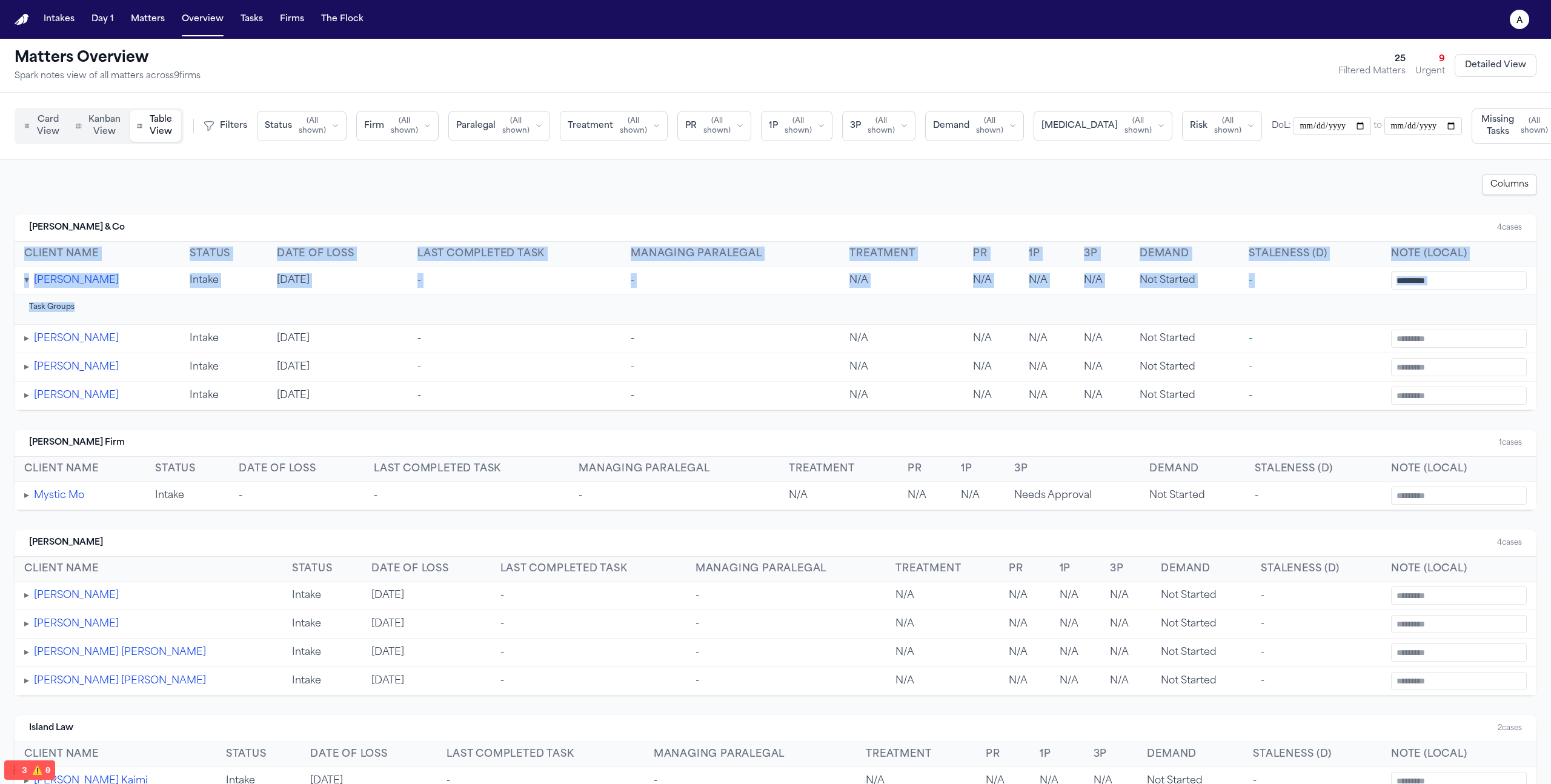
drag, startPoint x: 77, startPoint y: 309, endPoint x: 11, endPoint y: 309, distance: 66.0
click at [251, 17] on button "Tasks" at bounding box center [251, 19] width 32 height 22
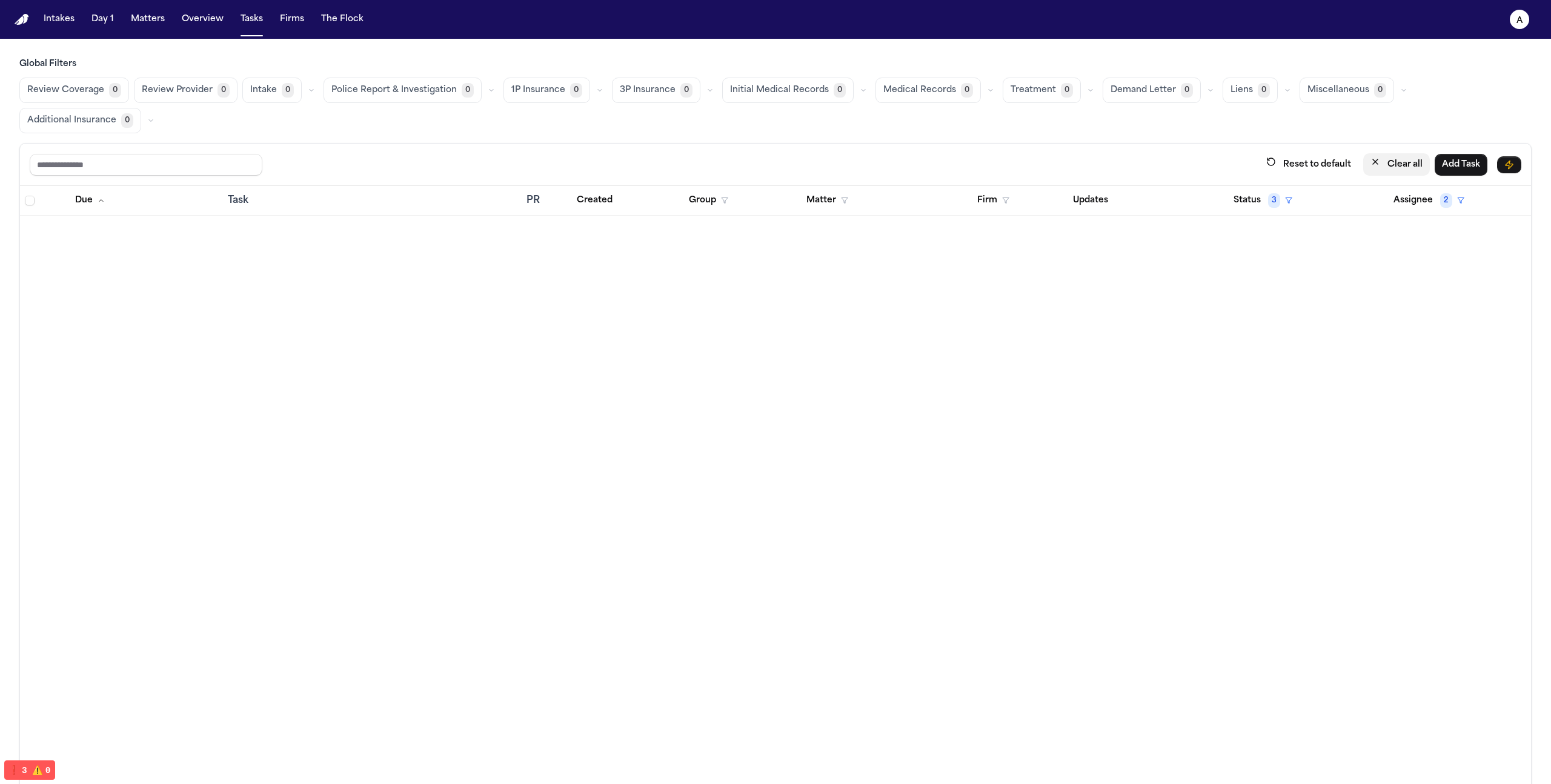
click at [1387, 159] on button "Clear all" at bounding box center [1396, 165] width 67 height 22
click at [204, 19] on button "Overview" at bounding box center [202, 19] width 52 height 22
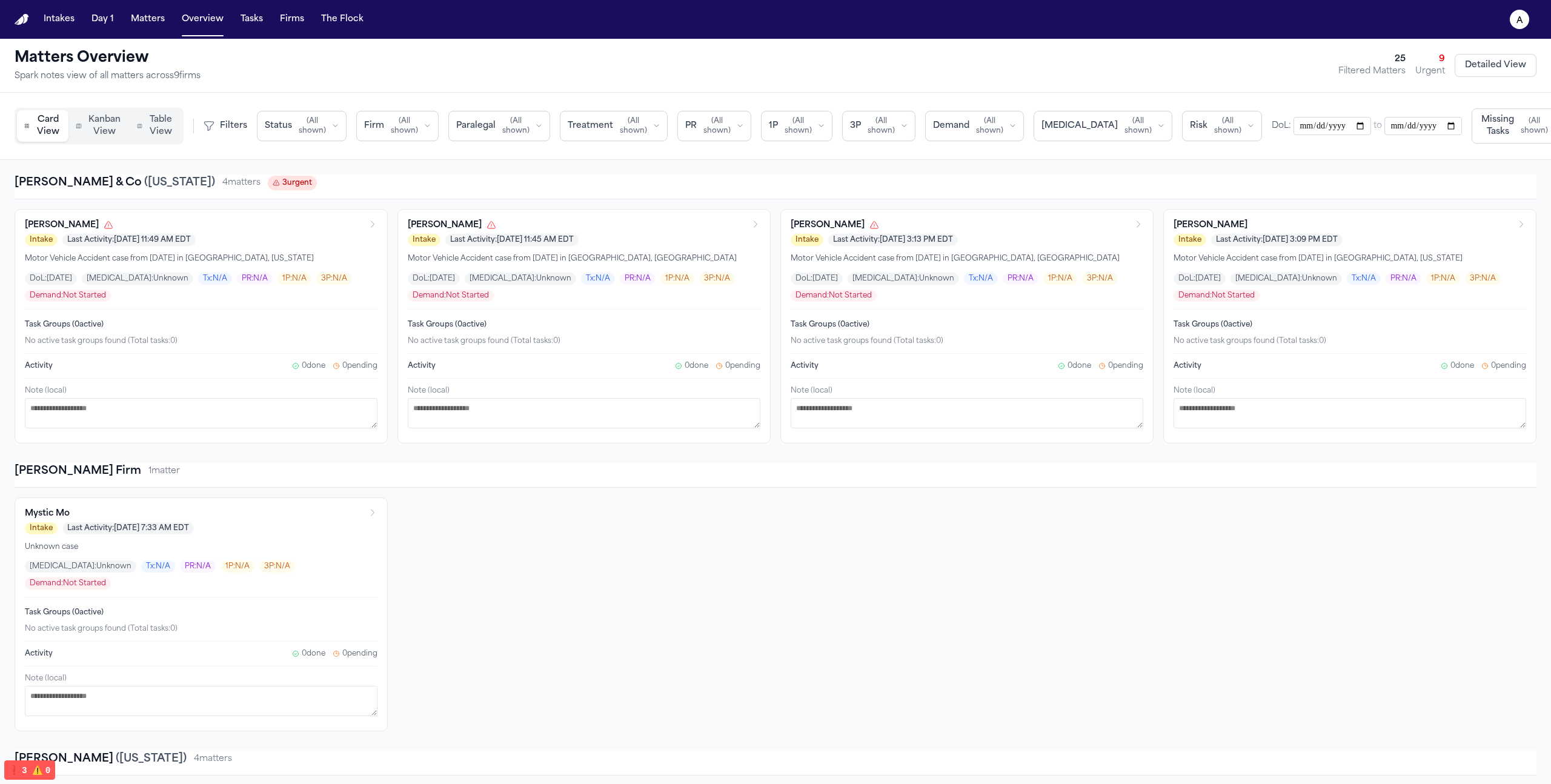
click at [158, 126] on span "Table View" at bounding box center [161, 126] width 26 height 24
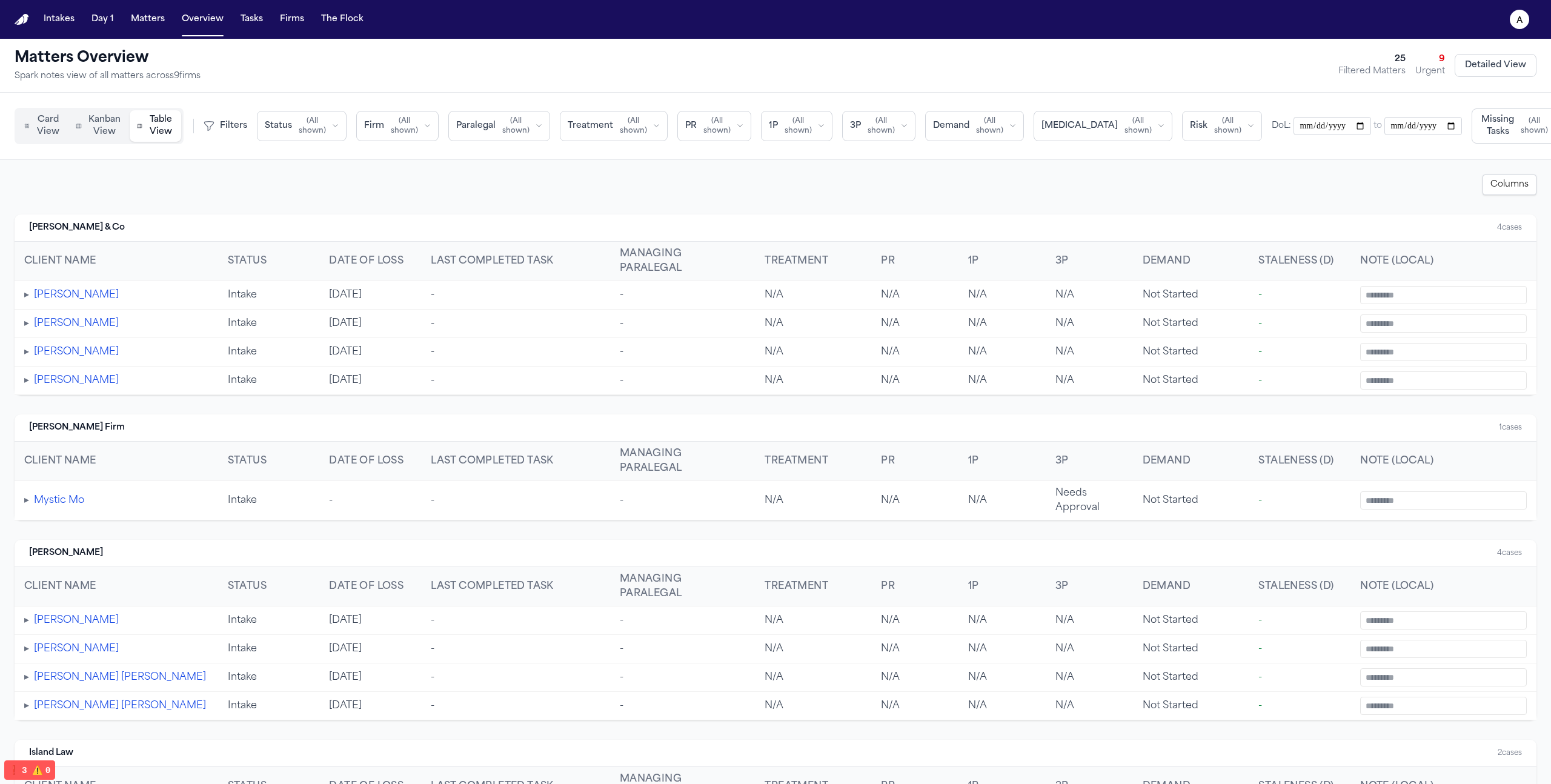
click at [30, 296] on td "▸ Alondra Esteban" at bounding box center [116, 295] width 204 height 28
click at [27, 296] on button "▸" at bounding box center [26, 295] width 5 height 15
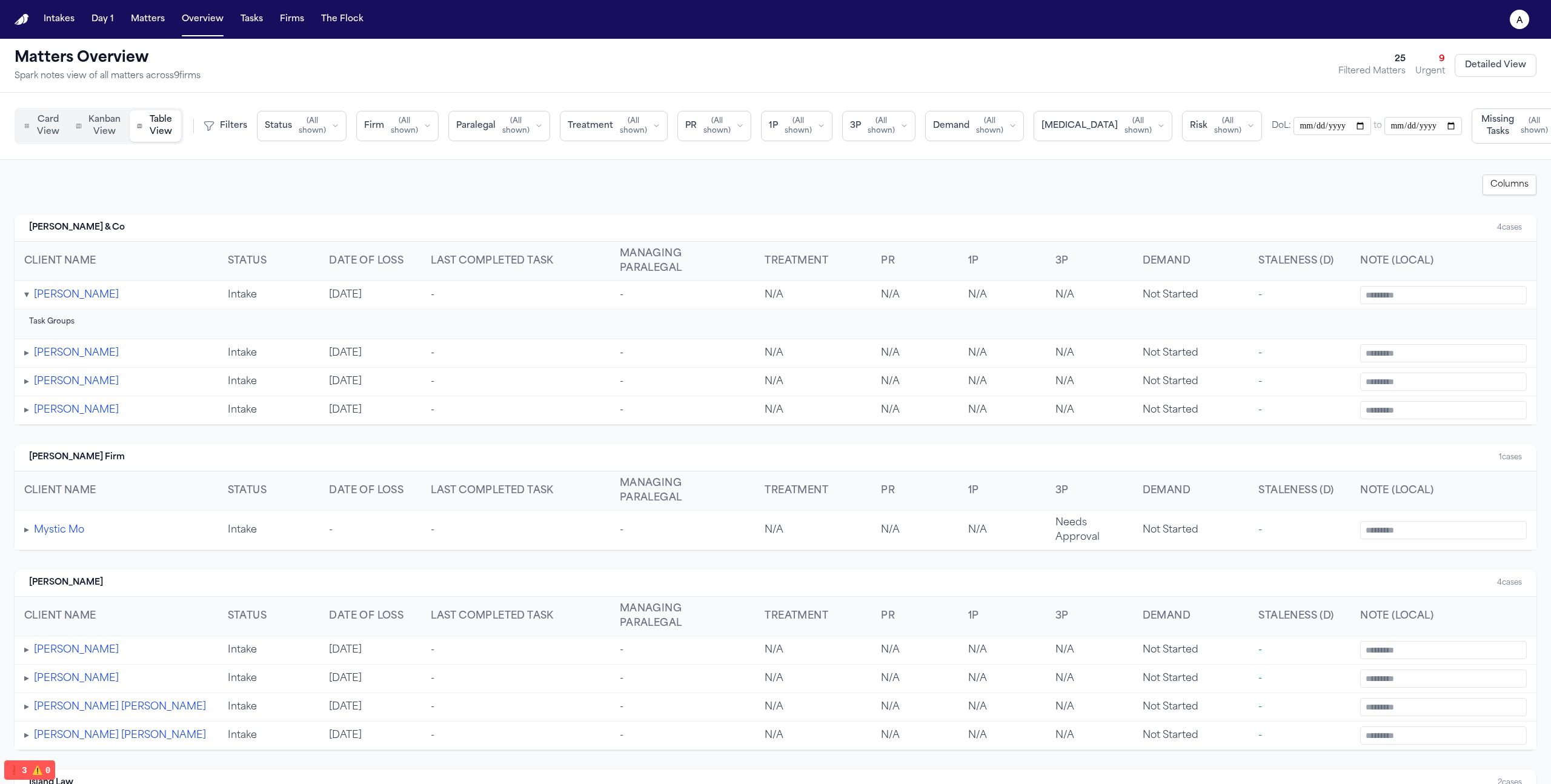
click at [615, 245] on th "Managing Paralegal" at bounding box center [683, 261] width 146 height 40
drag, startPoint x: 615, startPoint y: 249, endPoint x: 672, endPoint y: 277, distance: 63.5
click at [672, 277] on th "Managing Paralegal" at bounding box center [683, 261] width 146 height 40
copy th "Managing Paralegal"
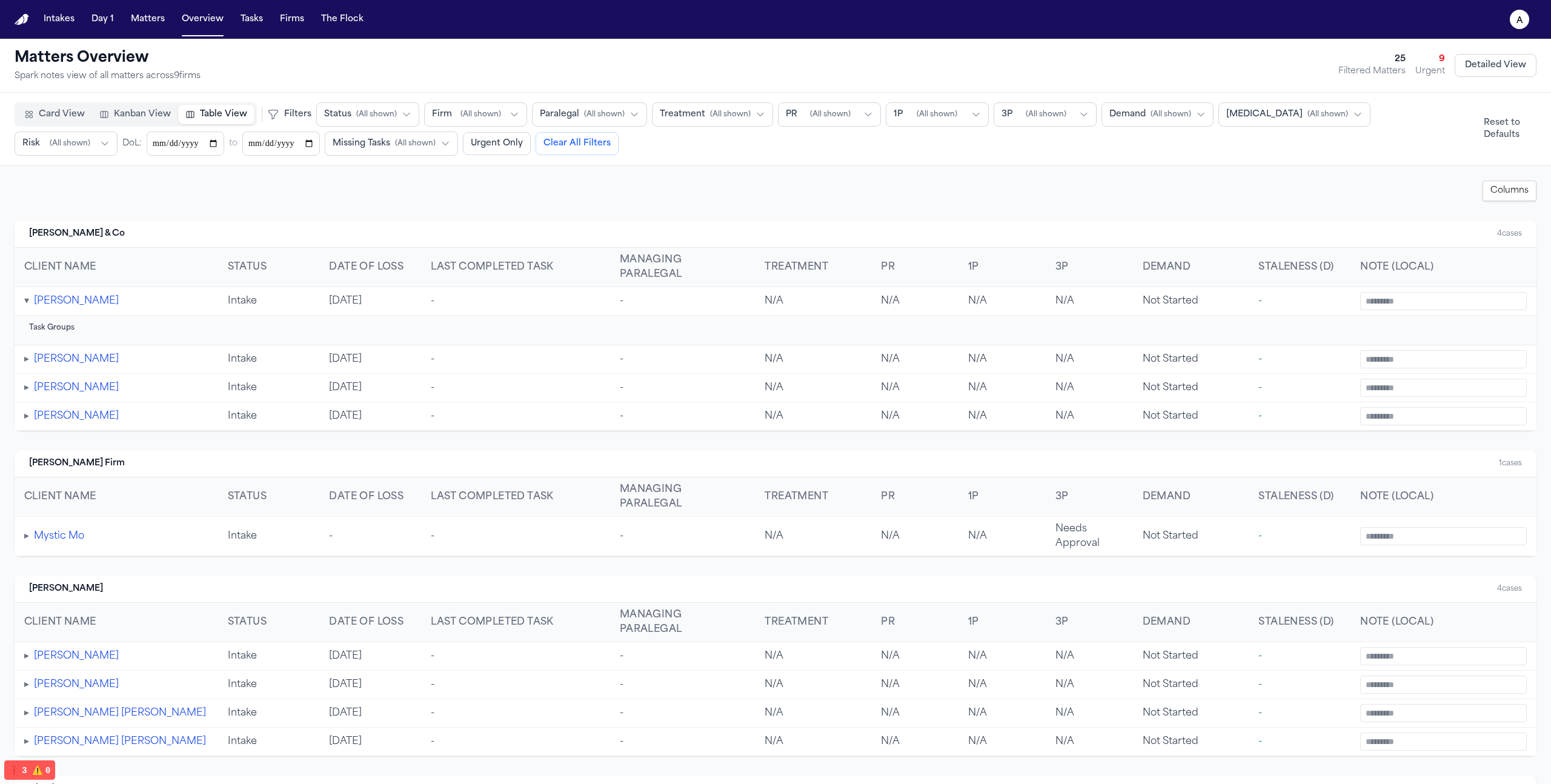
click at [1079, 535] on td "Needs Approval" at bounding box center [1089, 537] width 87 height 40
click at [30, 533] on td "▸ Mystic Mo" at bounding box center [116, 537] width 204 height 40
click at [28, 535] on button "▸" at bounding box center [26, 536] width 5 height 15
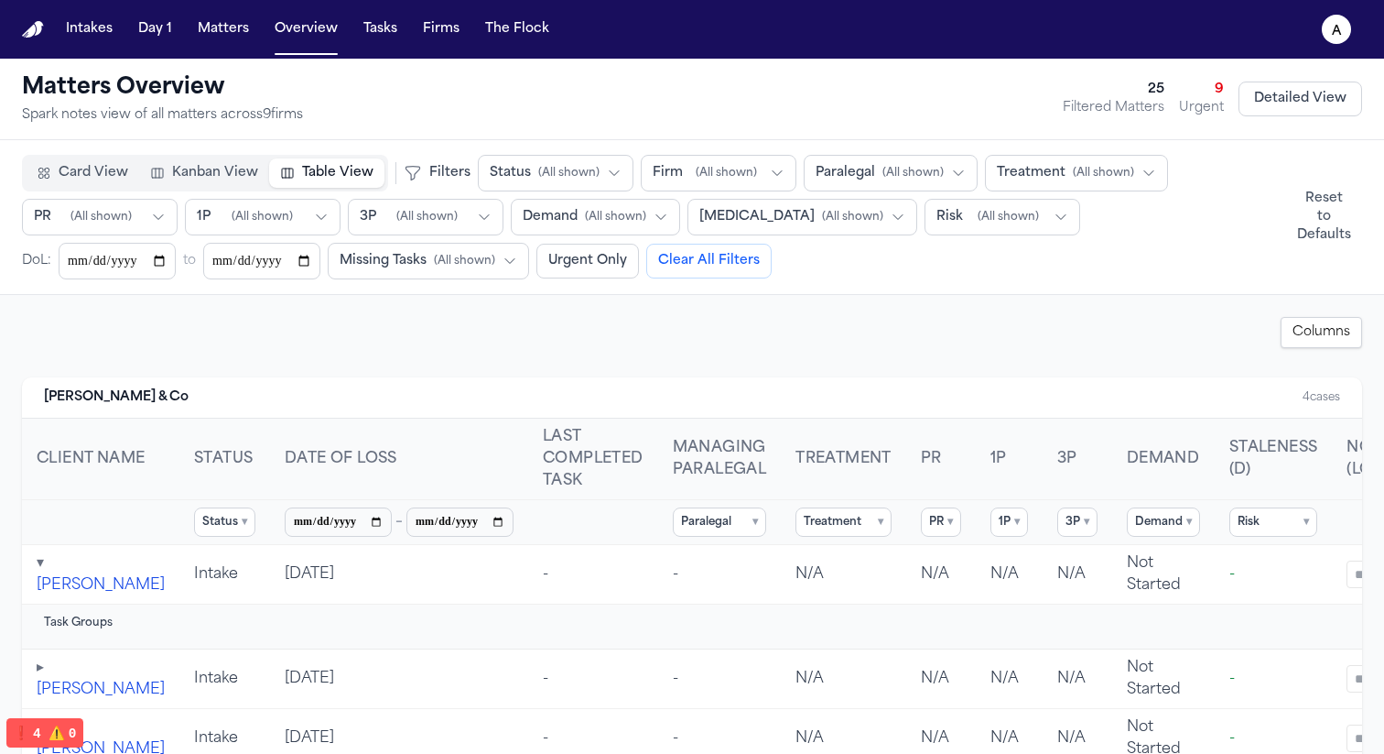
click at [706, 518] on summary "Paralegal ▾" at bounding box center [720, 521] width 94 height 29
click at [711, 560] on div "Select All Clear" at bounding box center [775, 556] width 203 height 30
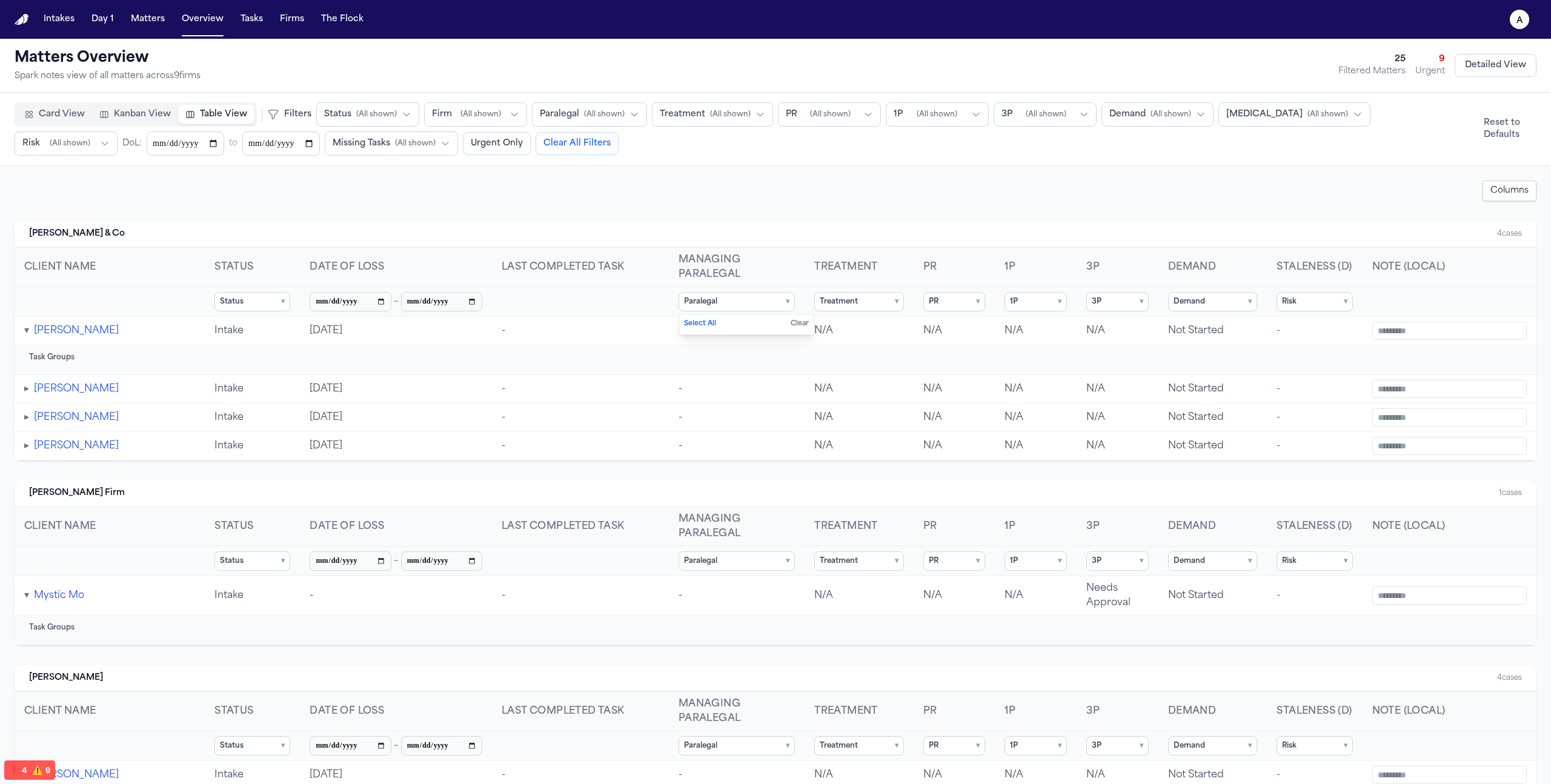
click at [652, 183] on div "Columns" at bounding box center [776, 191] width 1522 height 21
click at [748, 297] on summary "Paralegal ▾" at bounding box center [737, 301] width 116 height 19
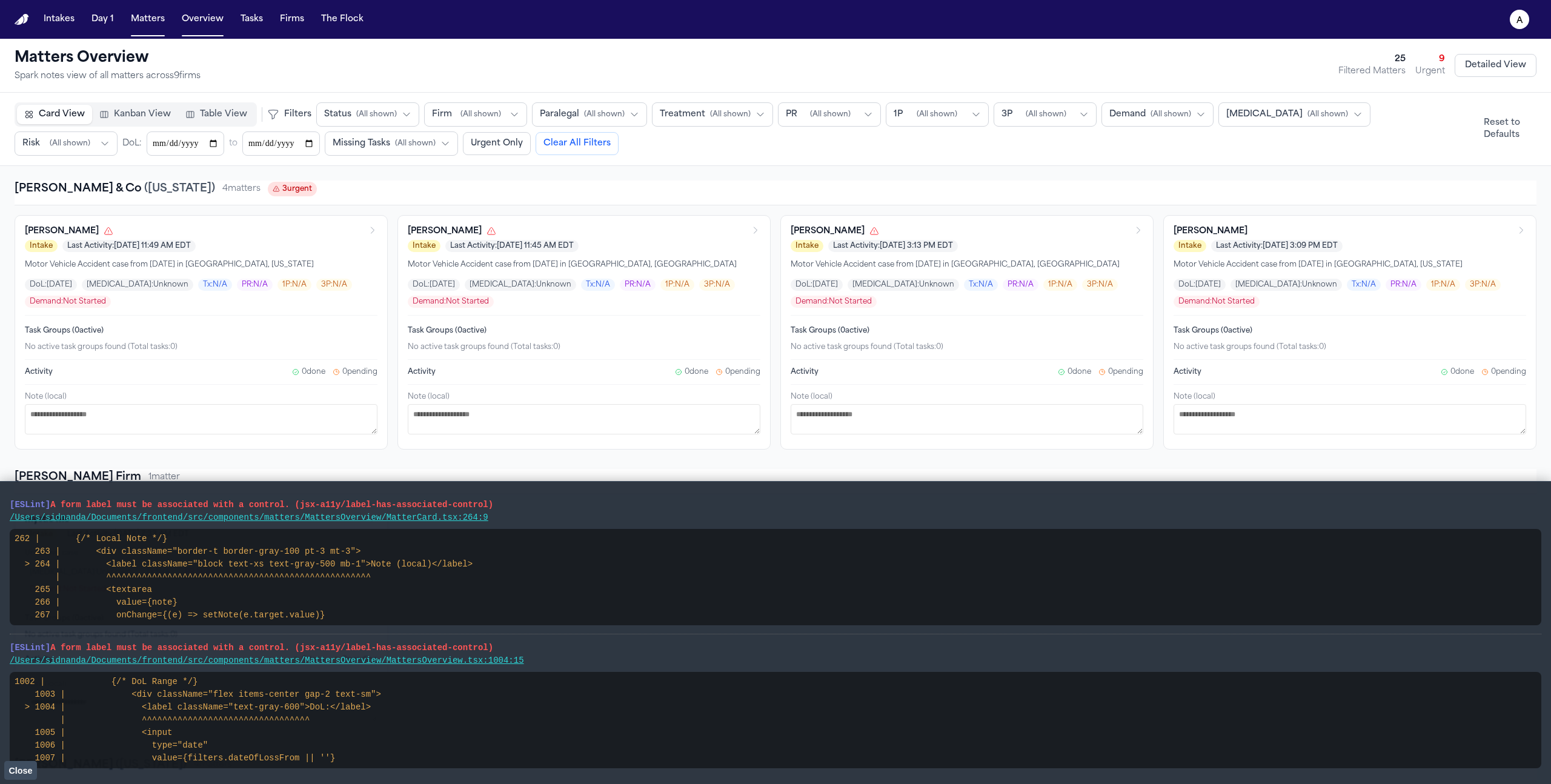
click at [215, 114] on span "Table View" at bounding box center [223, 114] width 47 height 12
click at [200, 107] on button "Table View" at bounding box center [216, 114] width 76 height 19
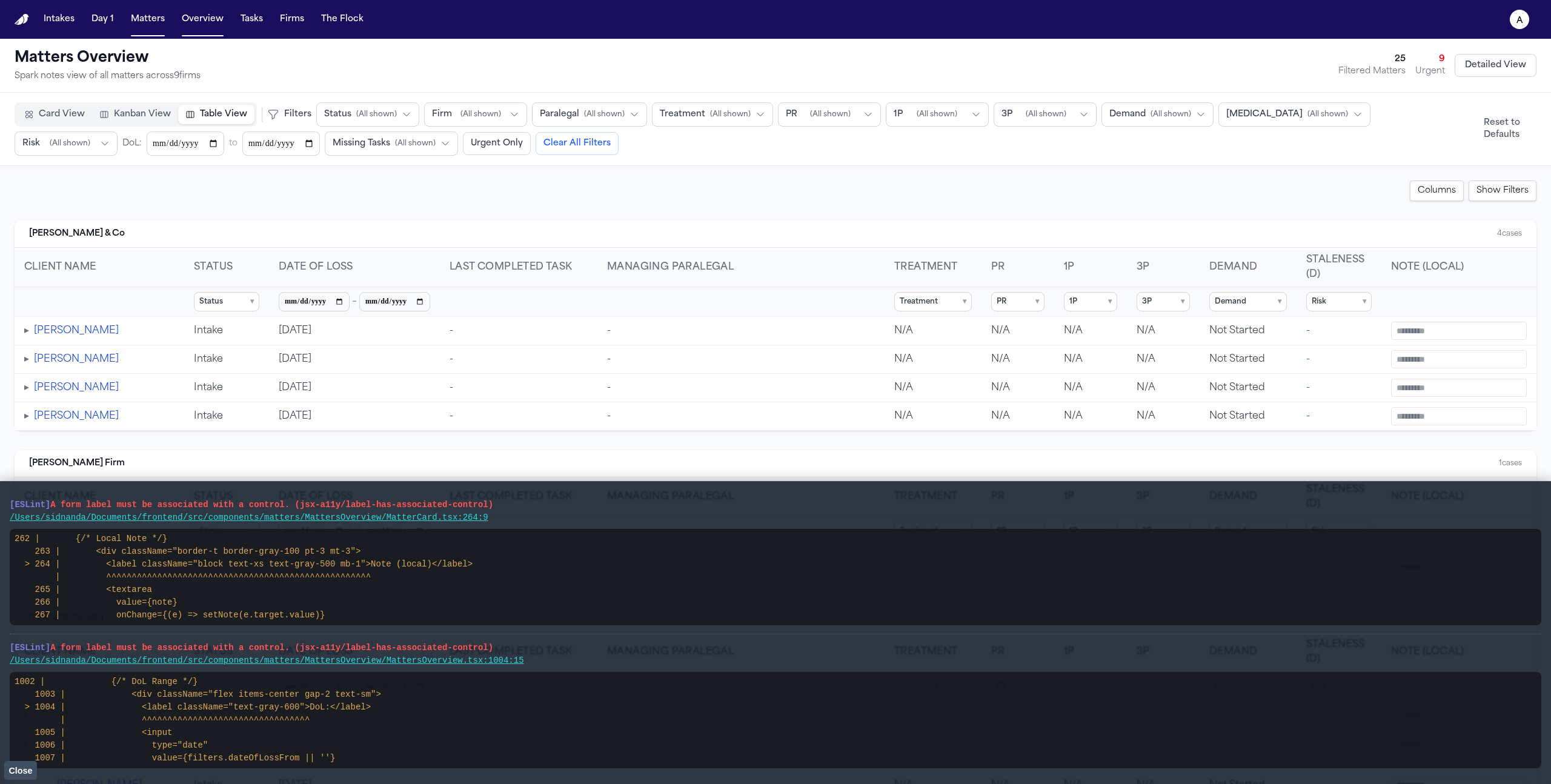
click at [19, 771] on span "Close" at bounding box center [21, 770] width 24 height 10
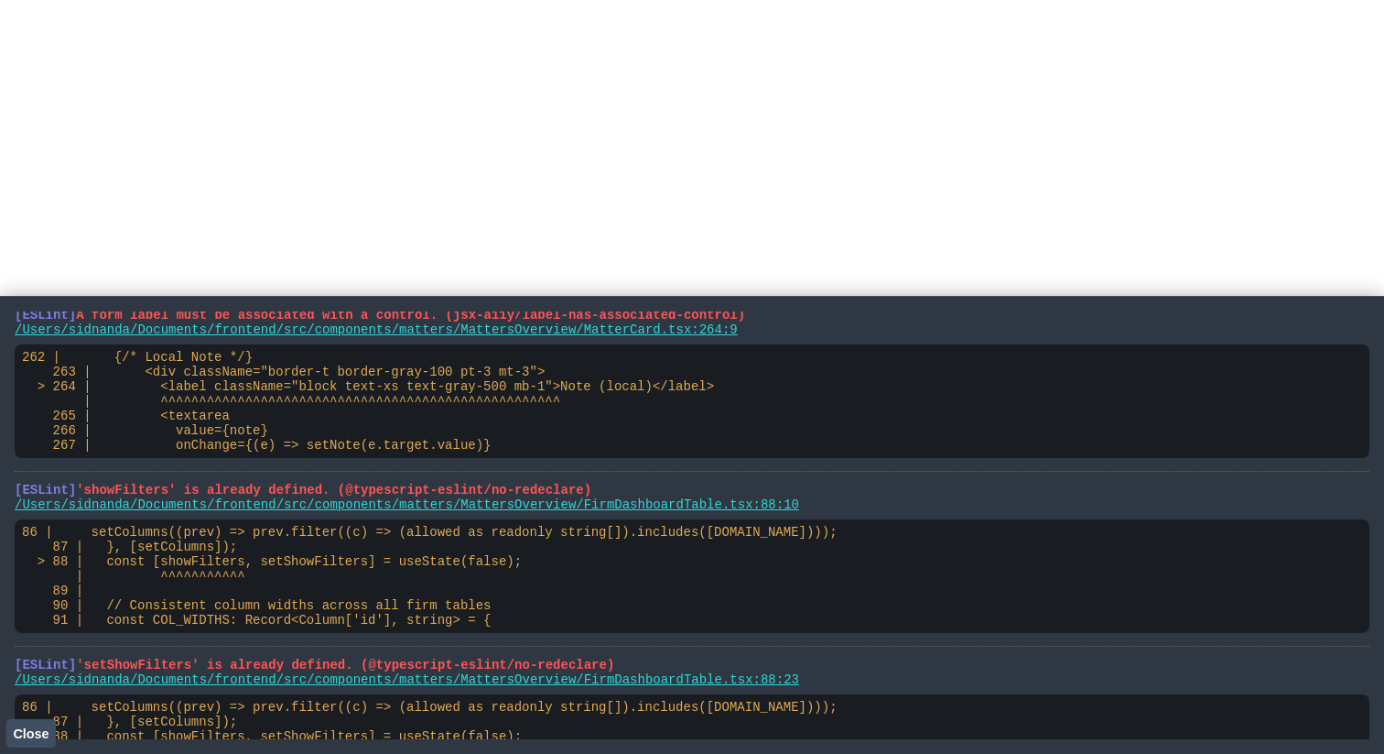
scroll to position [1547, 0]
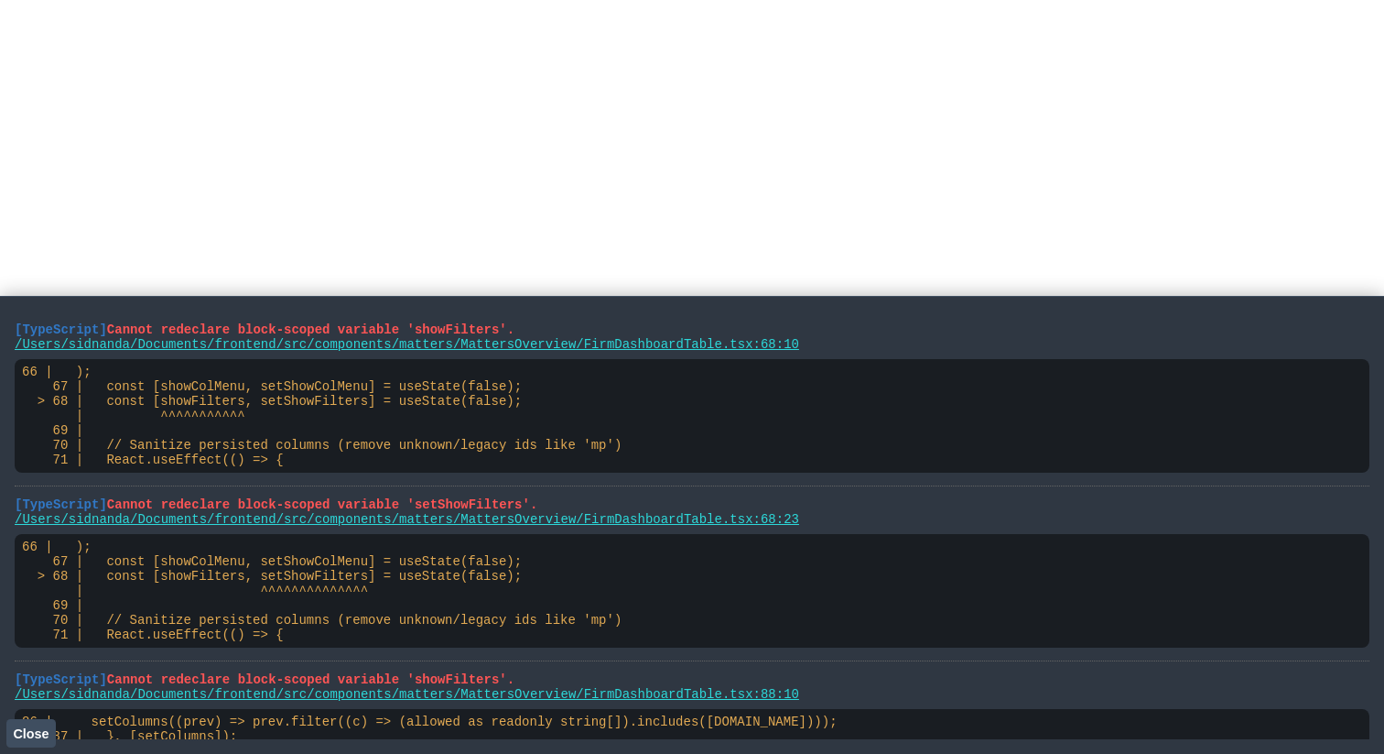
drag, startPoint x: 18, startPoint y: 327, endPoint x: 570, endPoint y: 704, distance: 668.7
click at [570, 704] on ul "[TypeScript] Cannot redeclare block-scoped variable 'showFilters'. /Users/sidna…" at bounding box center [692, 661] width 1355 height 700
drag, startPoint x: 802, startPoint y: 559, endPoint x: 5, endPoint y: 327, distance: 829.6
click at [5, 327] on main "[TypeScript] Cannot redeclare block-scoped variable 'showFilters'. /Users/sidna…" at bounding box center [692, 525] width 1384 height 458
